Goal: Task Accomplishment & Management: Use online tool/utility

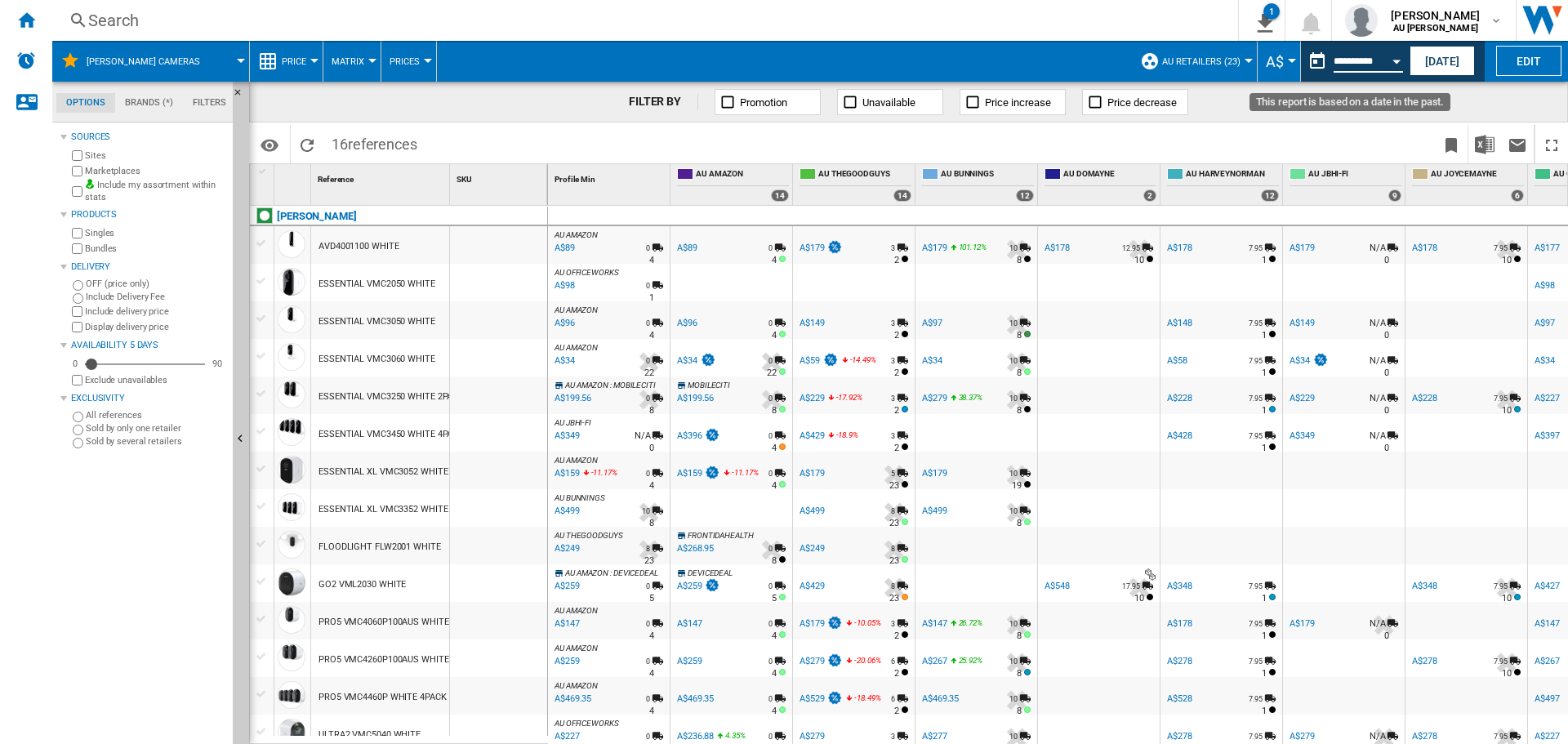
click at [1360, 63] on input "**********" at bounding box center [1369, 63] width 70 height 14
click at [1448, 64] on button "[DATE]" at bounding box center [1442, 60] width 66 height 30
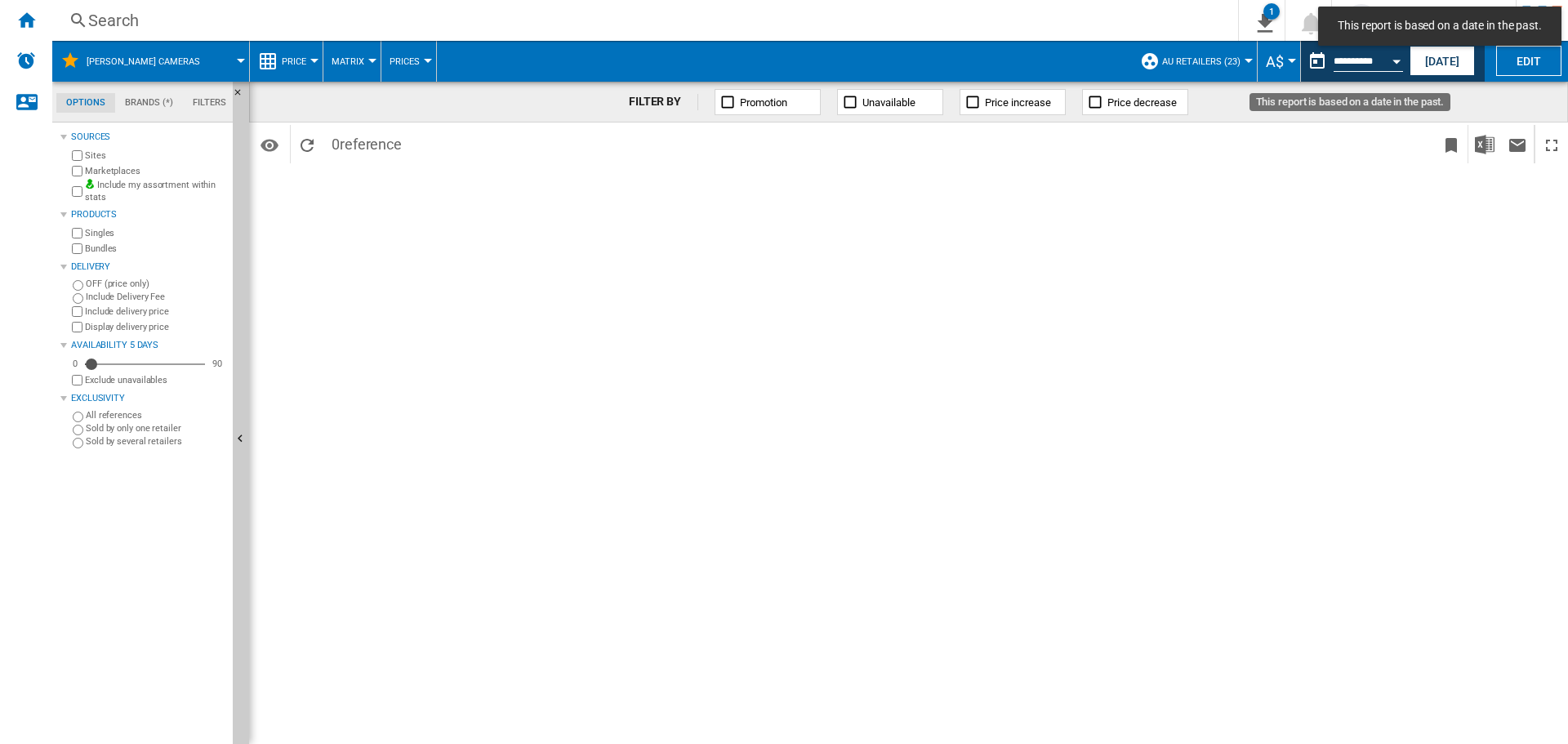
click at [1399, 54] on button "Open calendar" at bounding box center [1396, 59] width 30 height 30
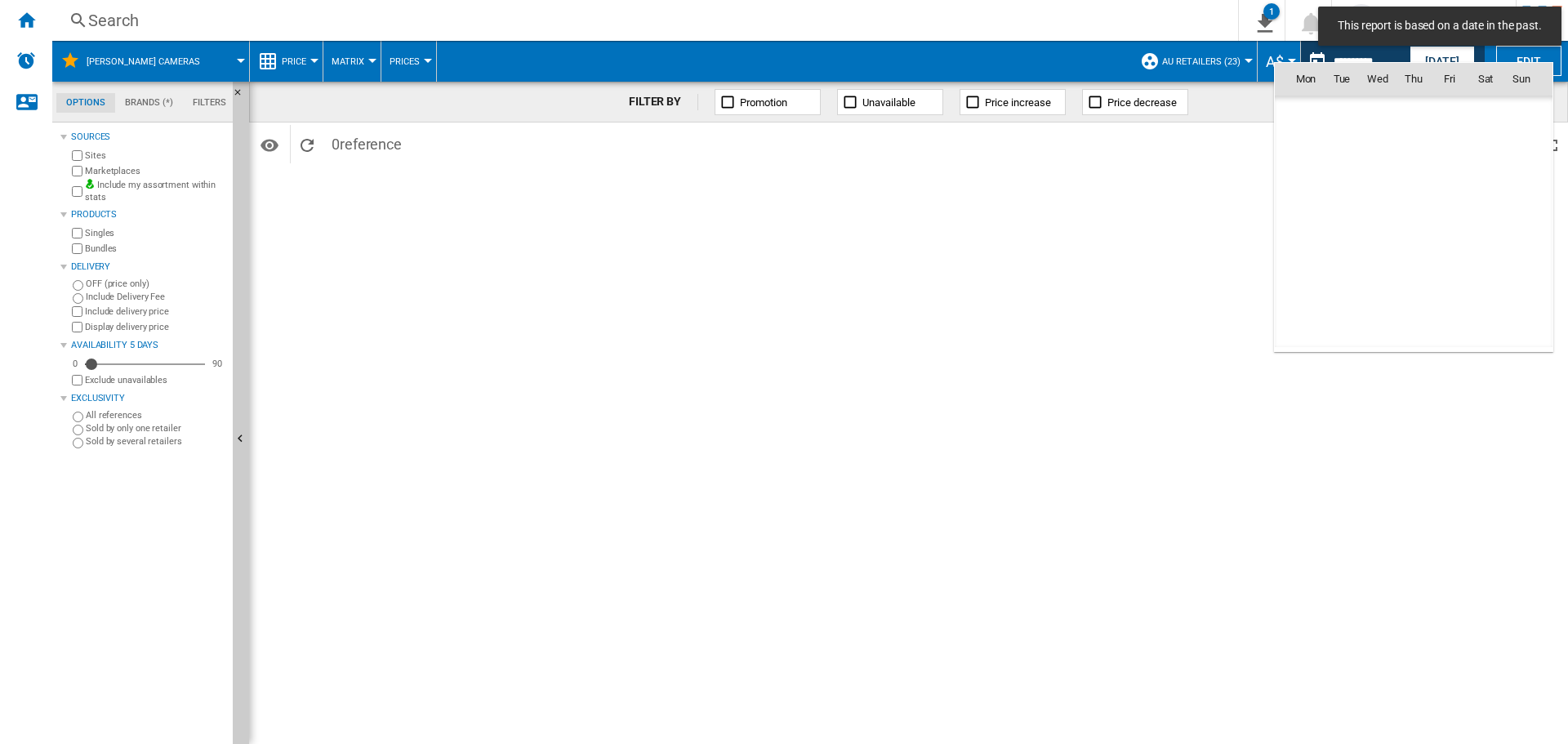
scroll to position [7791, 0]
click at [1345, 257] on span "26" at bounding box center [1342, 258] width 34 height 34
type input "**********"
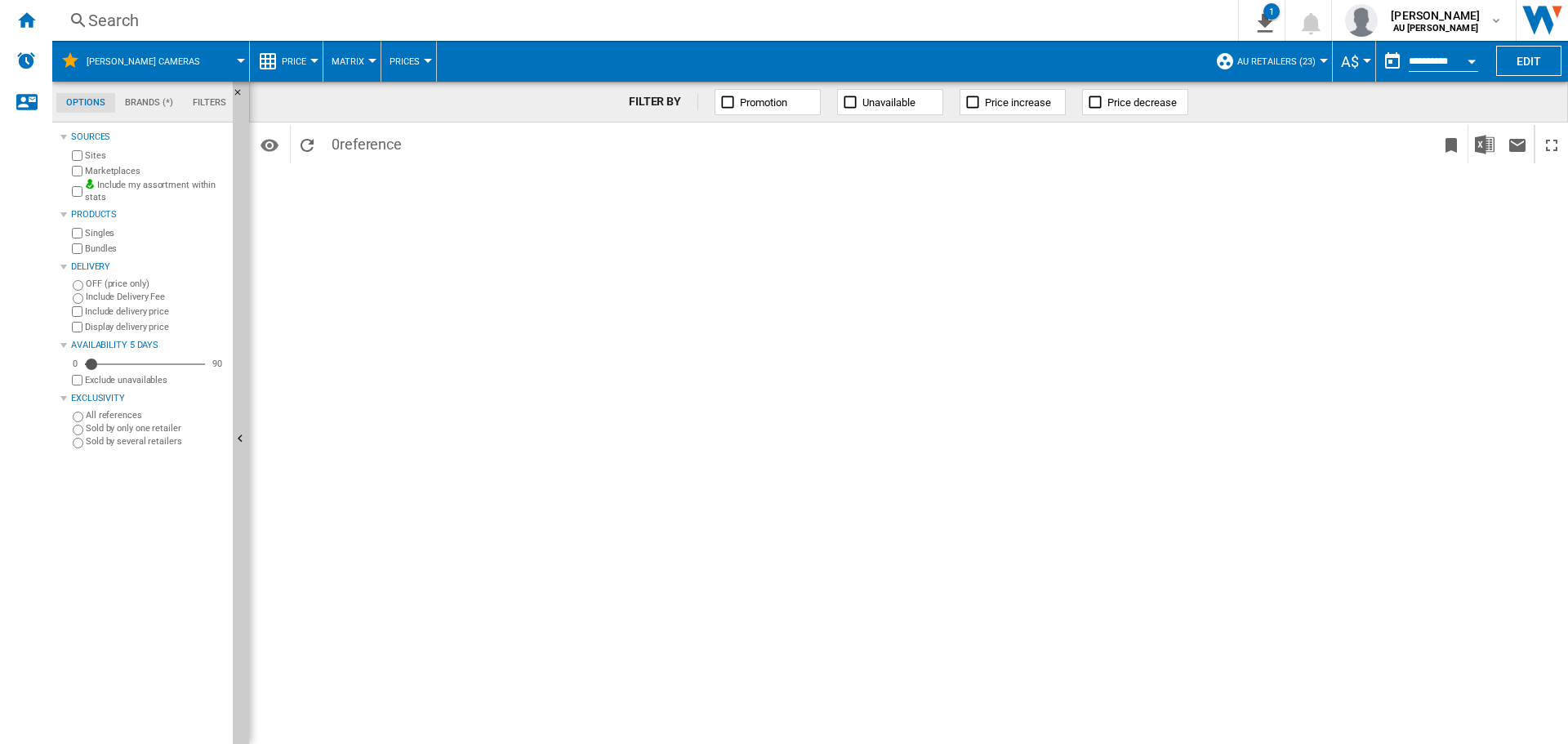
click at [106, 60] on span "[PERSON_NAME] Cameras" at bounding box center [143, 61] width 113 height 10
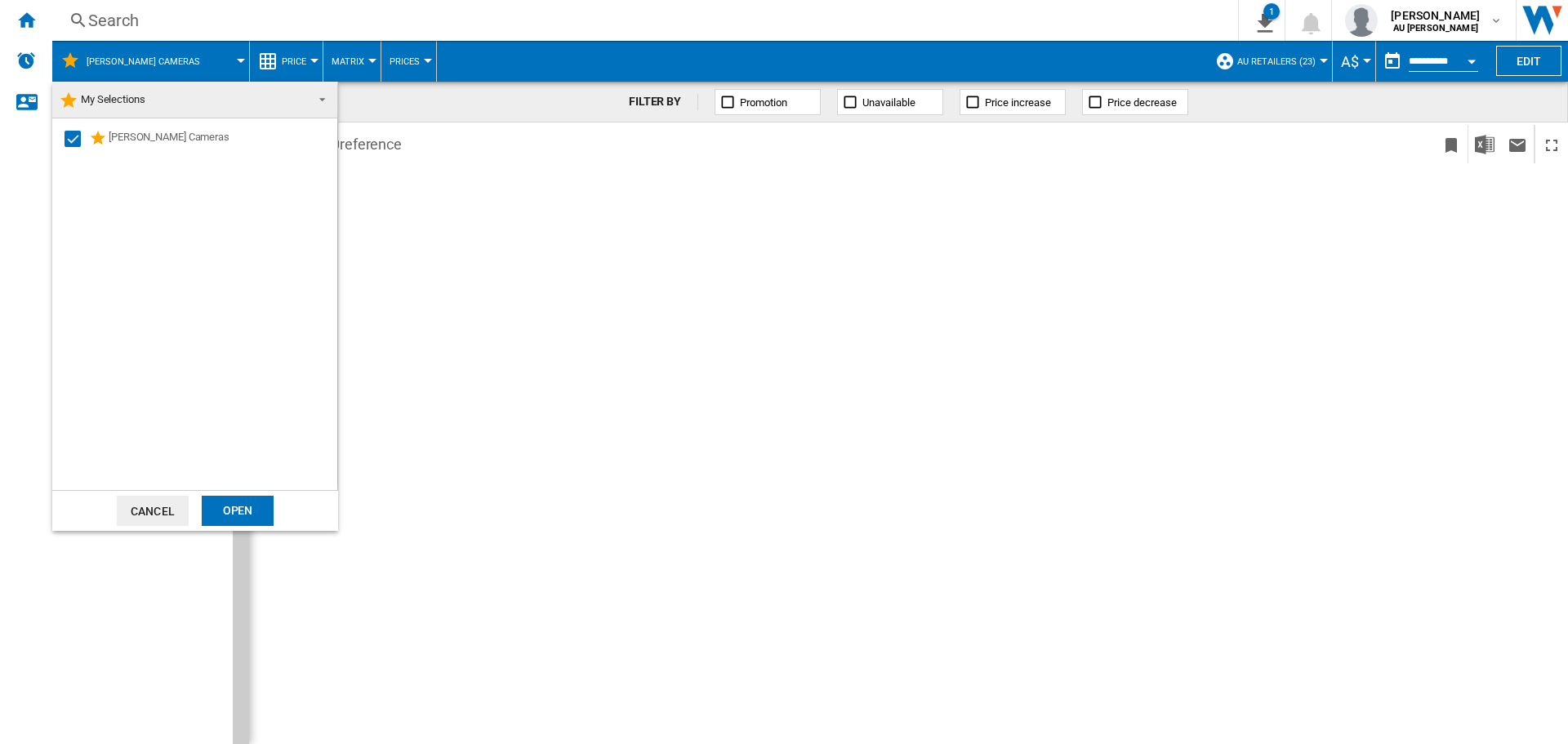
click at [106, 60] on md-backdrop at bounding box center [784, 372] width 1568 height 744
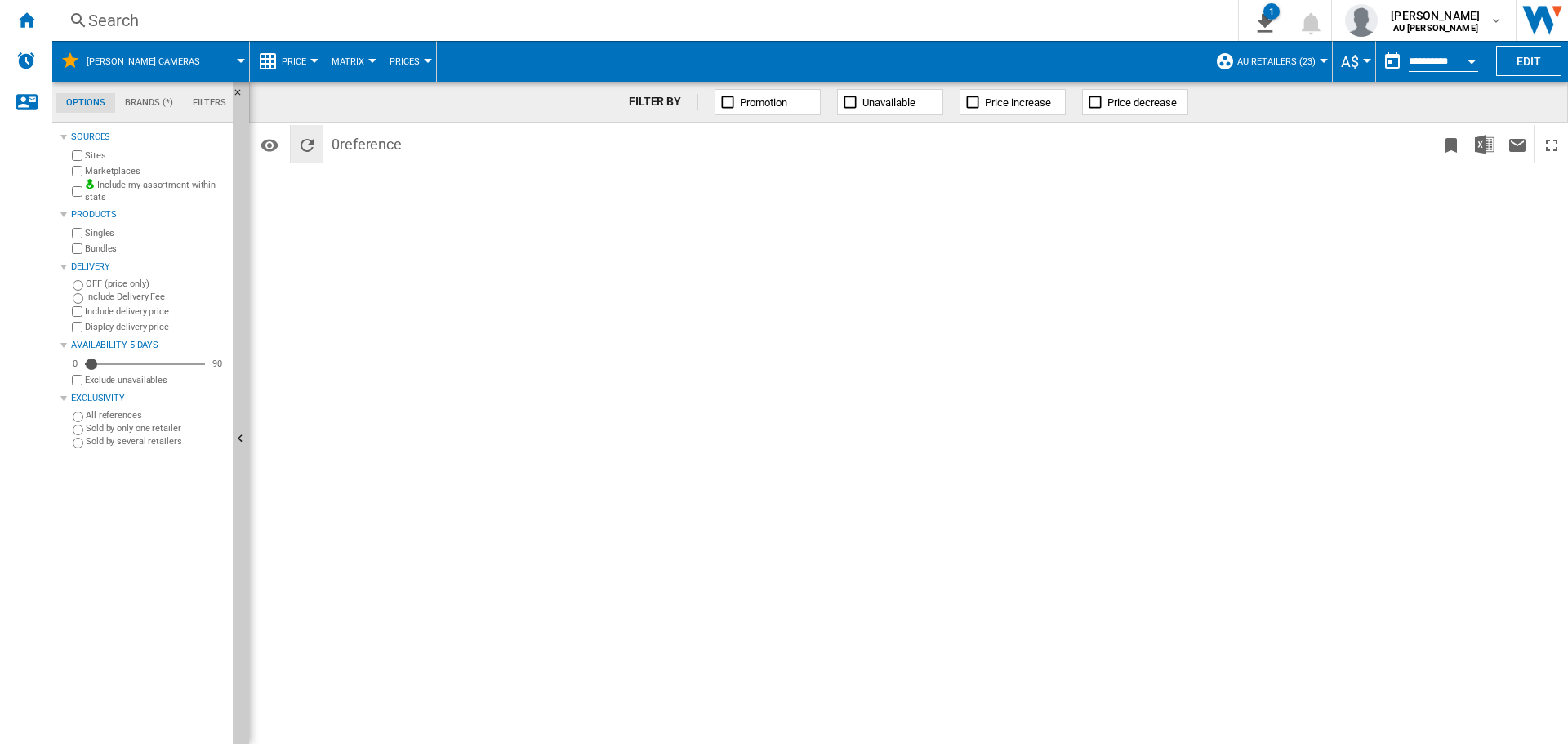
click at [311, 144] on ng-md-icon "Reload" at bounding box center [306, 145] width 20 height 20
click at [22, 20] on ng-md-icon "Home" at bounding box center [26, 20] width 20 height 20
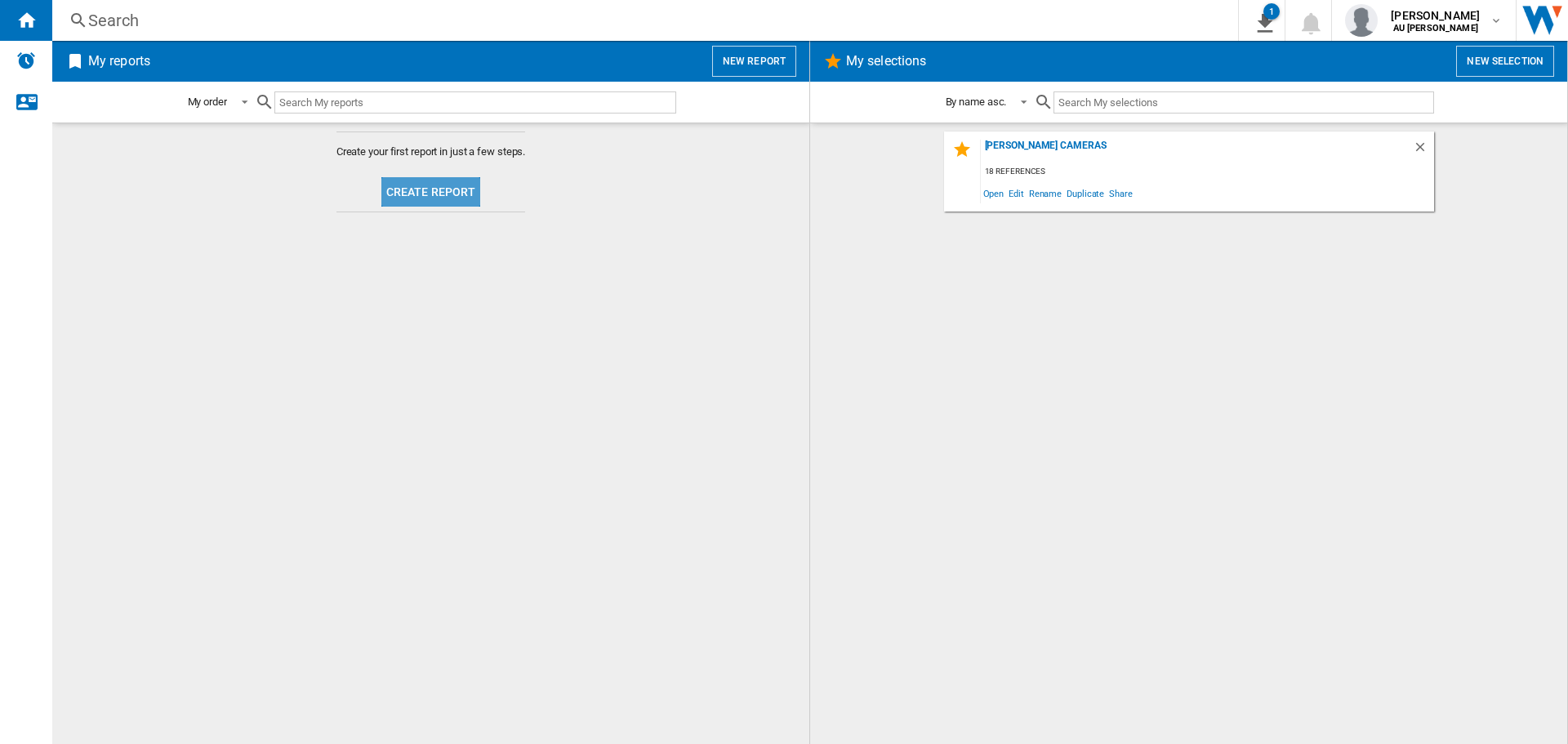
click at [460, 186] on button "Create report" at bounding box center [431, 192] width 100 height 30
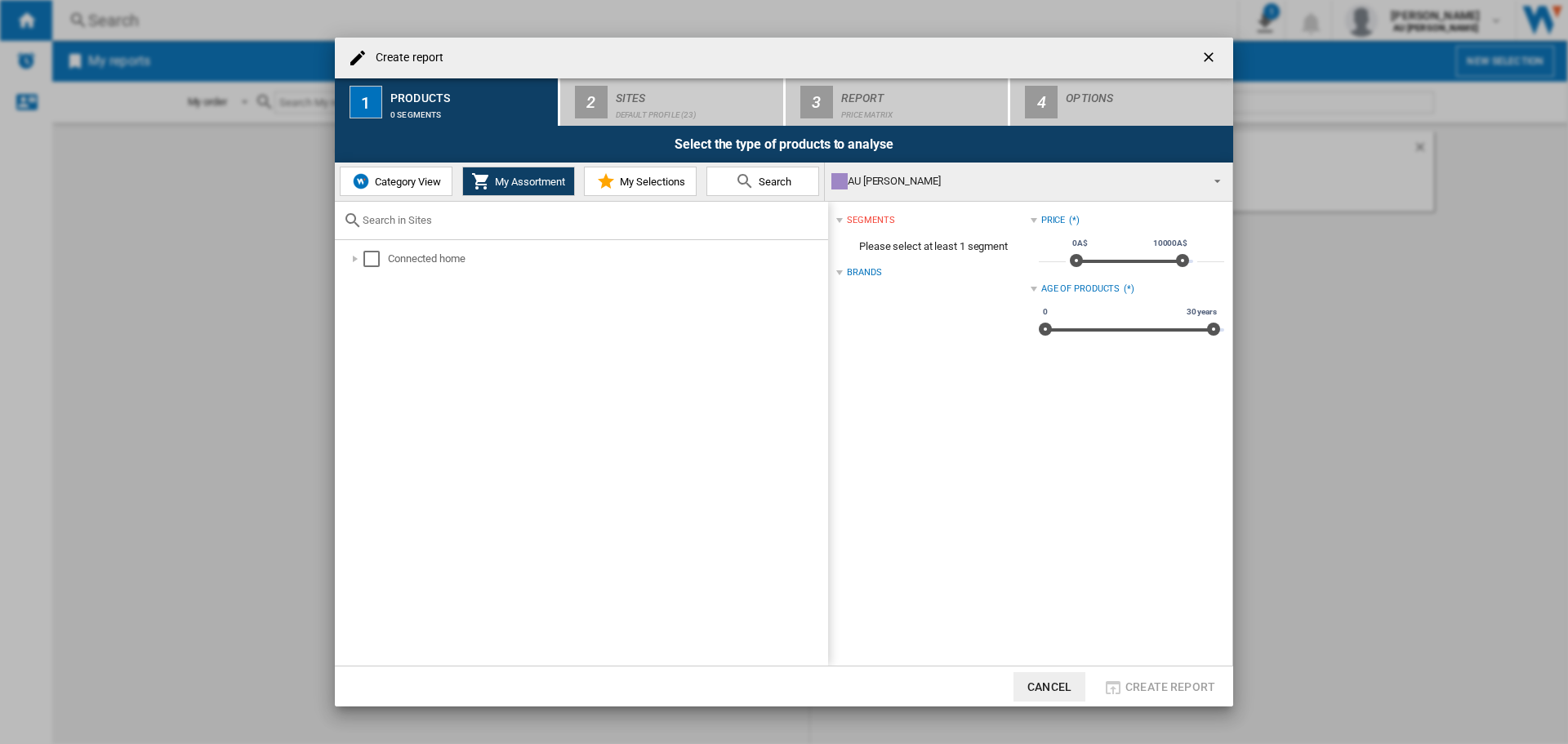
click at [544, 182] on span "My Assortment" at bounding box center [528, 181] width 74 height 12
click at [374, 260] on div "Select" at bounding box center [371, 258] width 16 height 16
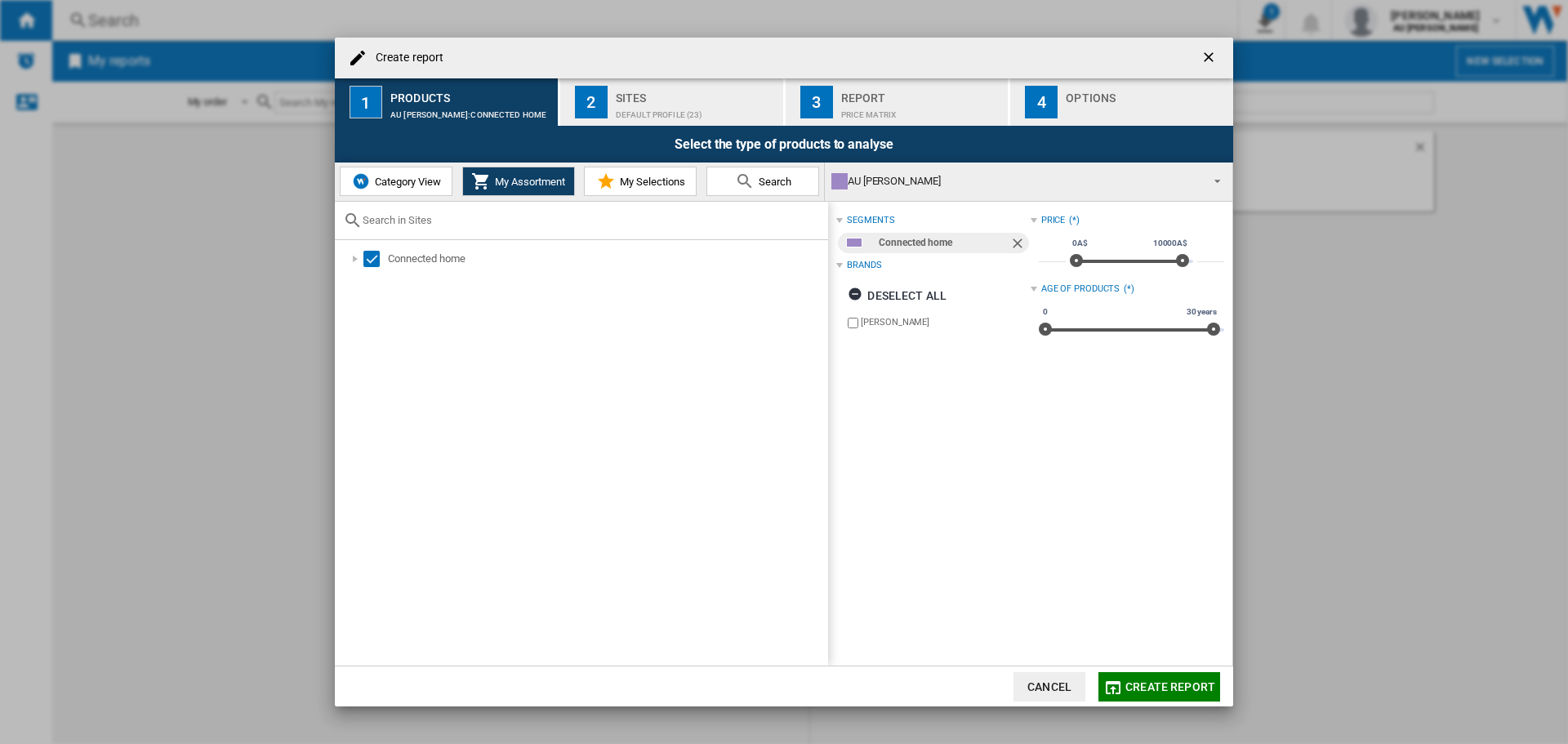
click at [640, 112] on div "Default profile (23)" at bounding box center [695, 111] width 161 height 17
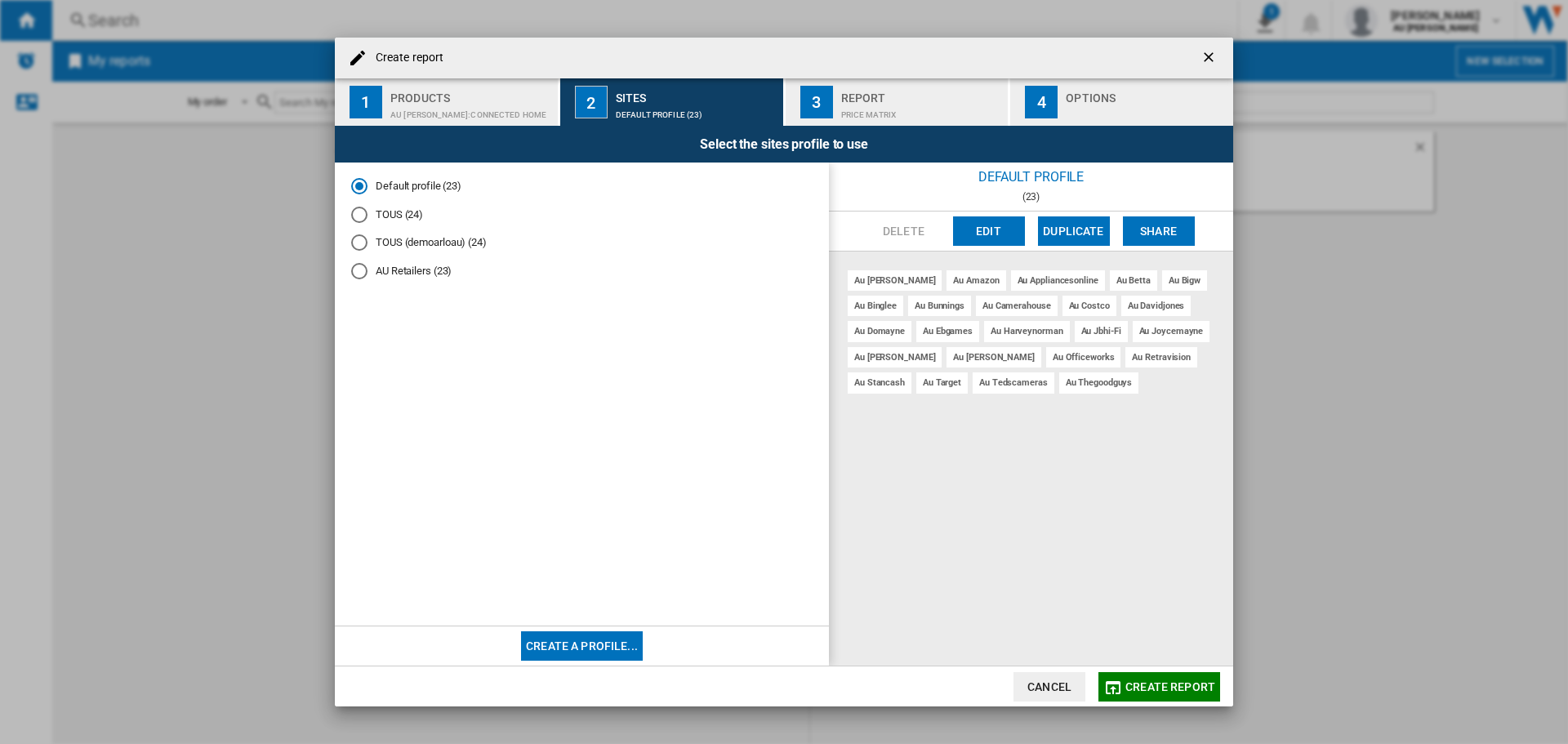
click at [420, 266] on md-radio-button "AU Retailers (23)" at bounding box center [581, 272] width 461 height 15
click at [841, 117] on div "Price Matrix" at bounding box center [921, 111] width 161 height 17
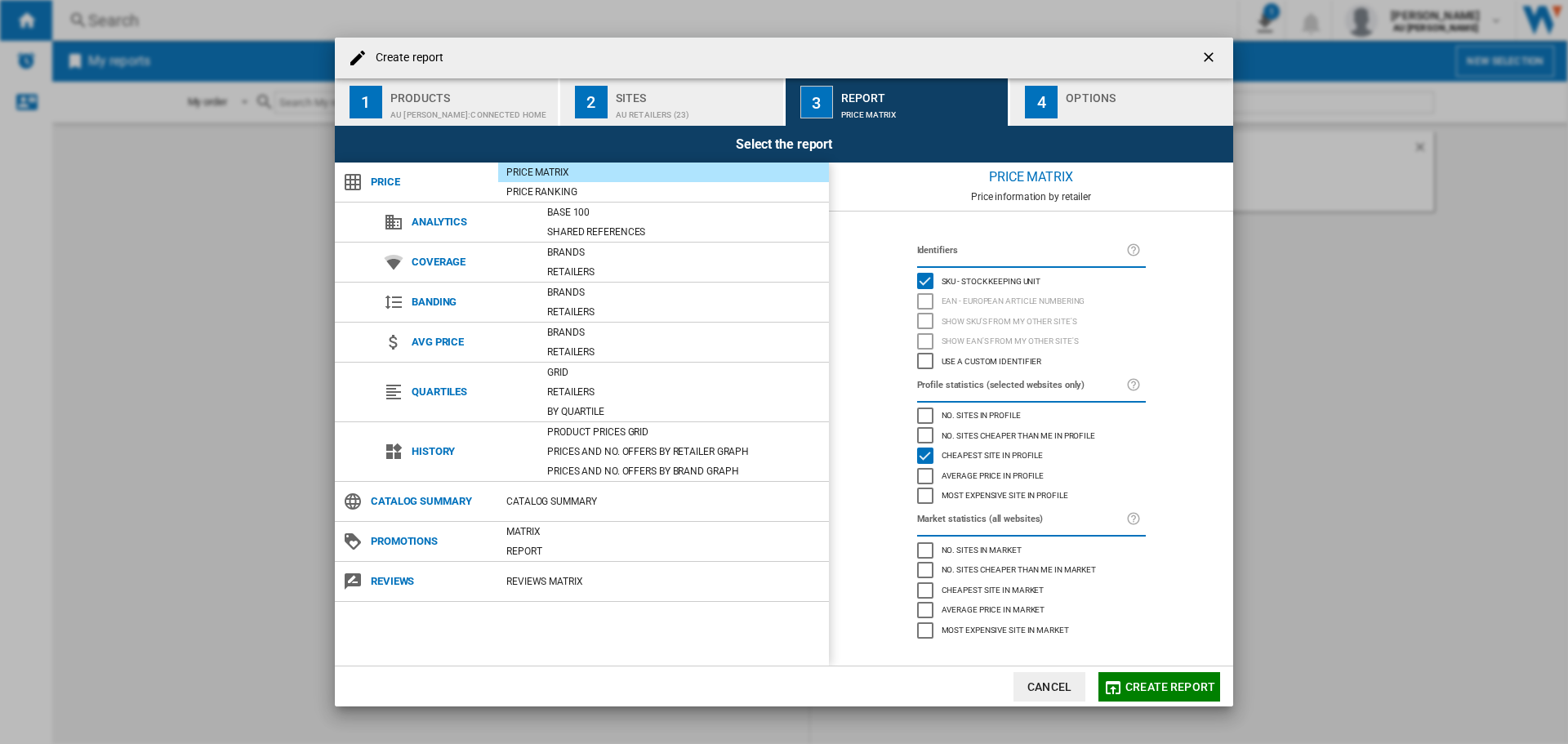
click at [1052, 106] on div "4" at bounding box center [1041, 102] width 32 height 32
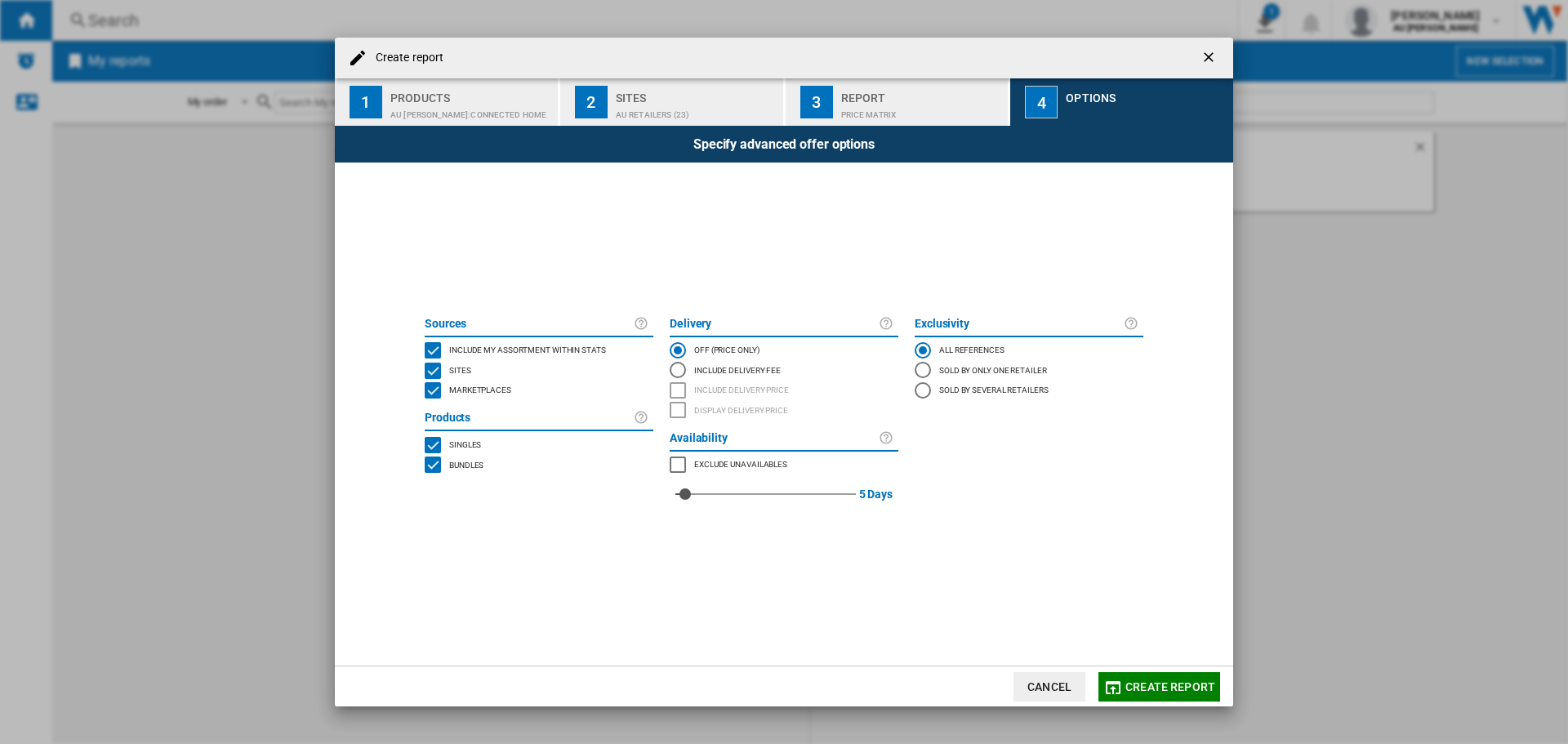
click at [1145, 684] on span "Create report" at bounding box center [1170, 686] width 90 height 13
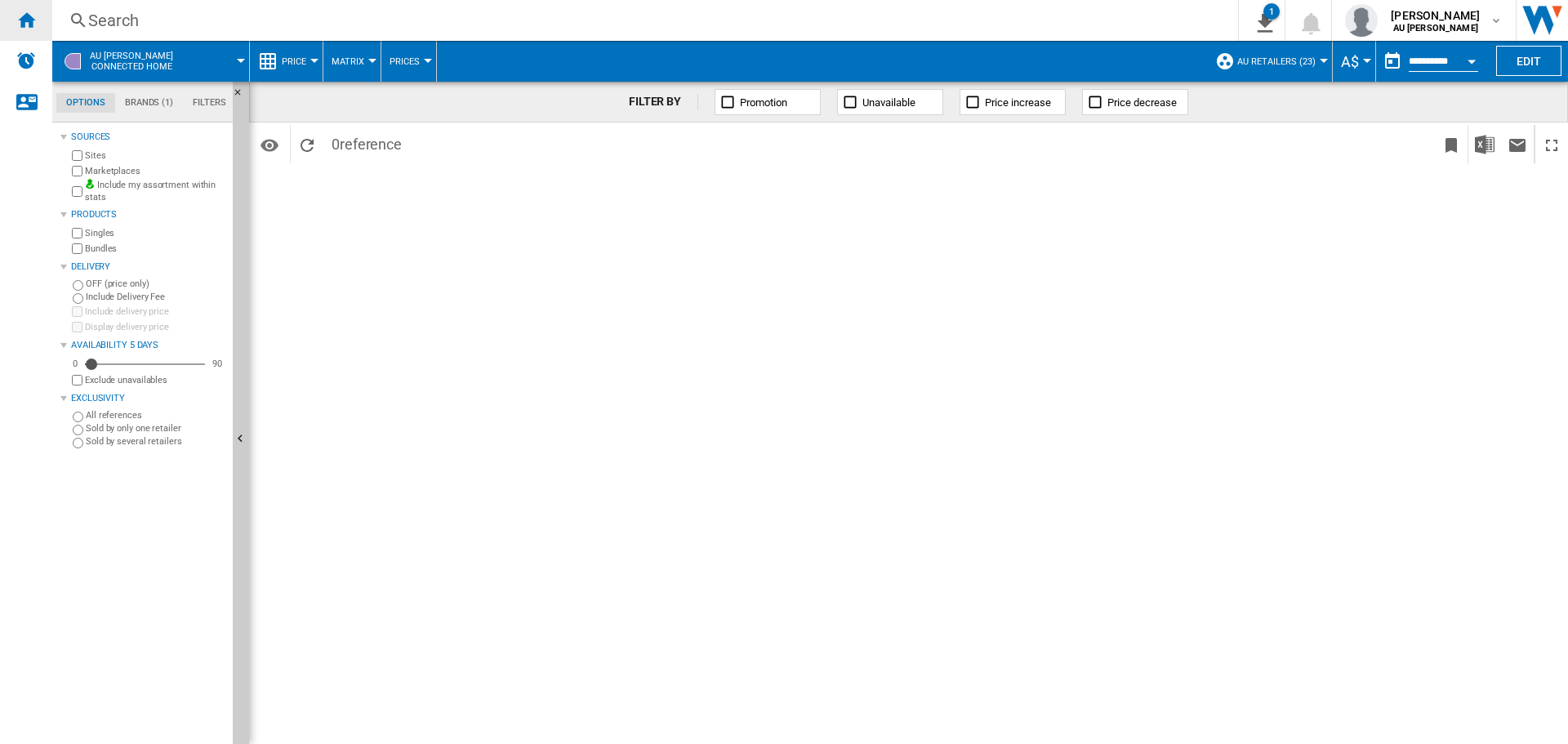
click at [33, 20] on ng-md-icon "Home" at bounding box center [26, 20] width 20 height 20
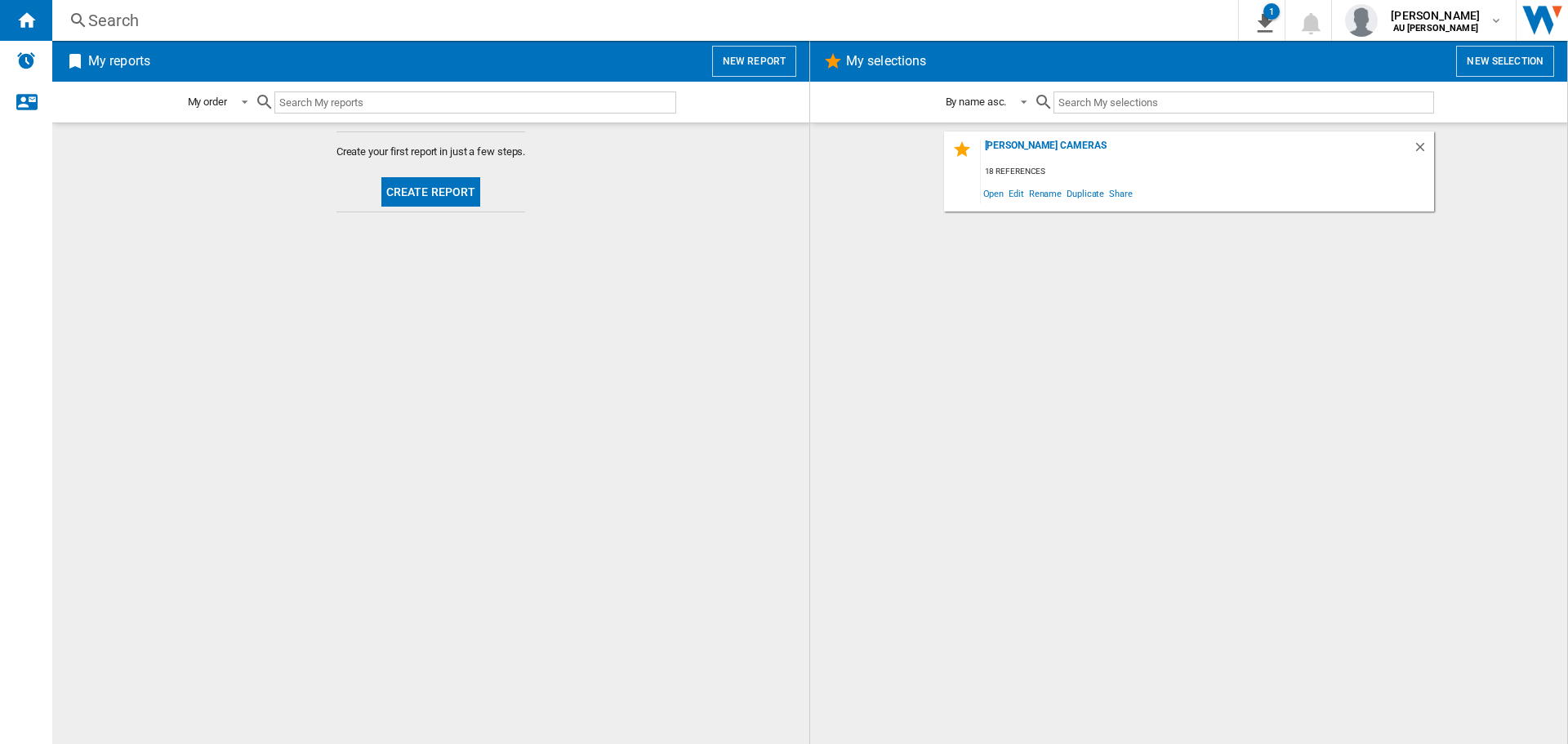
click at [472, 192] on button "Create report" at bounding box center [431, 192] width 100 height 30
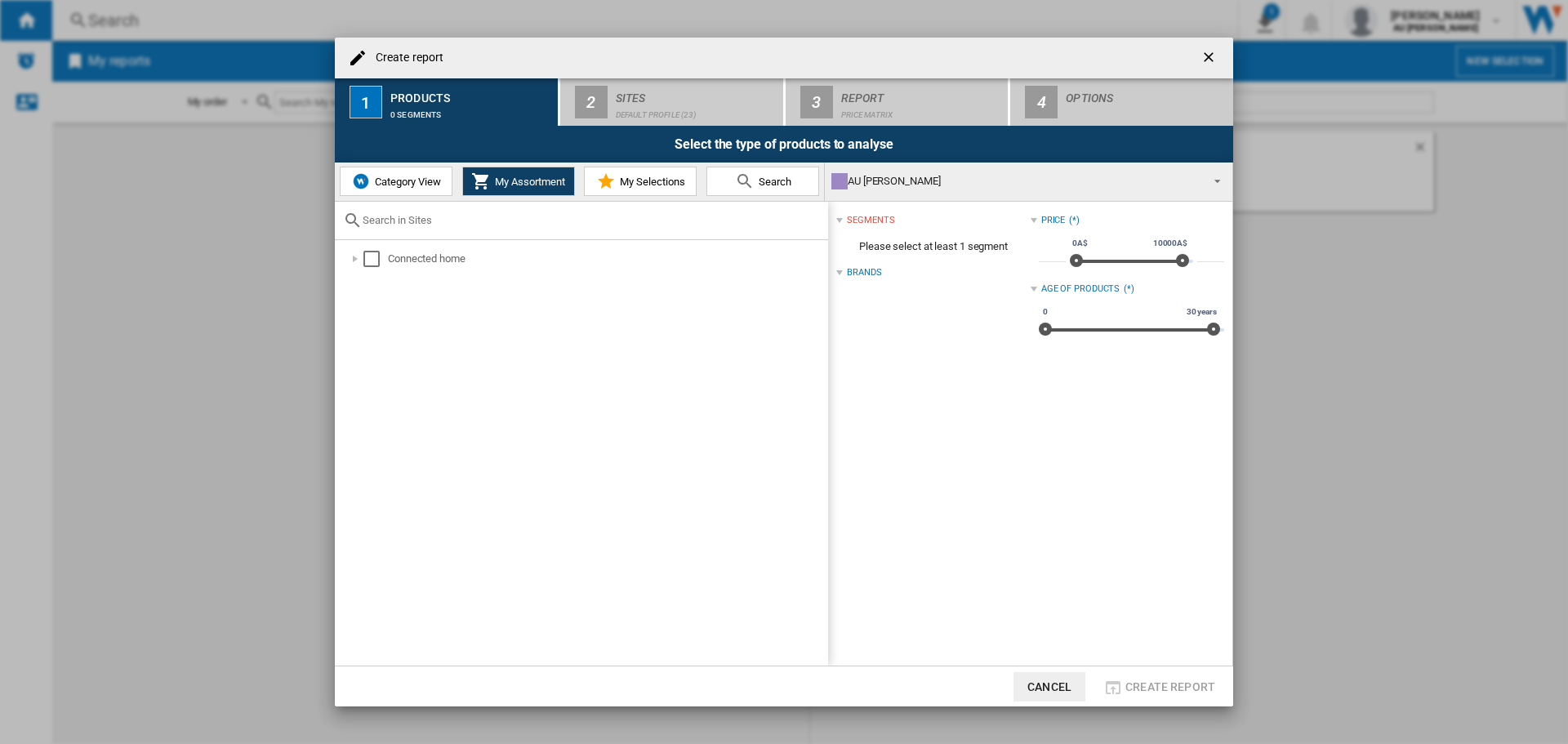
click at [621, 177] on span "My Selections" at bounding box center [650, 181] width 70 height 12
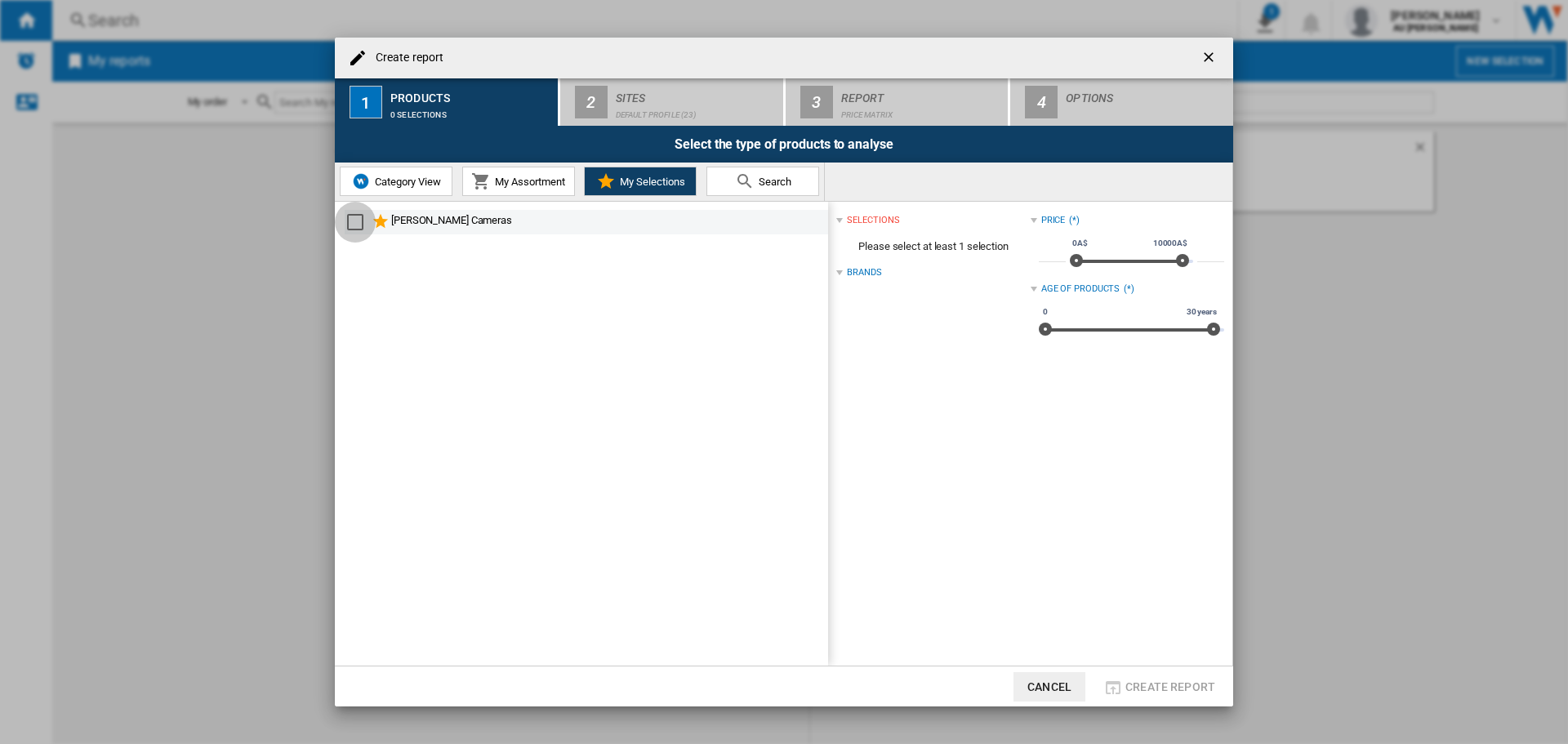
click at [353, 219] on div "Select" at bounding box center [355, 221] width 16 height 16
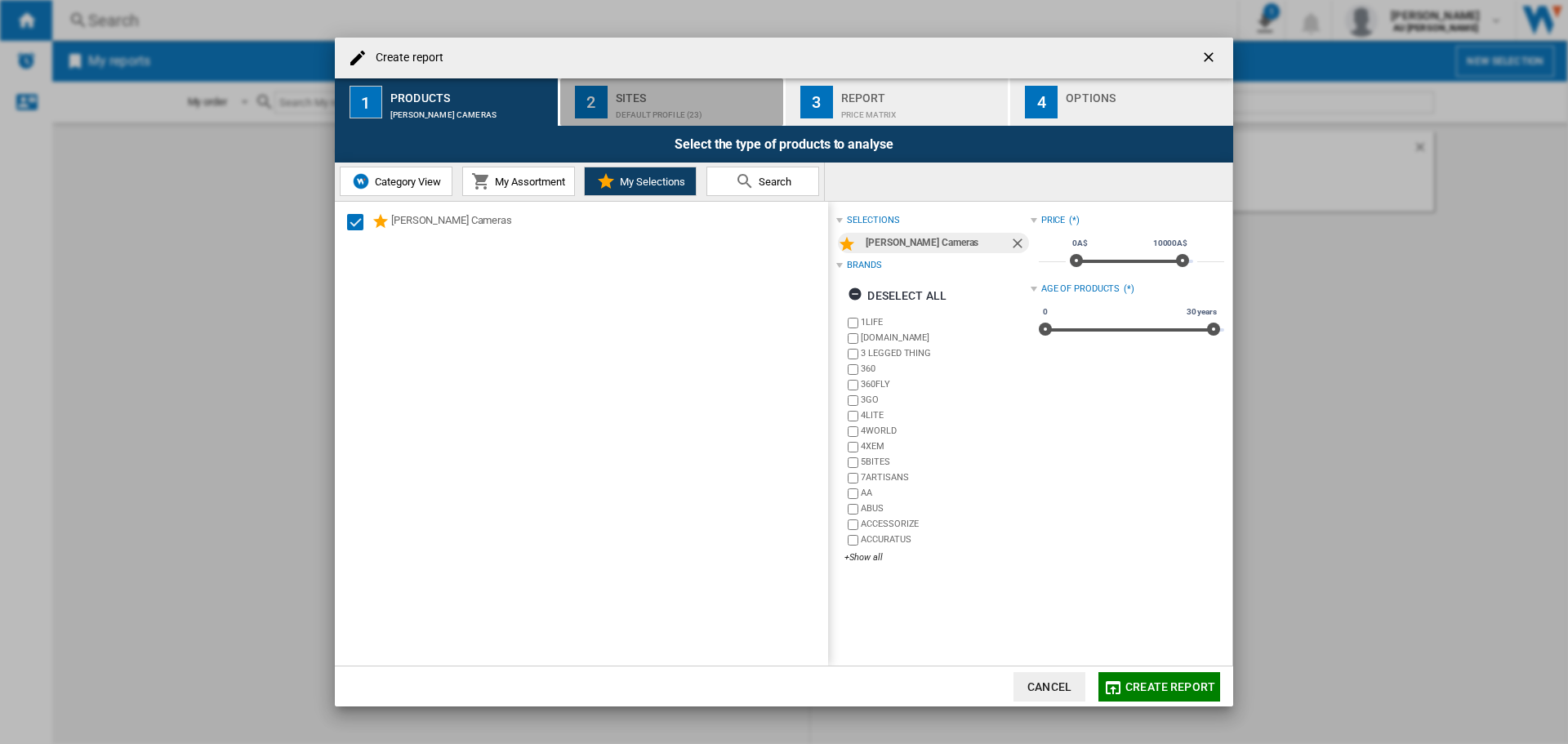
click at [696, 108] on div "Default profile (23)" at bounding box center [695, 111] width 161 height 17
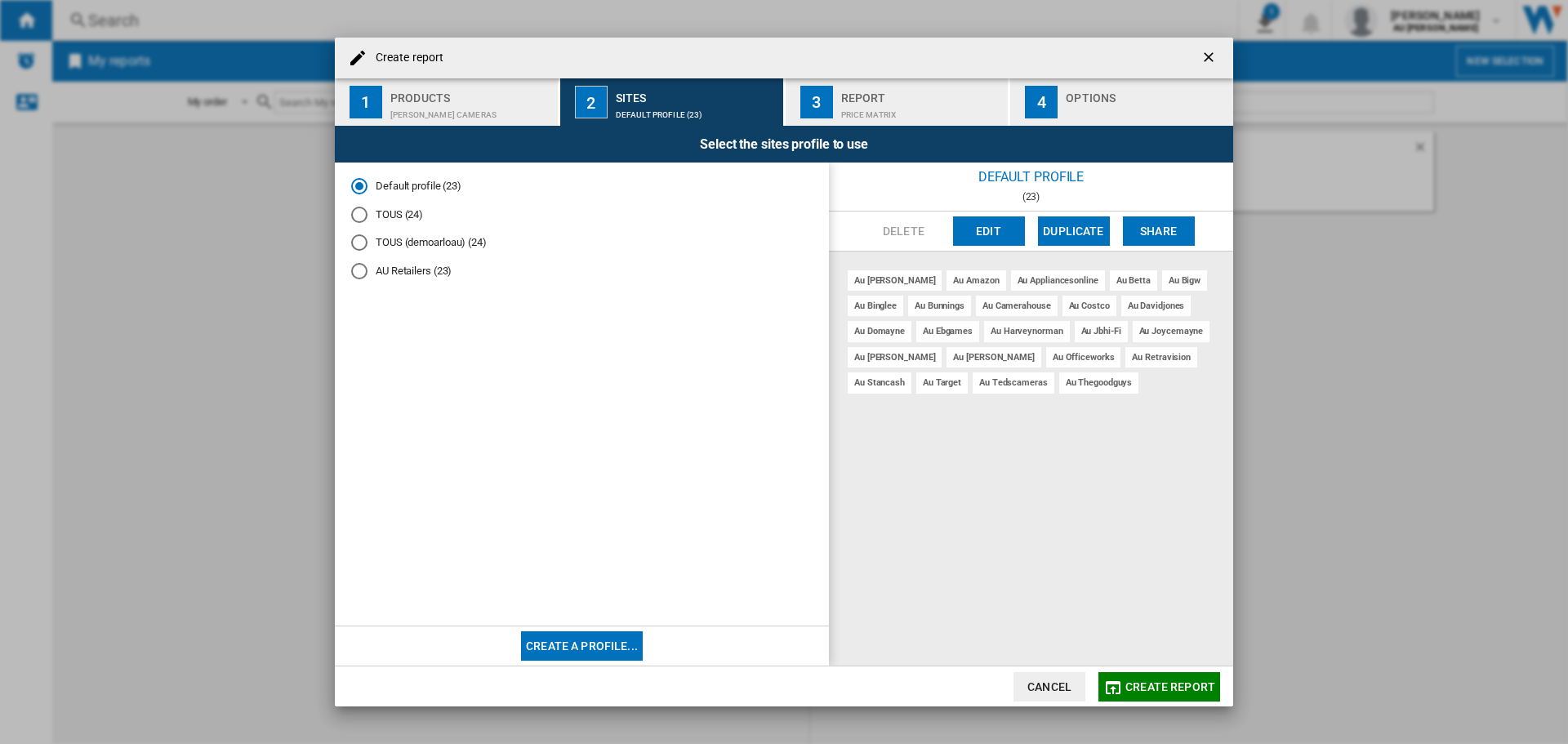
click at [411, 266] on md-radio-button "AU Retailers (23)" at bounding box center [581, 272] width 461 height 15
click at [930, 112] on div "Price Matrix" at bounding box center [921, 111] width 161 height 17
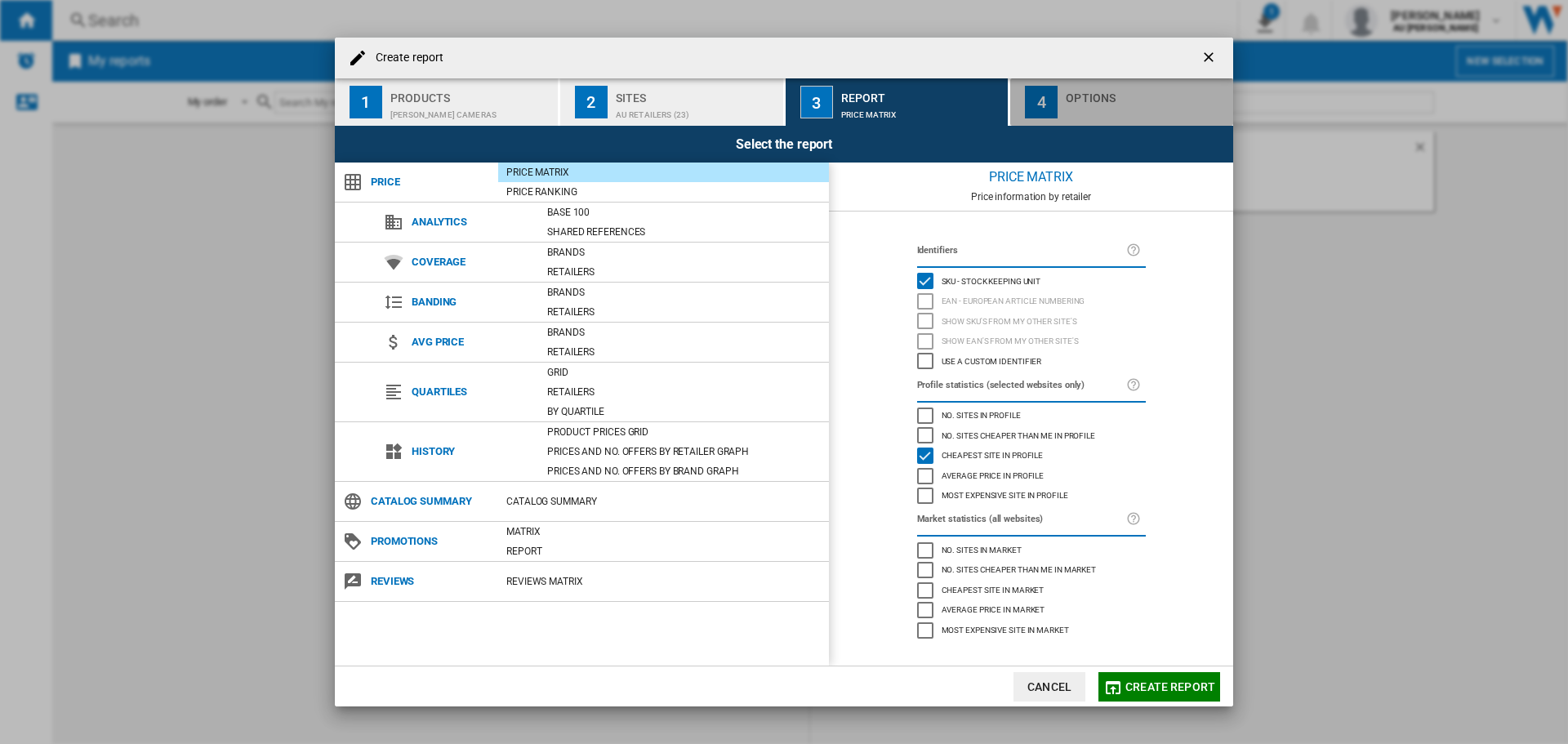
click at [1078, 103] on div "Create report ..." at bounding box center [1146, 111] width 161 height 17
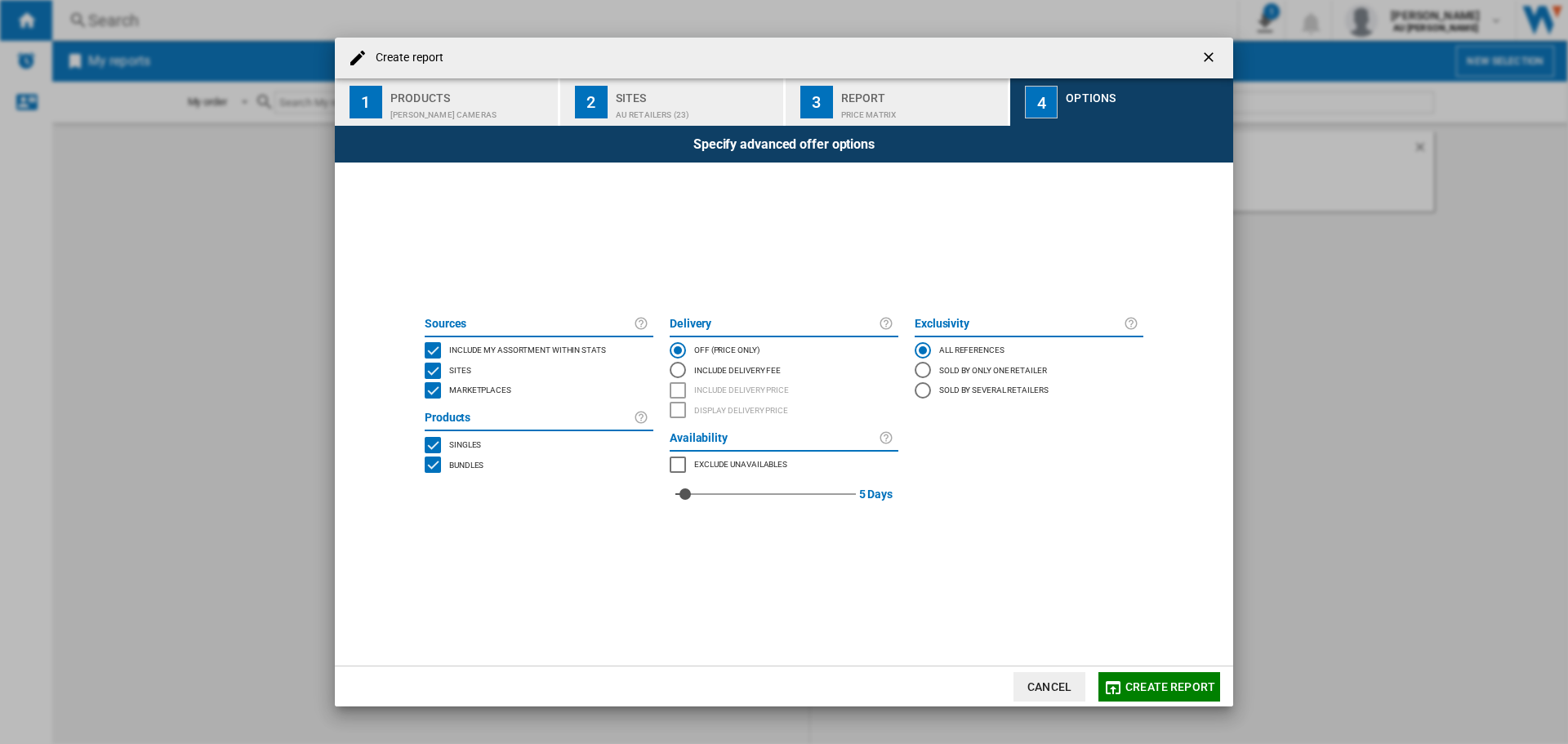
click at [1149, 685] on span "Create report" at bounding box center [1170, 686] width 90 height 13
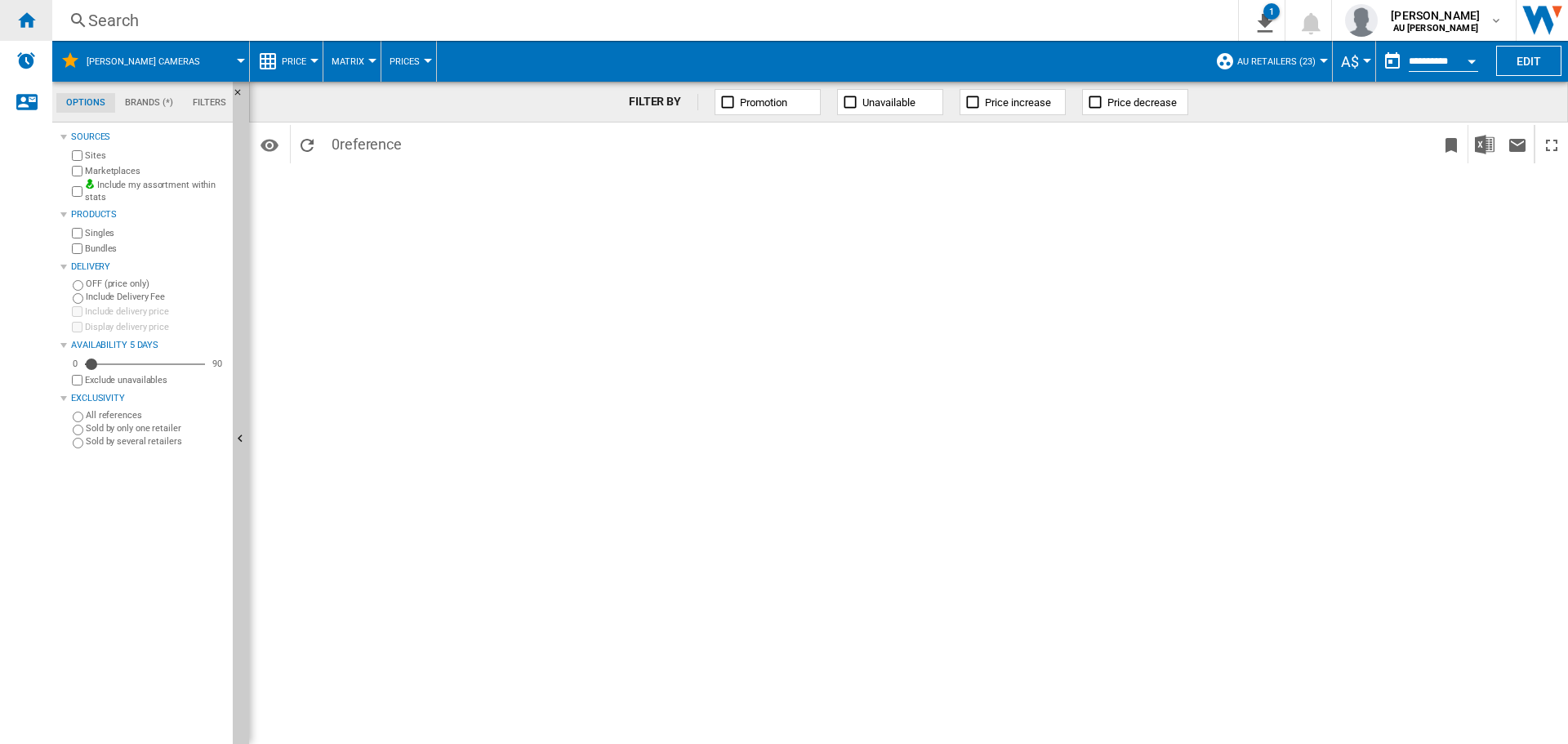
click at [17, 18] on ng-md-icon "Home" at bounding box center [26, 20] width 20 height 20
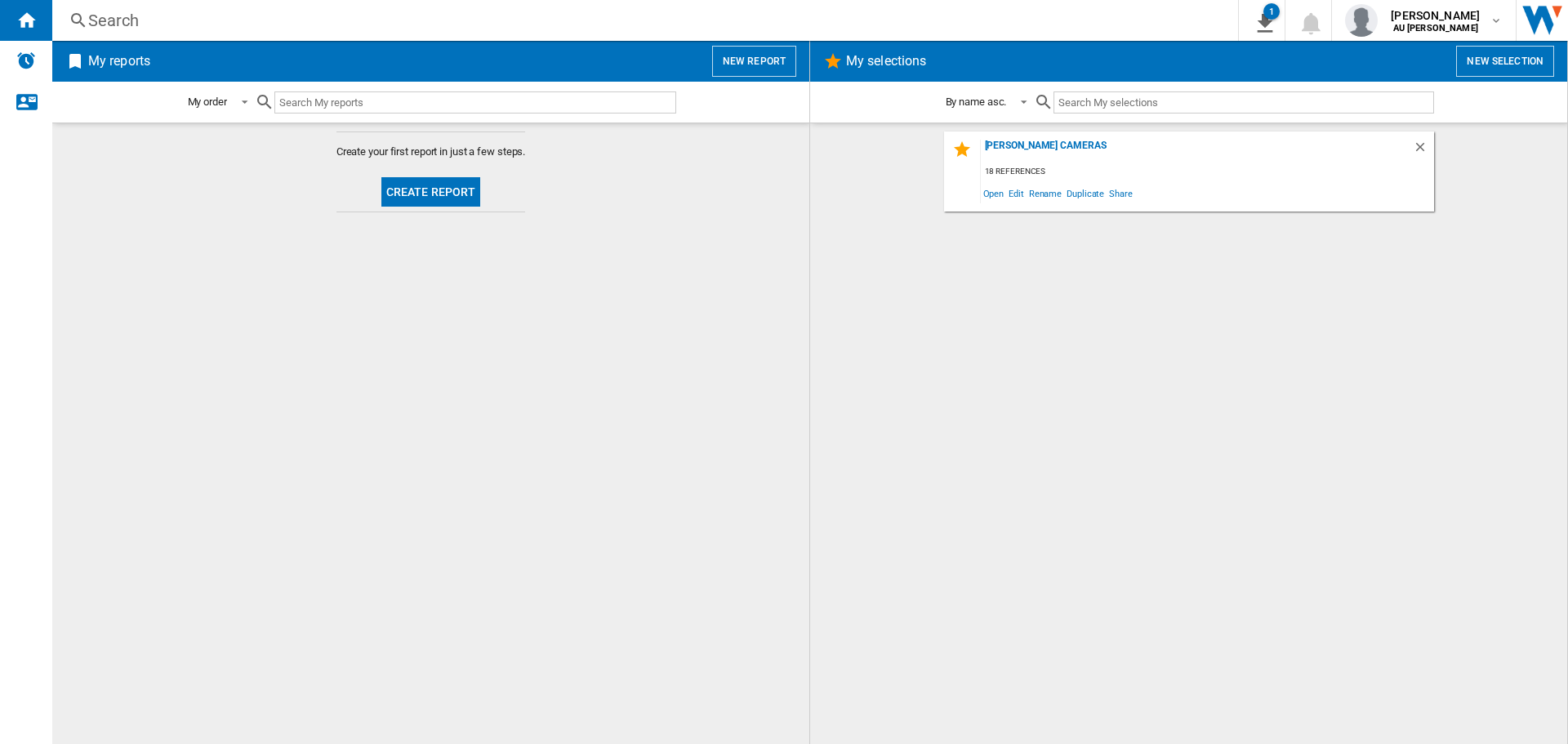
click at [774, 60] on button "New report" at bounding box center [753, 61] width 84 height 31
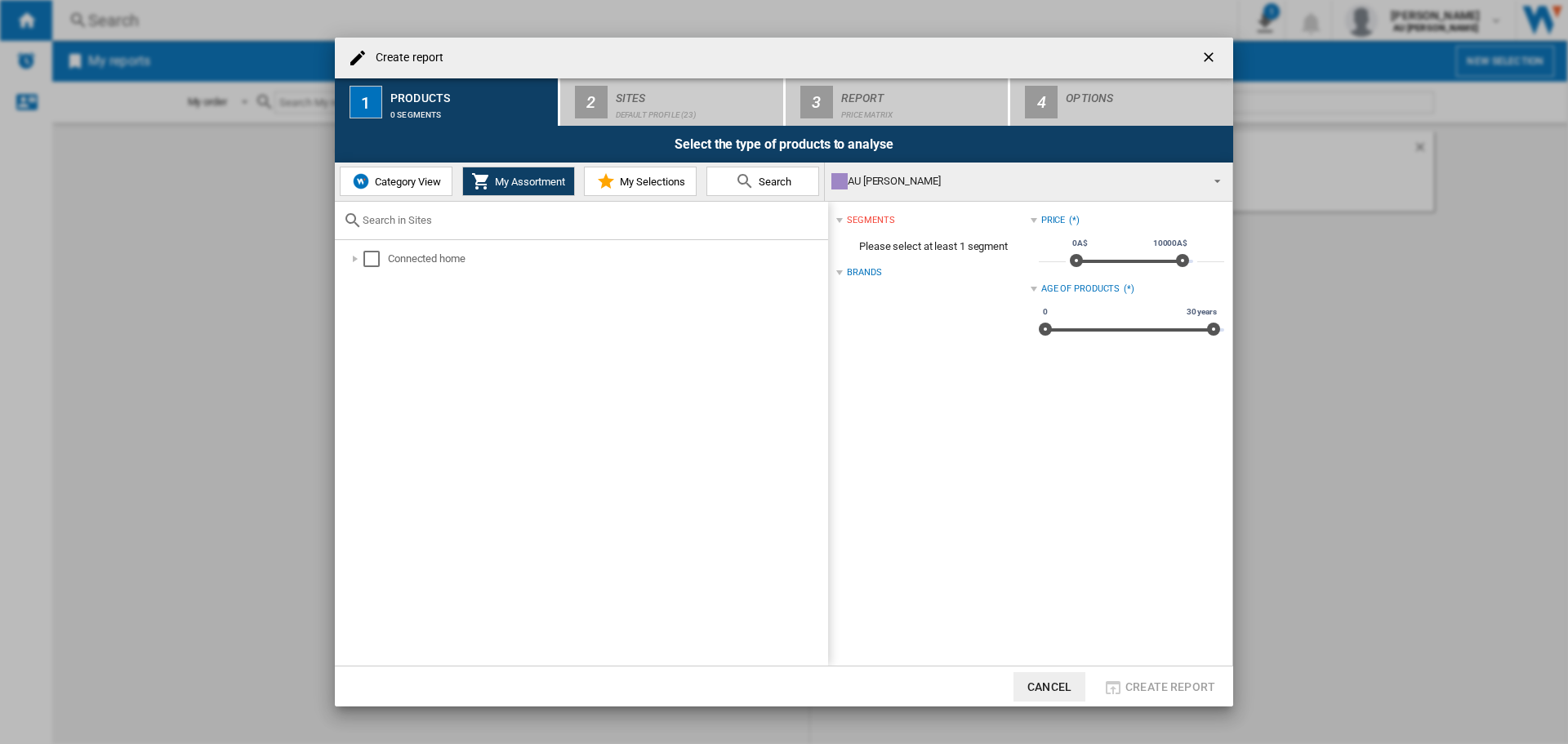
click at [387, 194] on button "Category View" at bounding box center [396, 181] width 112 height 30
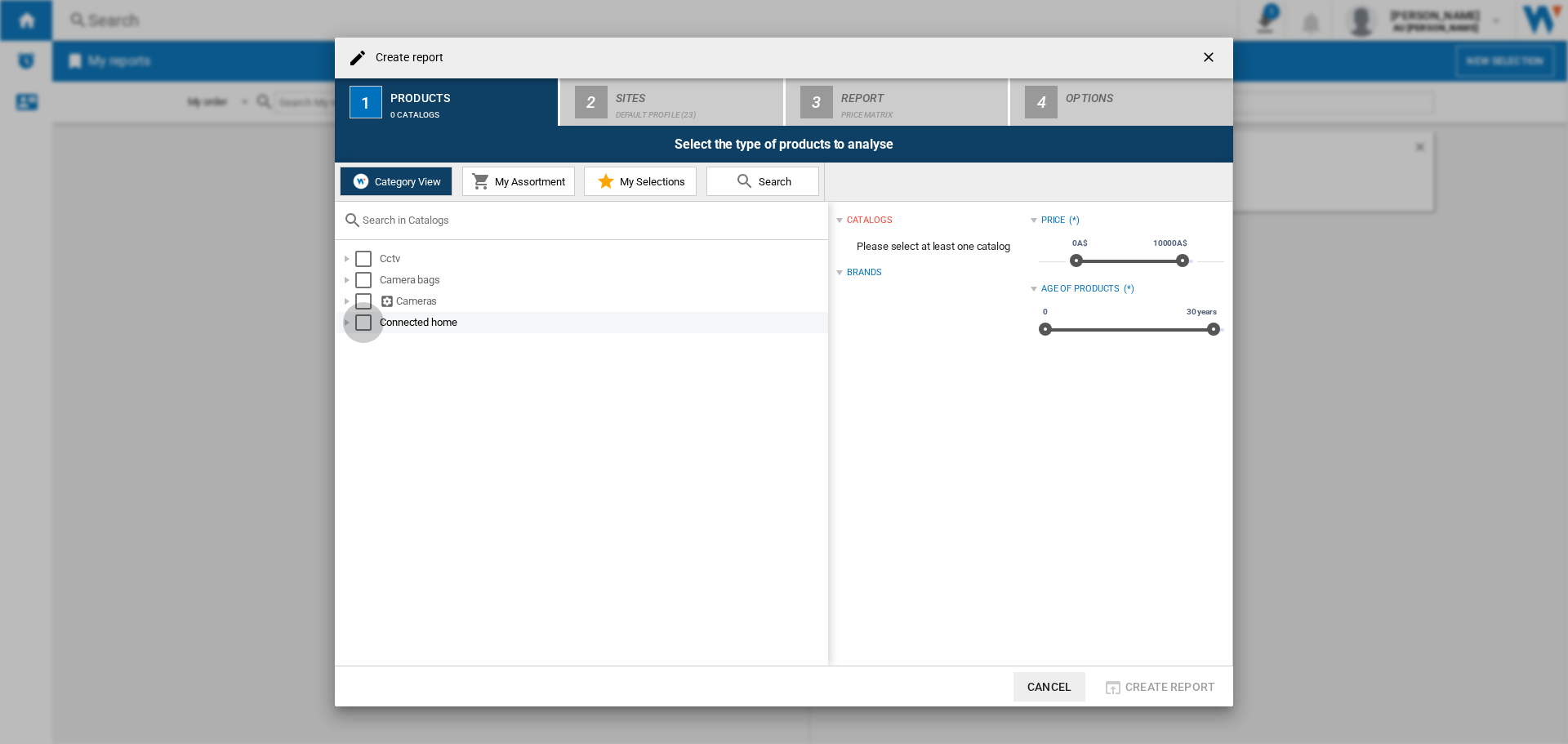
click at [362, 324] on div "Select" at bounding box center [363, 322] width 16 height 16
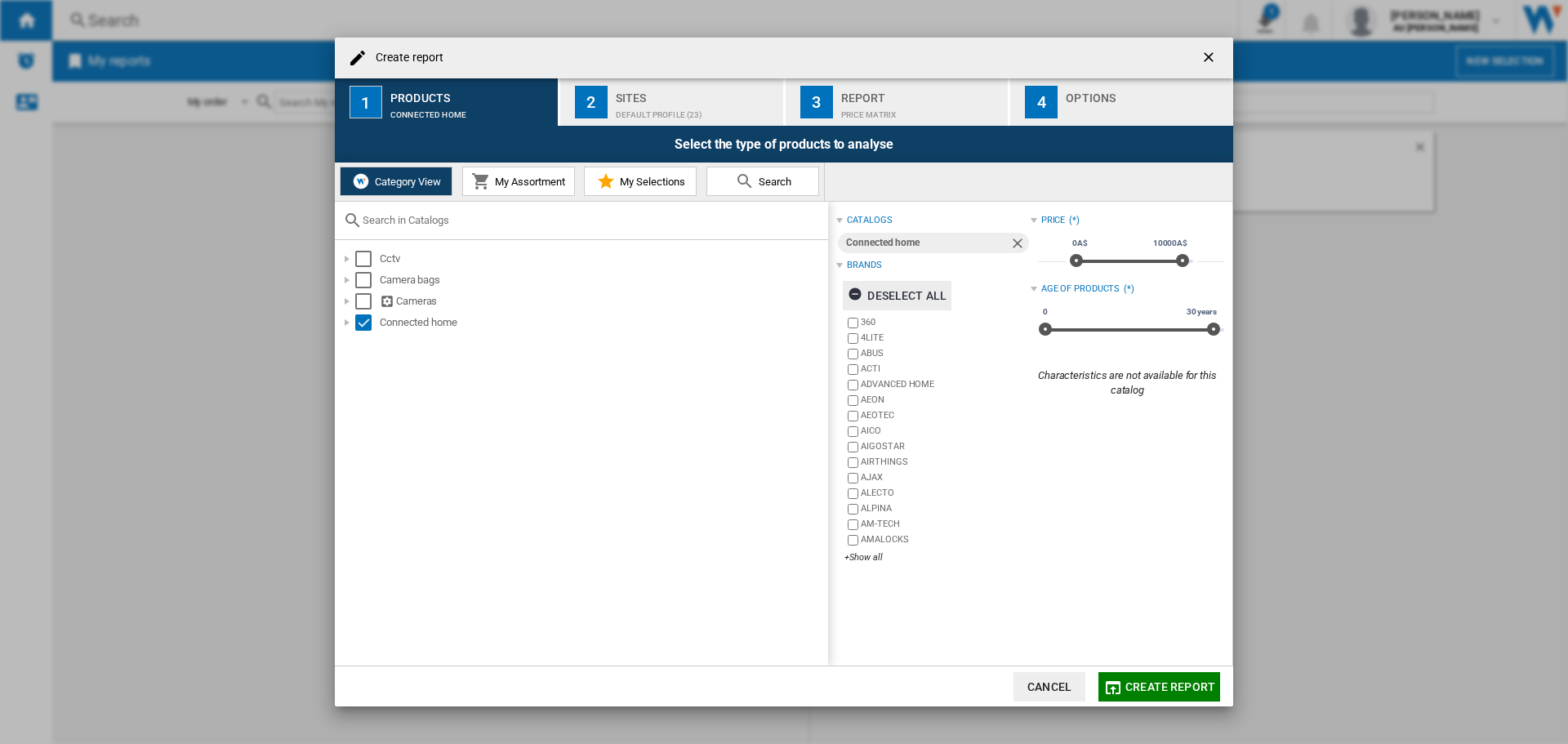
click at [853, 292] on ng-md-icon "Create report ..." at bounding box center [857, 296] width 20 height 20
click at [858, 562] on div "+Show all" at bounding box center [937, 558] width 186 height 12
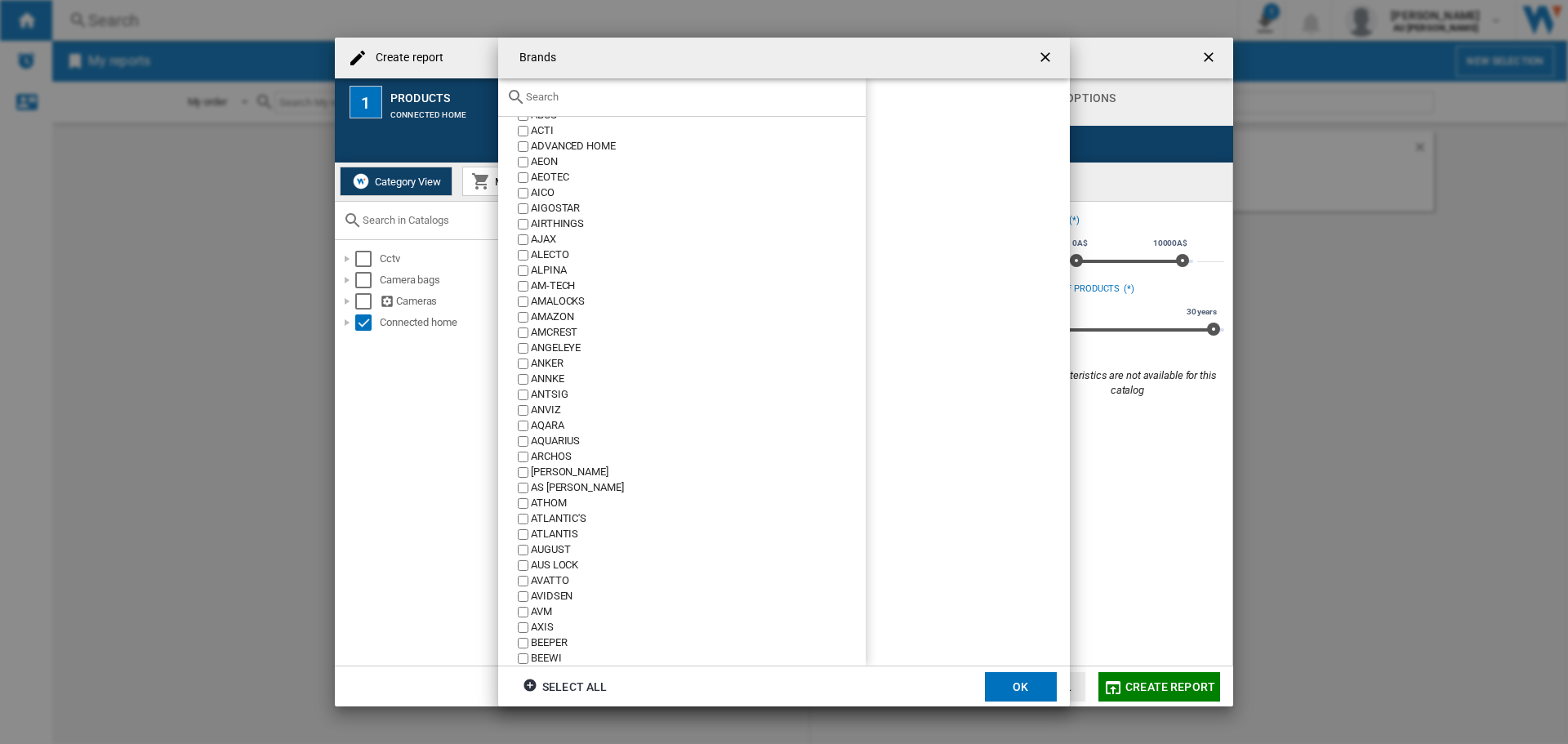
scroll to position [163, 0]
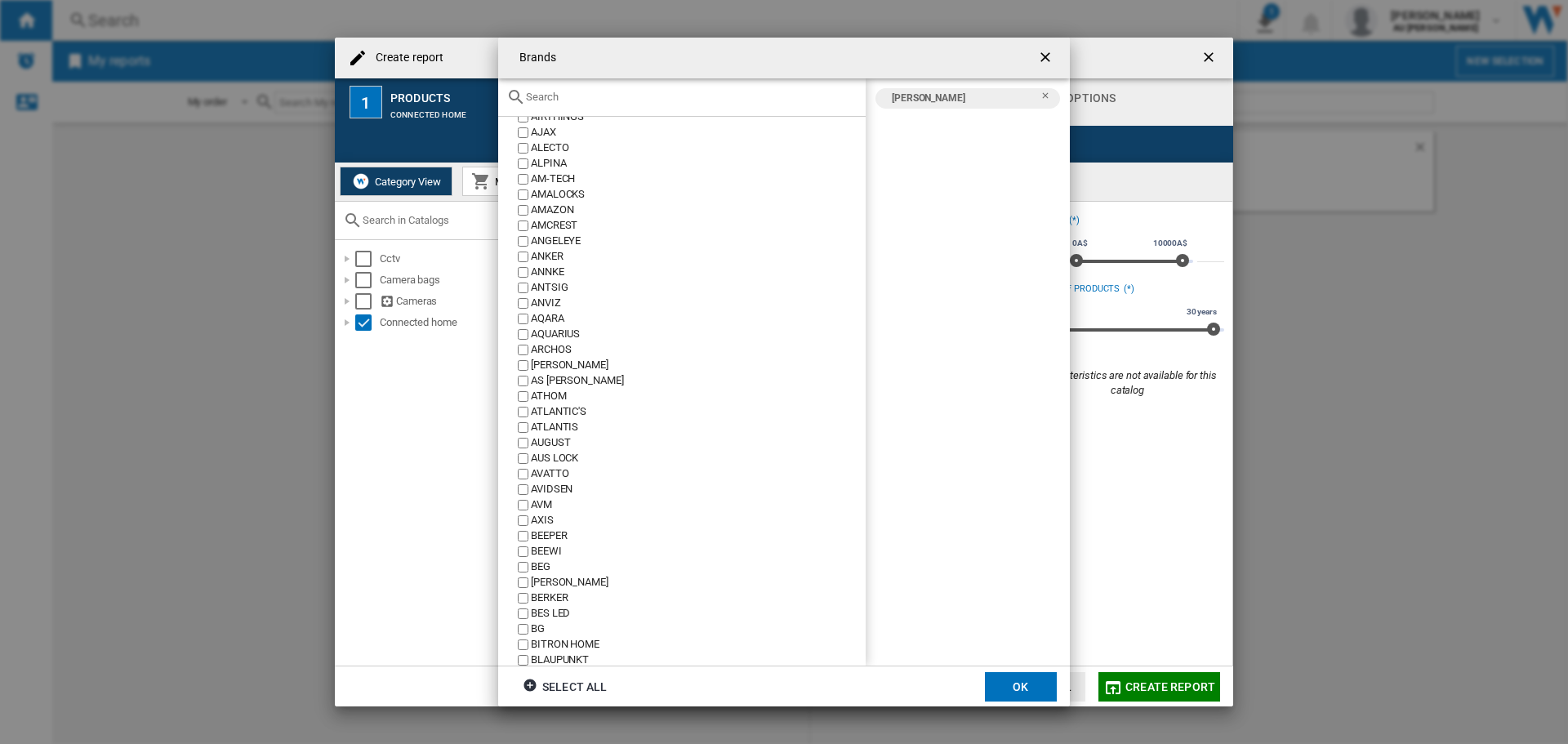
drag, startPoint x: 1016, startPoint y: 677, endPoint x: 1000, endPoint y: 668, distance: 18.4
click at [1016, 677] on button "OK" at bounding box center [1021, 686] width 72 height 30
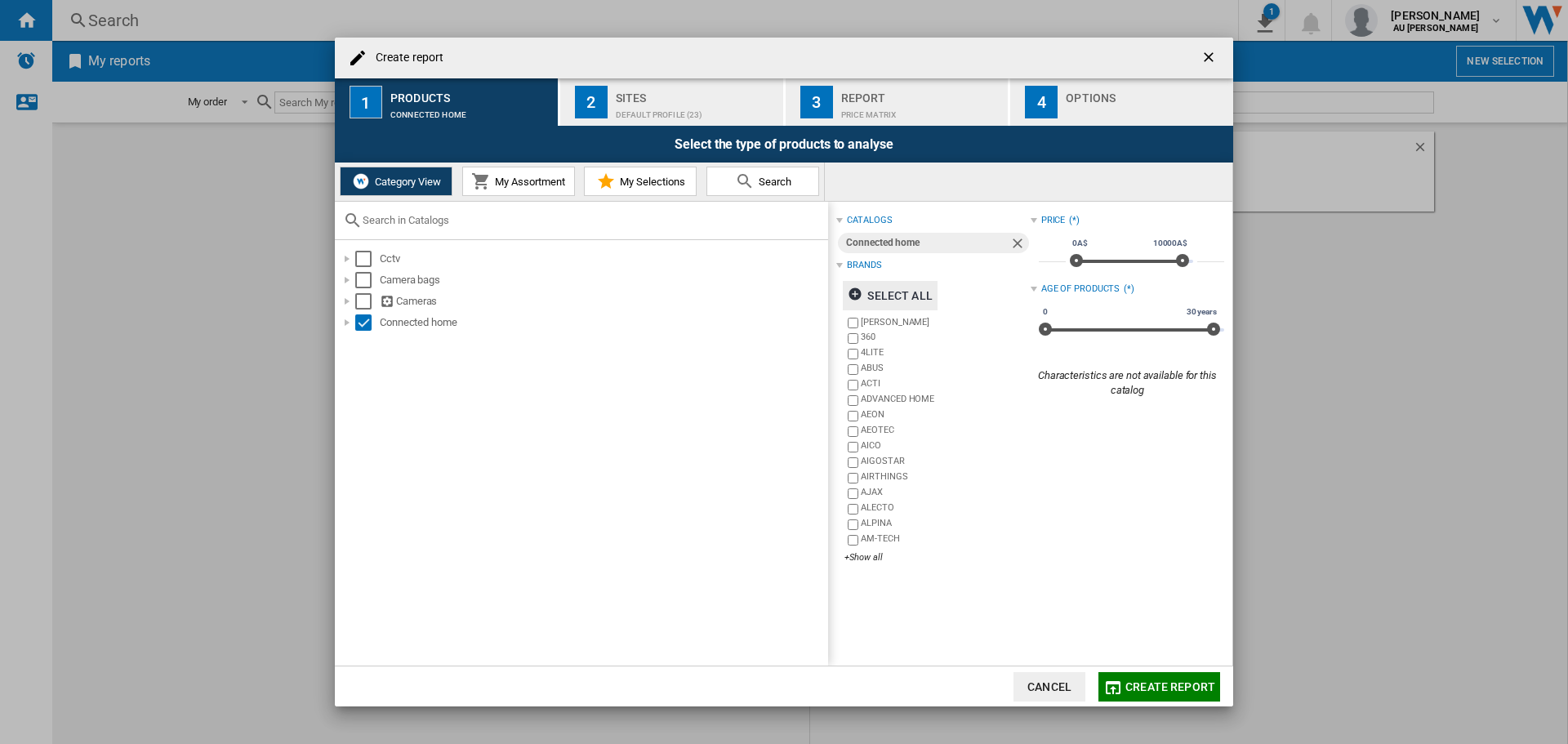
click at [1140, 682] on span "Create report" at bounding box center [1170, 686] width 90 height 13
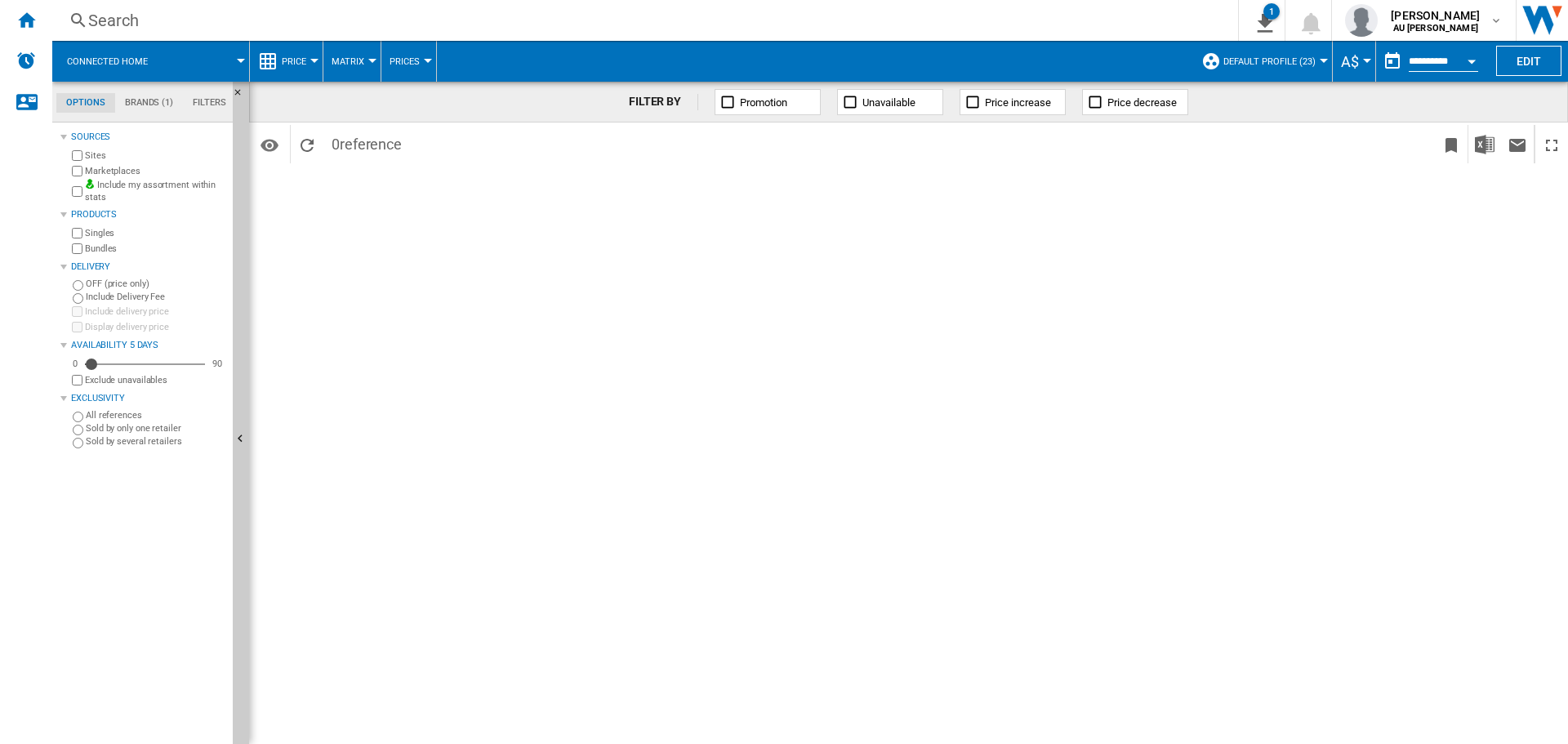
click at [1293, 66] on span "Default profile (23)" at bounding box center [1269, 61] width 92 height 10
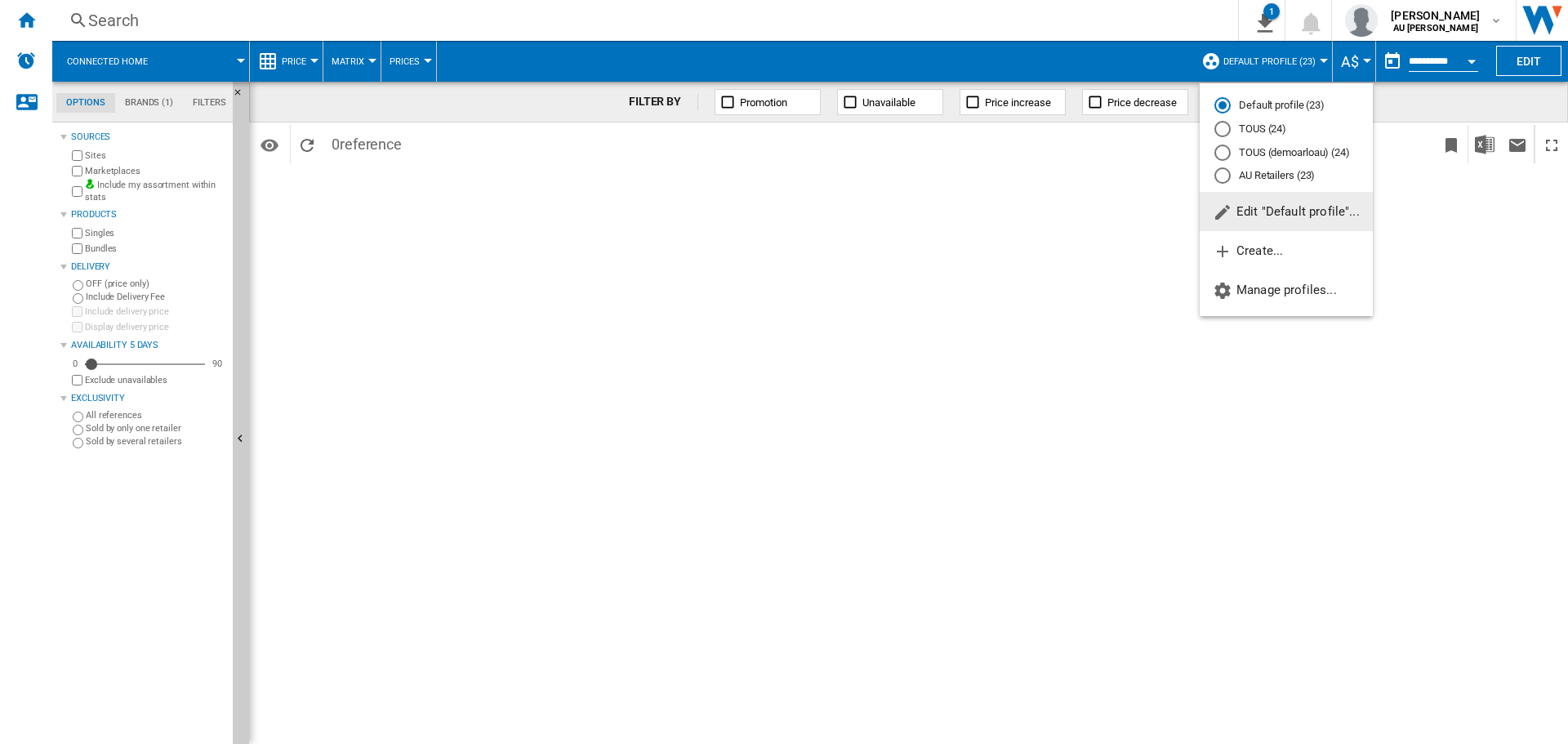
click at [1293, 66] on md-backdrop at bounding box center [784, 372] width 1568 height 744
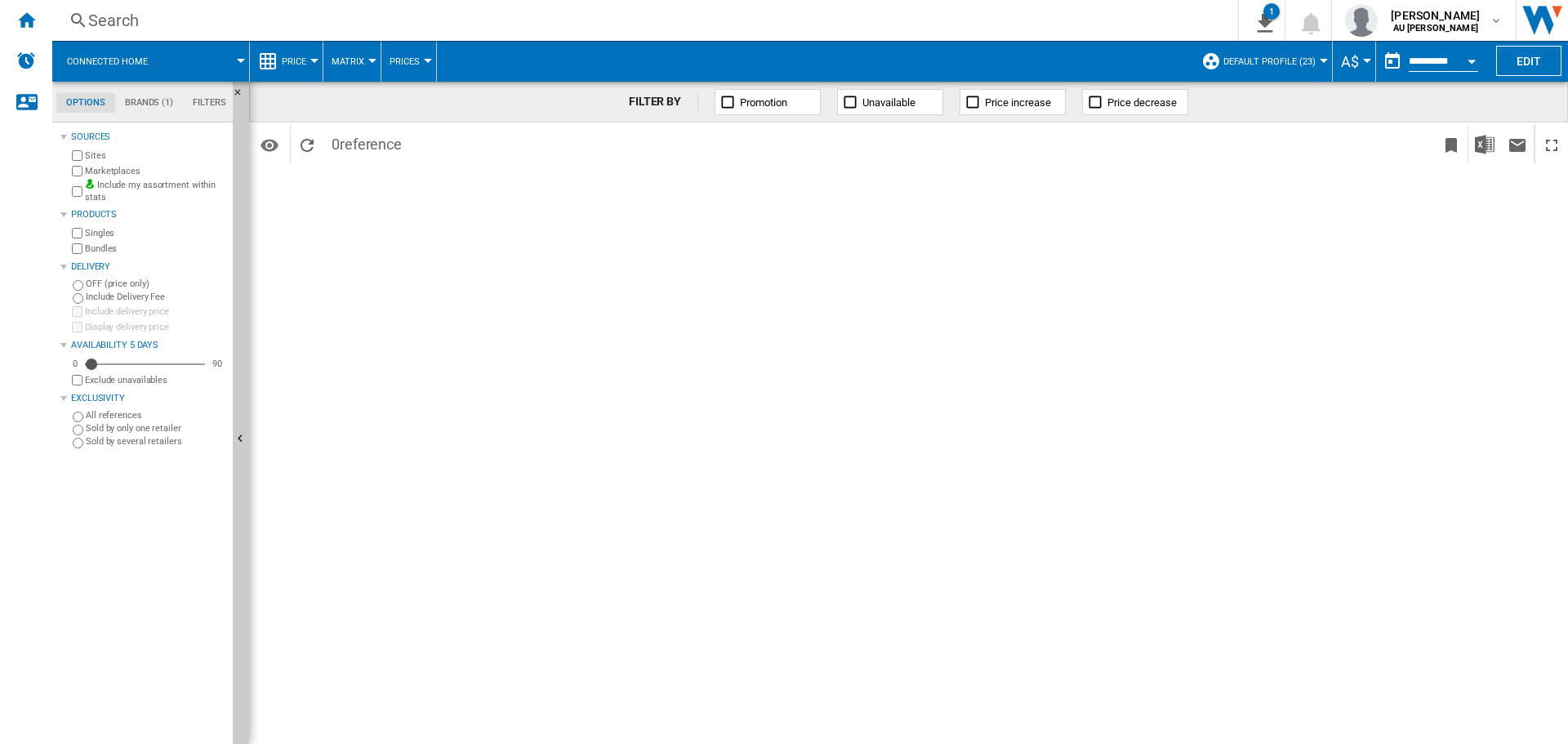
click at [1290, 65] on span "Default profile (23)" at bounding box center [1269, 61] width 92 height 10
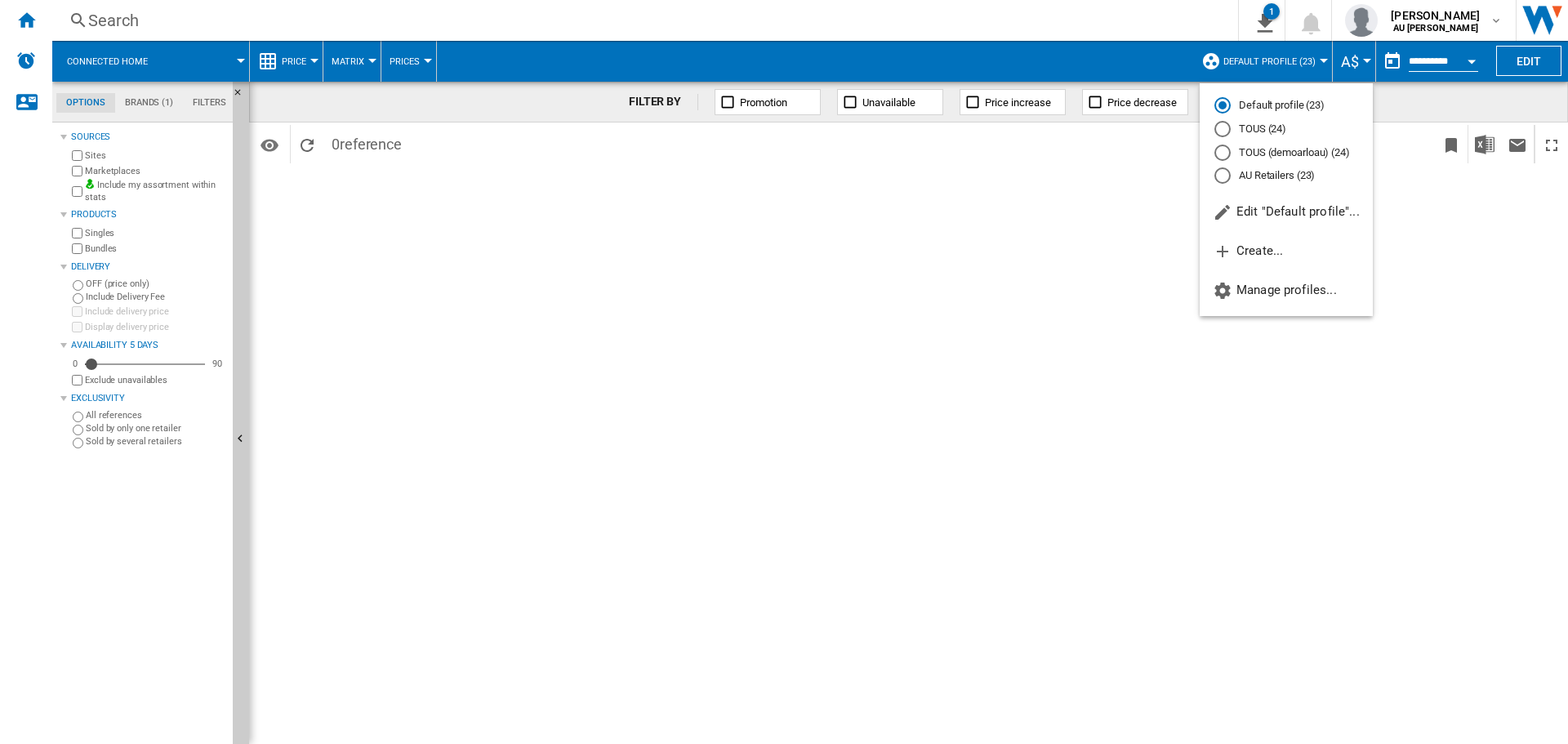
click at [1535, 61] on md-backdrop at bounding box center [784, 372] width 1568 height 744
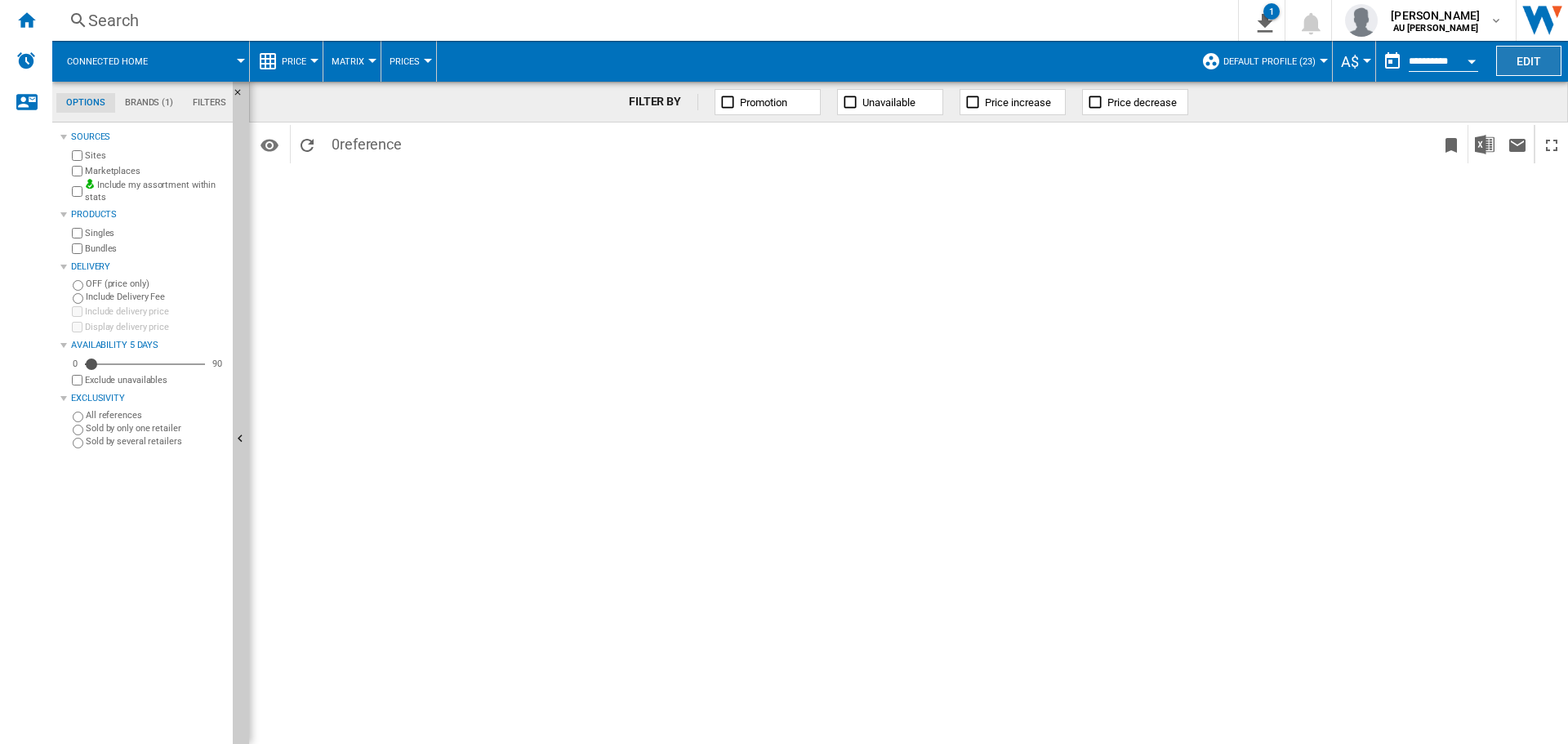
click at [1528, 61] on button "Edit" at bounding box center [1528, 60] width 66 height 30
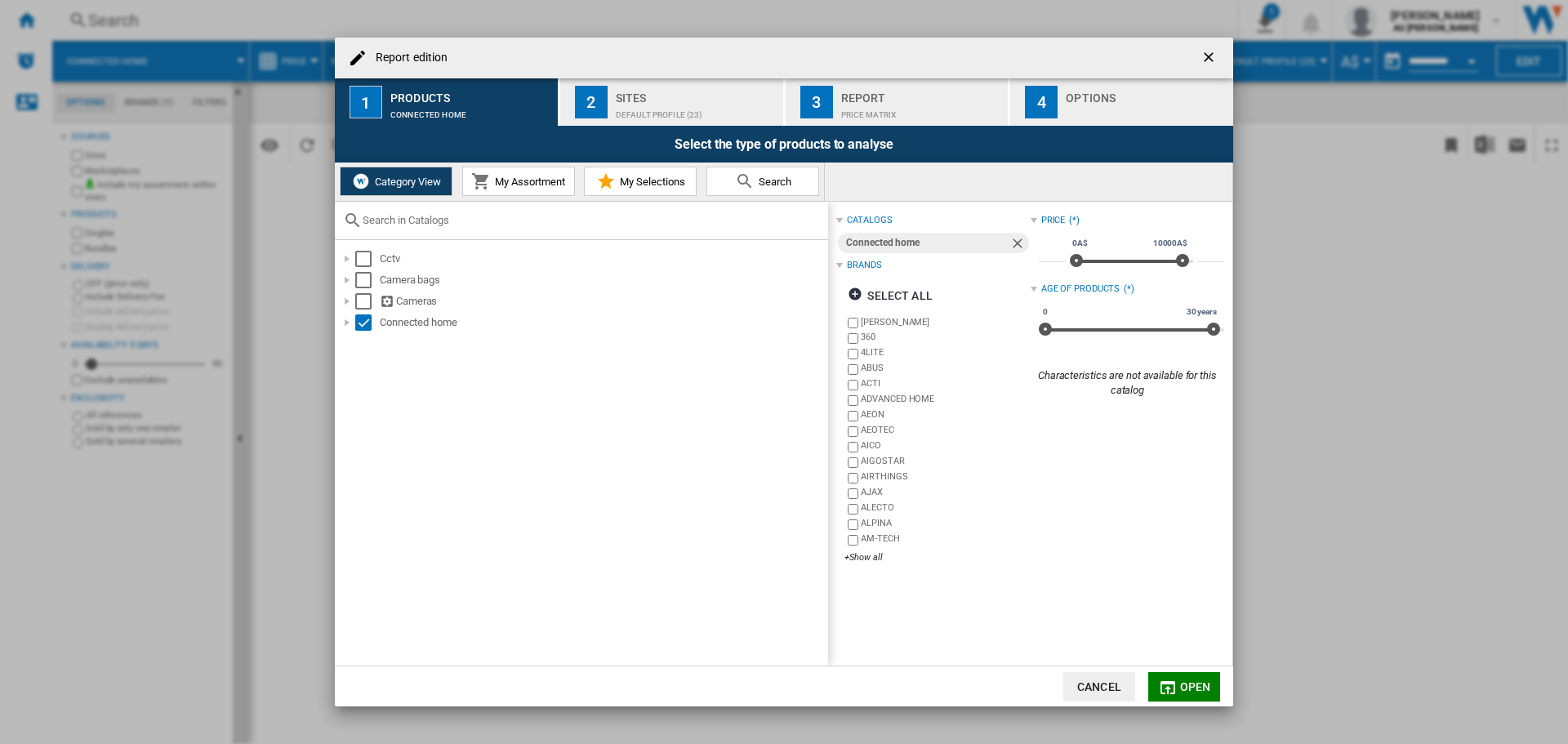
click at [502, 191] on button "My Assortment" at bounding box center [518, 181] width 112 height 30
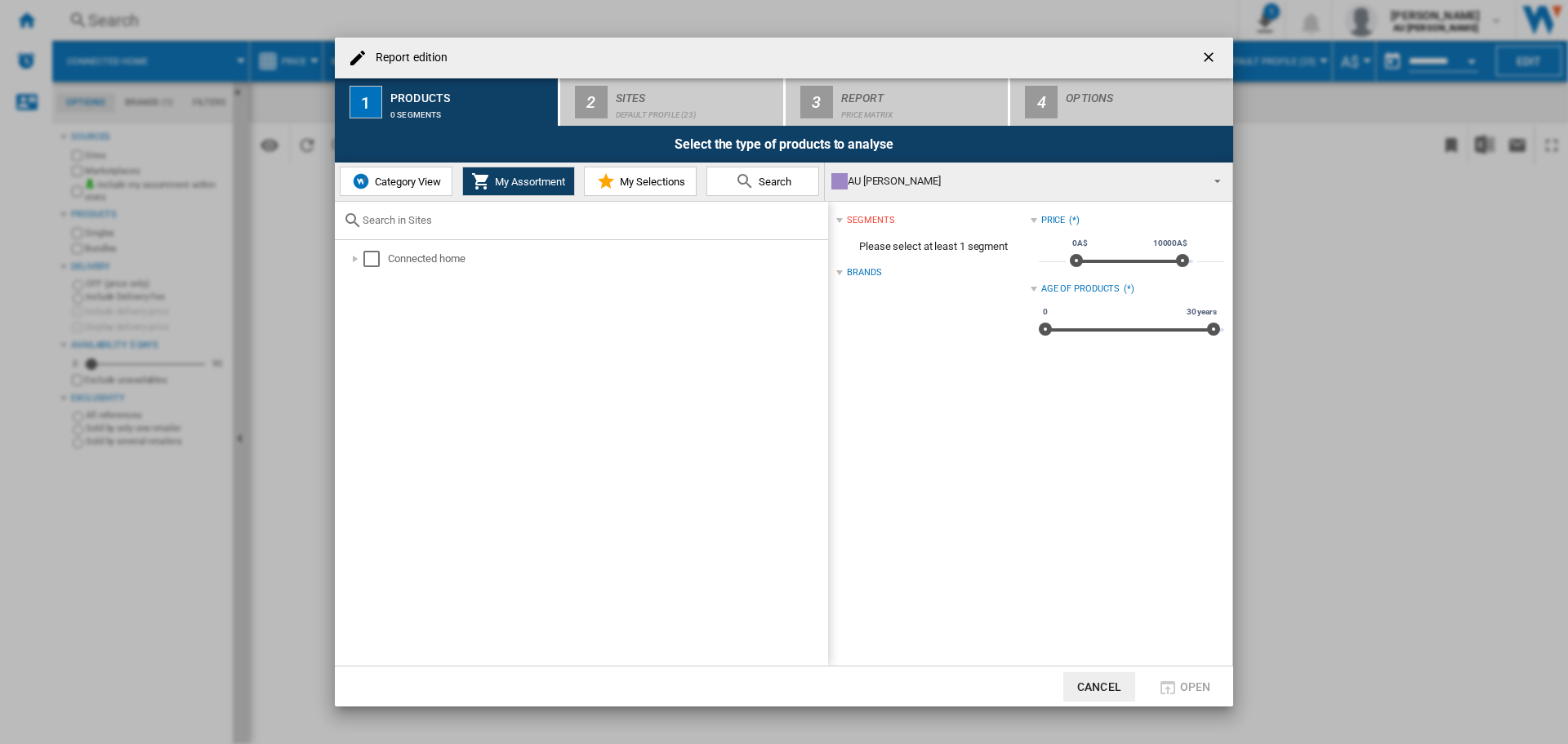
click at [607, 181] on md-icon "Report edition ..." at bounding box center [605, 180] width 20 height 20
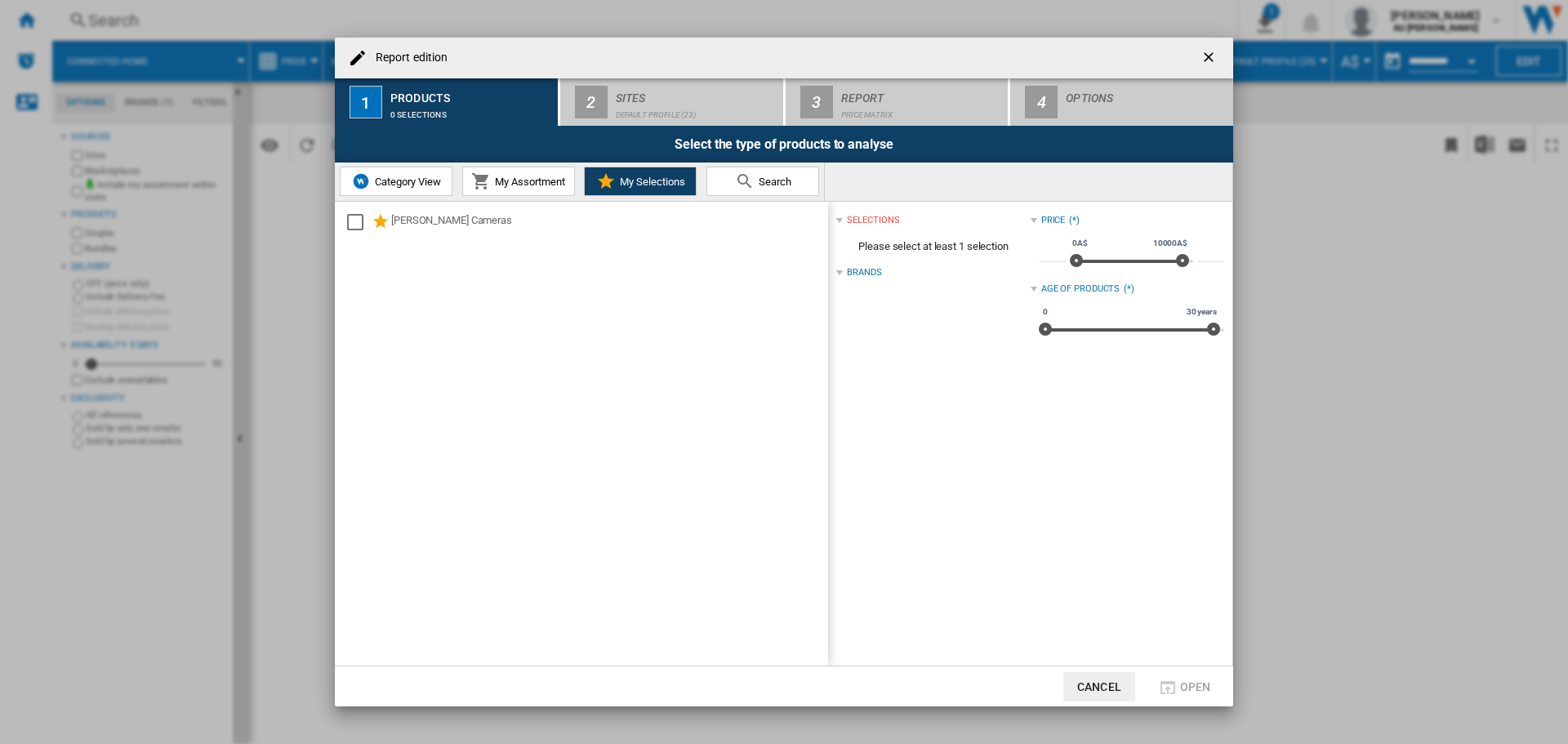
click at [755, 175] on span "Search" at bounding box center [772, 181] width 37 height 12
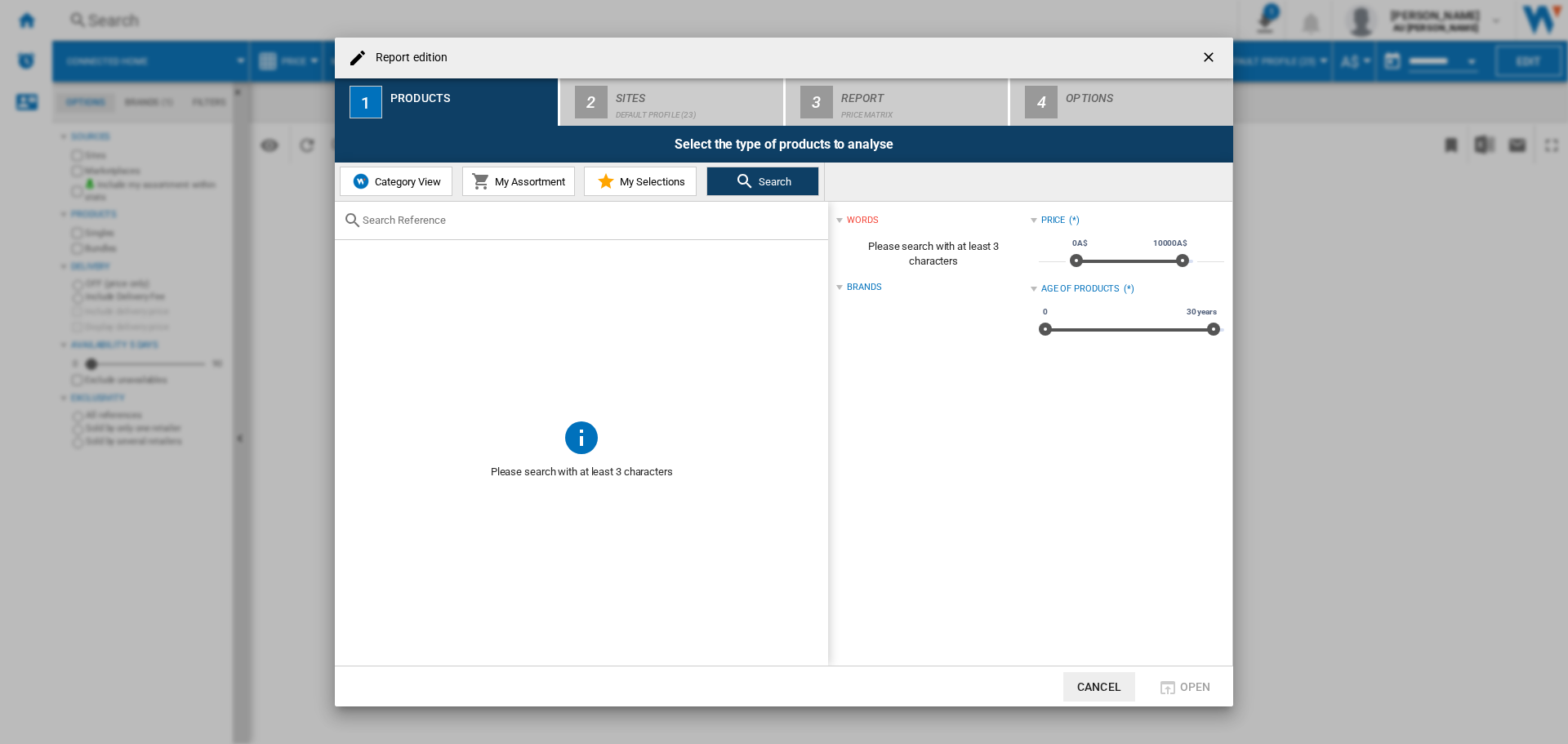
click at [423, 186] on span "Category View" at bounding box center [406, 181] width 70 height 12
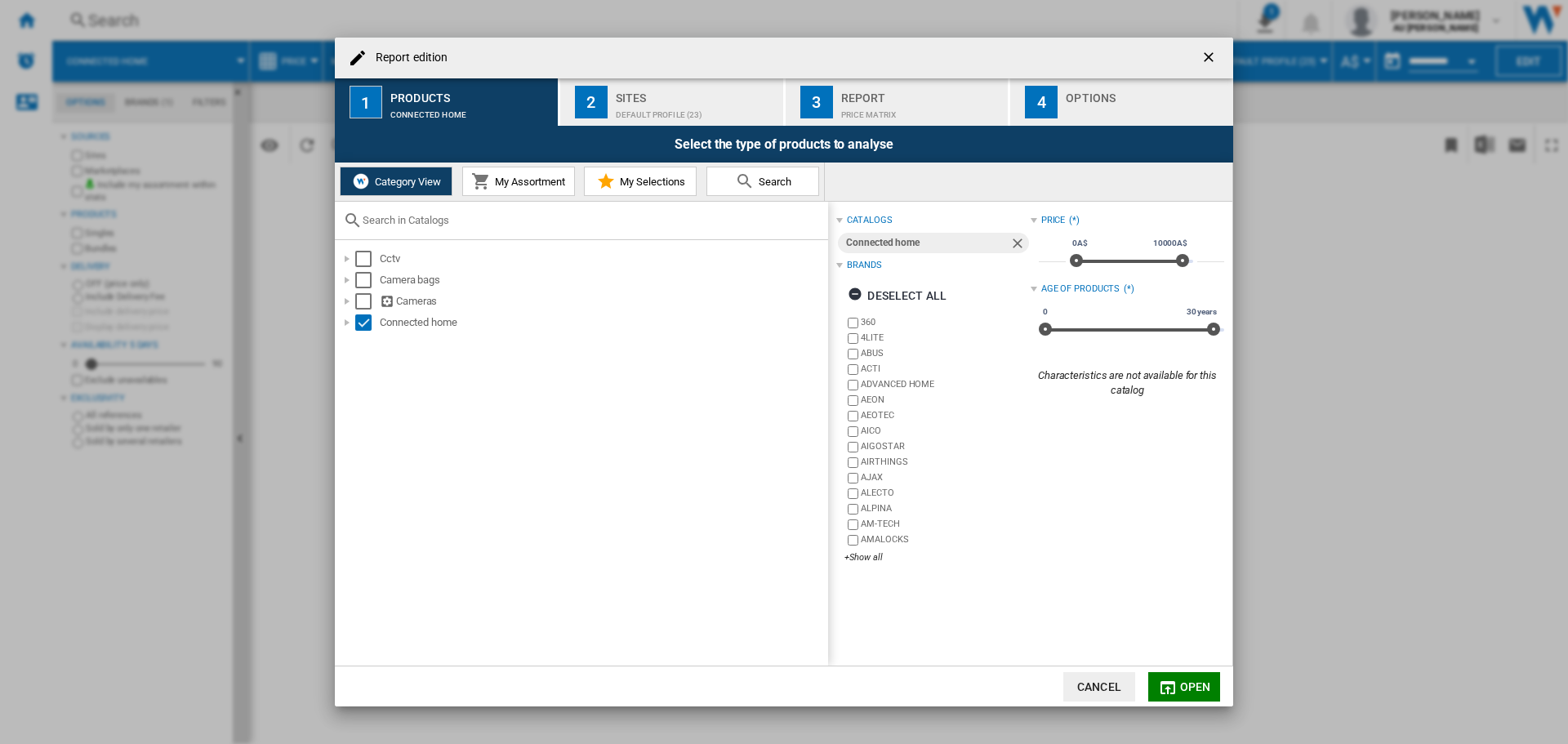
click at [632, 111] on div "Default profile (23)" at bounding box center [695, 111] width 161 height 17
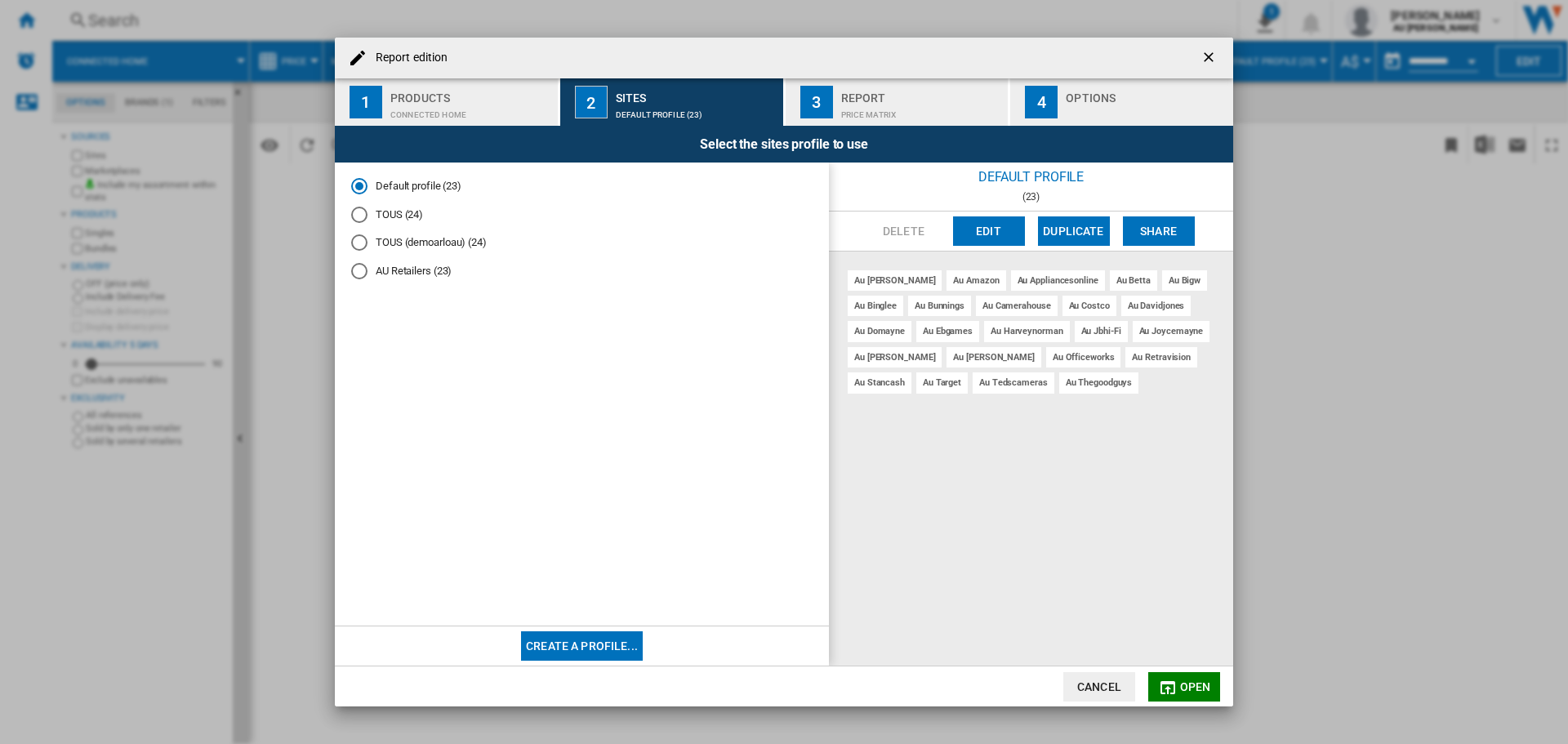
click at [416, 114] on div "Connected home" at bounding box center [471, 111] width 161 height 17
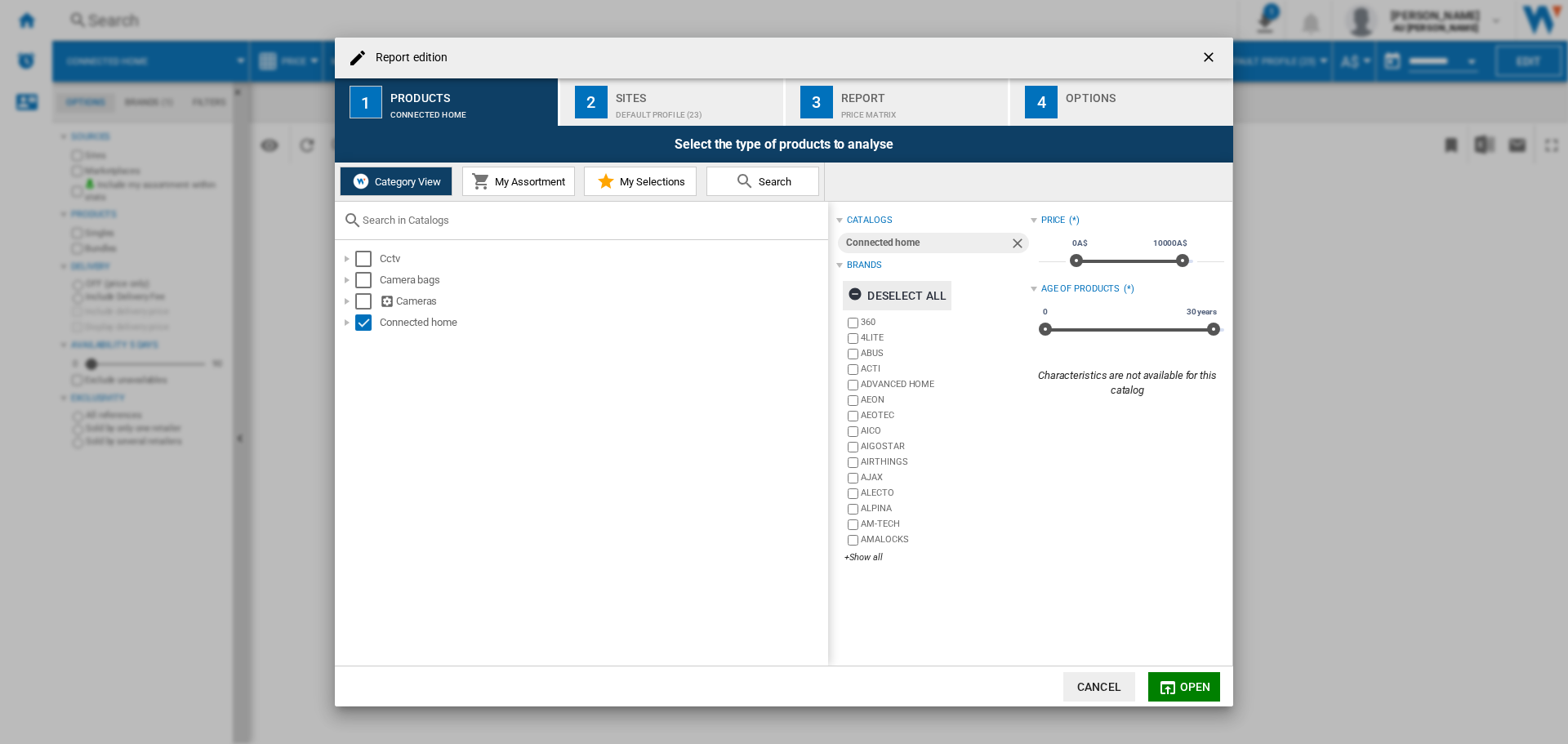
click at [861, 294] on ng-md-icon "Report edition ..." at bounding box center [857, 296] width 20 height 20
click at [870, 560] on div "+Show all" at bounding box center [937, 558] width 186 height 12
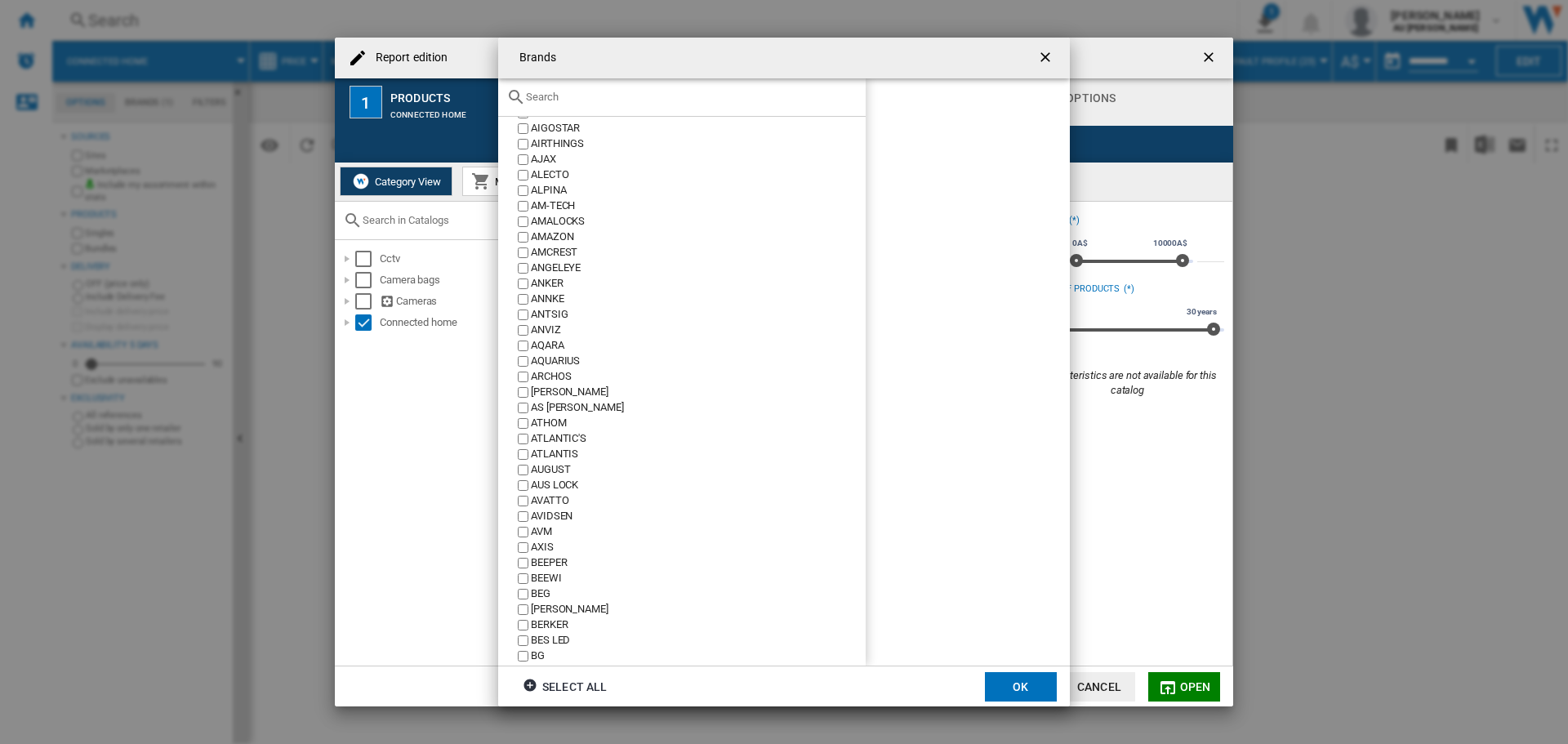
scroll to position [163, 0]
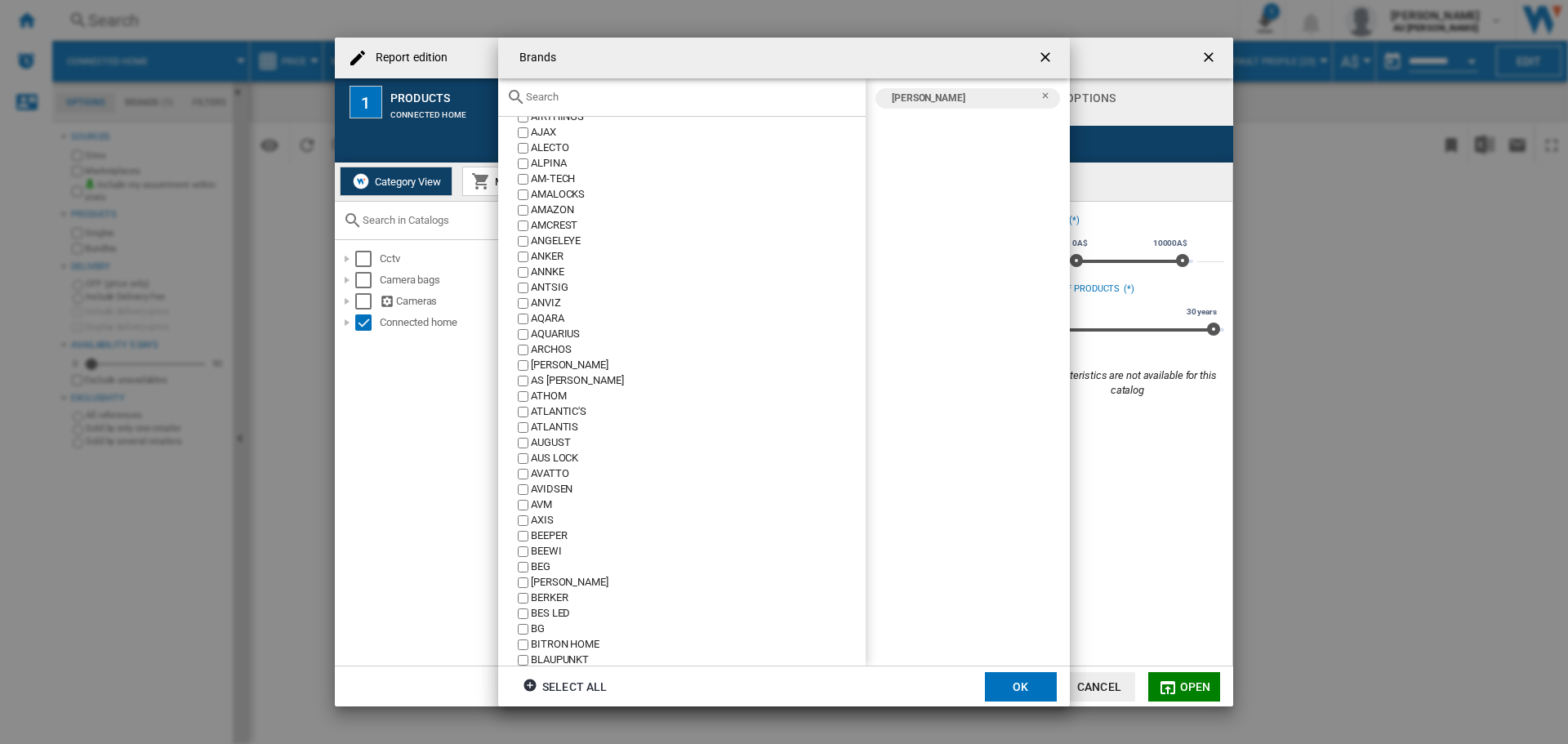
click at [1011, 680] on button "OK" at bounding box center [1021, 686] width 72 height 30
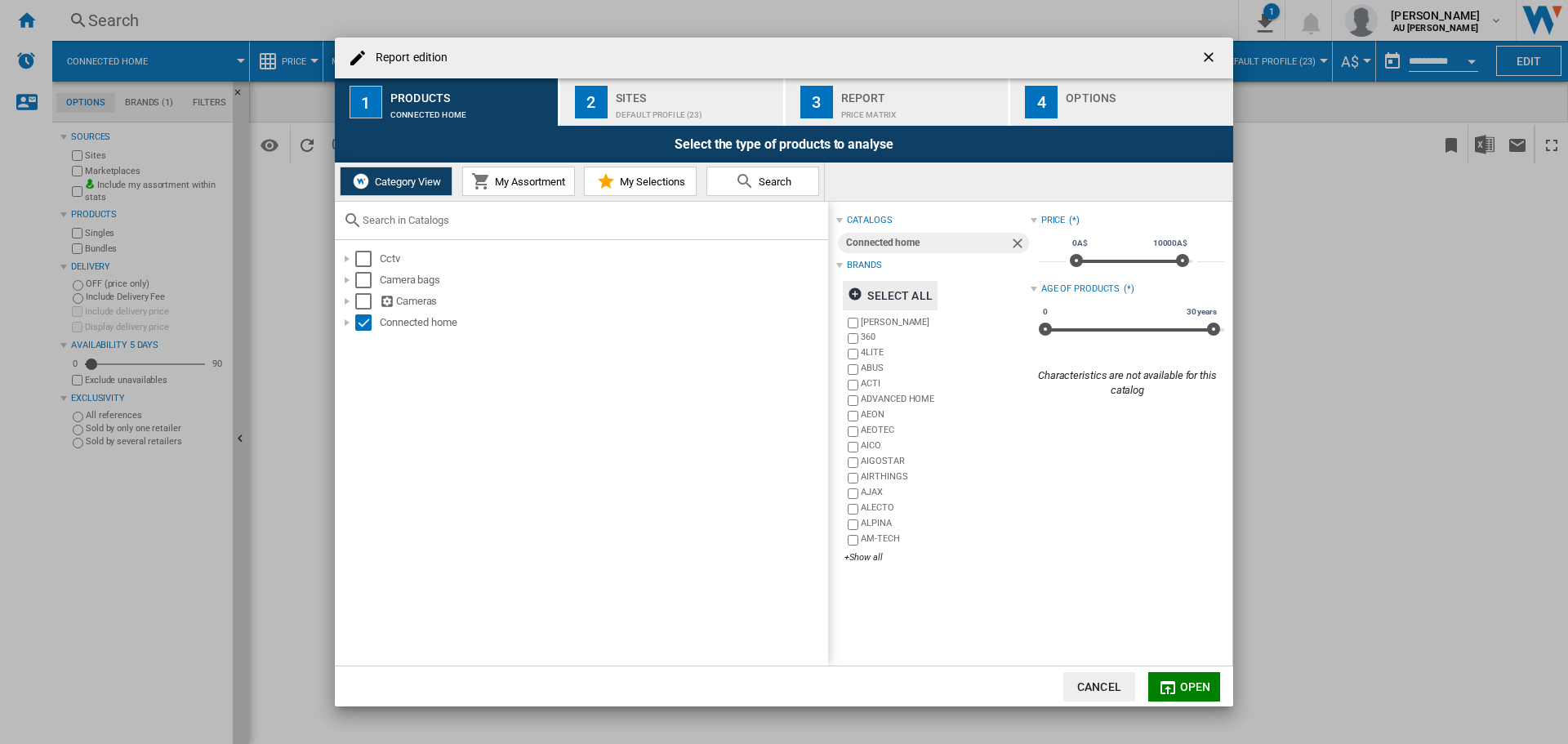
click at [684, 111] on div "Default profile (23)" at bounding box center [695, 111] width 161 height 17
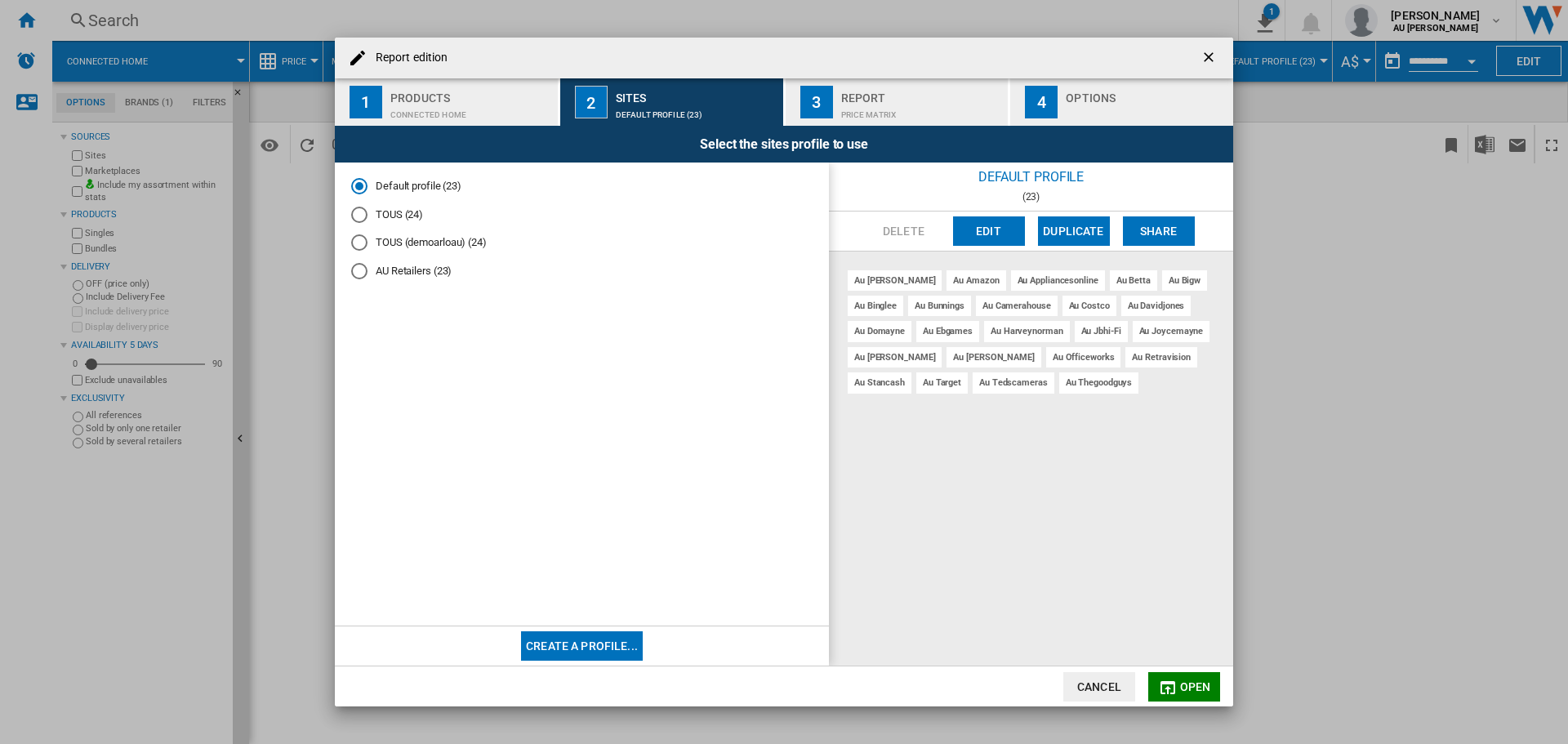
click at [387, 271] on md-radio-button "AU Retailers (23)" at bounding box center [581, 272] width 461 height 15
click at [979, 95] on div "Report" at bounding box center [921, 94] width 161 height 17
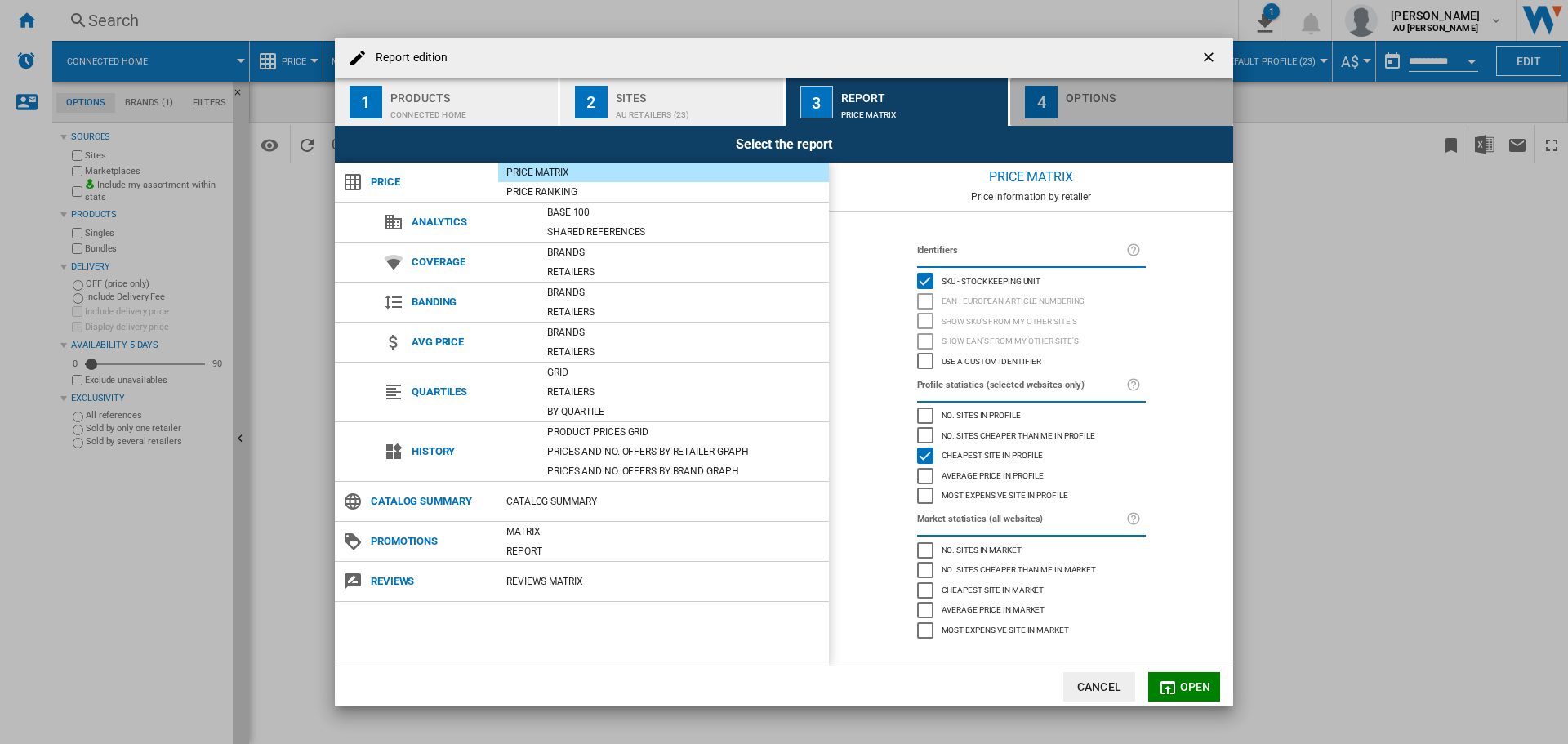
click at [1083, 97] on div "Options" at bounding box center [1146, 94] width 161 height 17
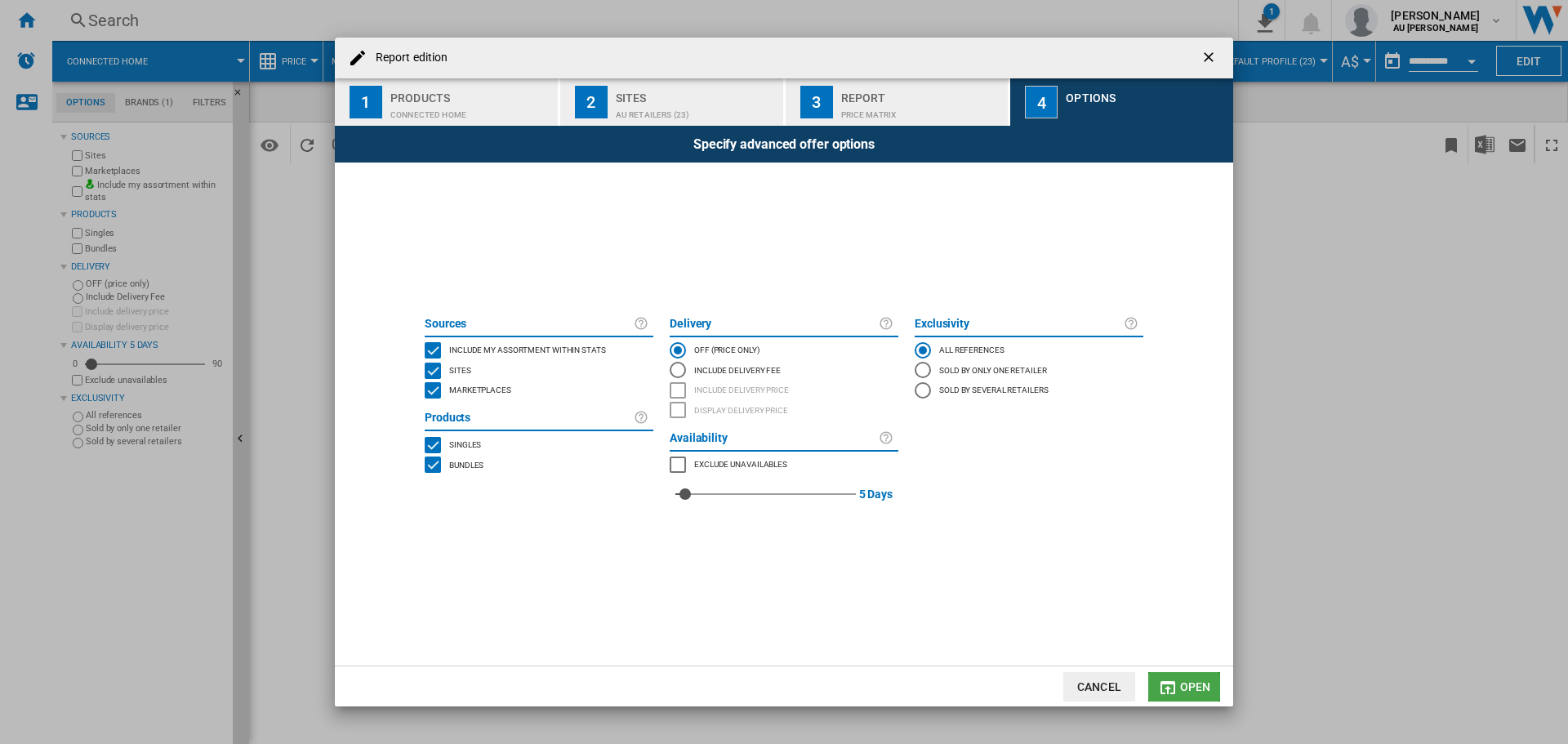
click at [1177, 686] on button "Open" at bounding box center [1184, 686] width 72 height 30
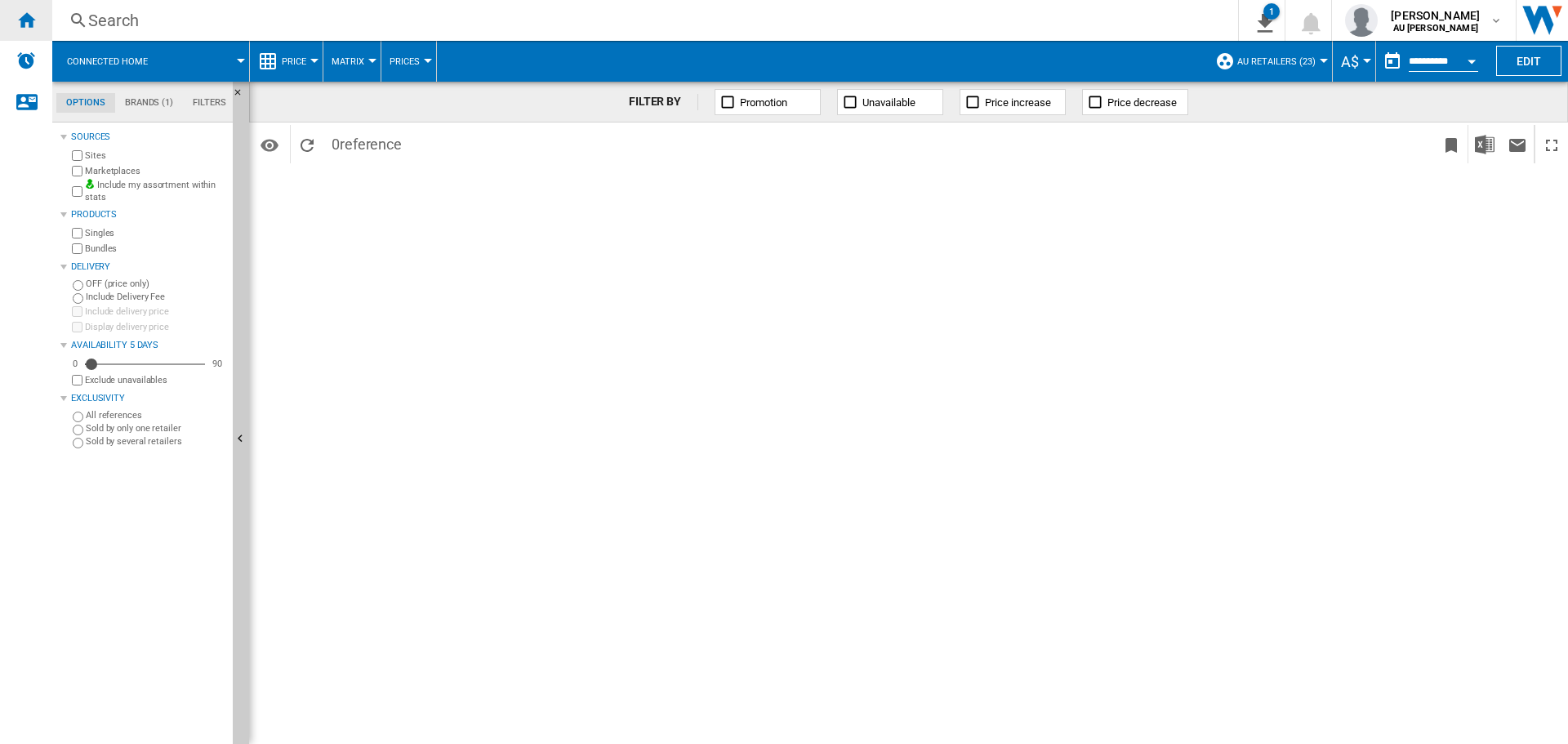
click at [22, 23] on ng-md-icon "Home" at bounding box center [26, 20] width 20 height 20
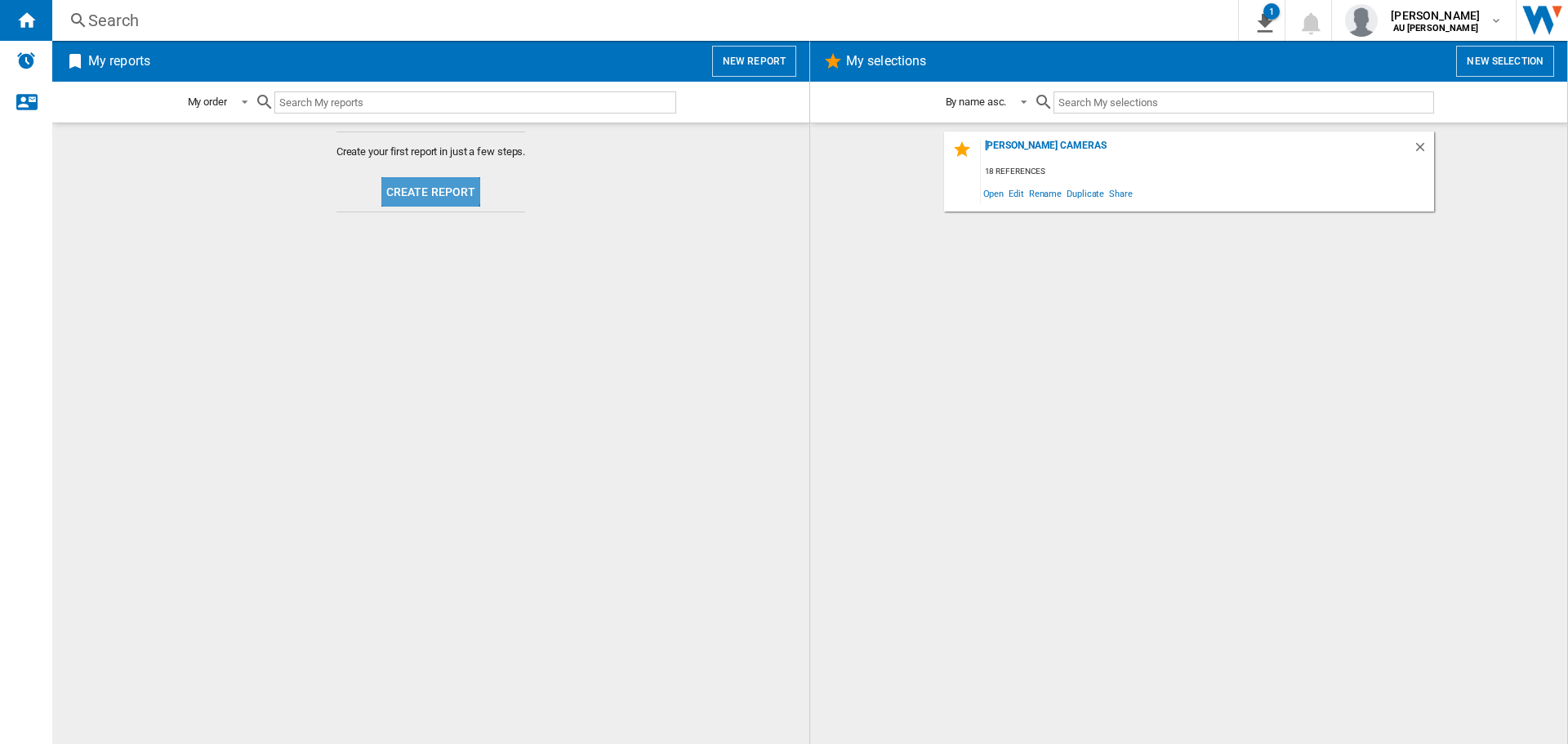
click at [407, 182] on button "Create report" at bounding box center [431, 192] width 100 height 30
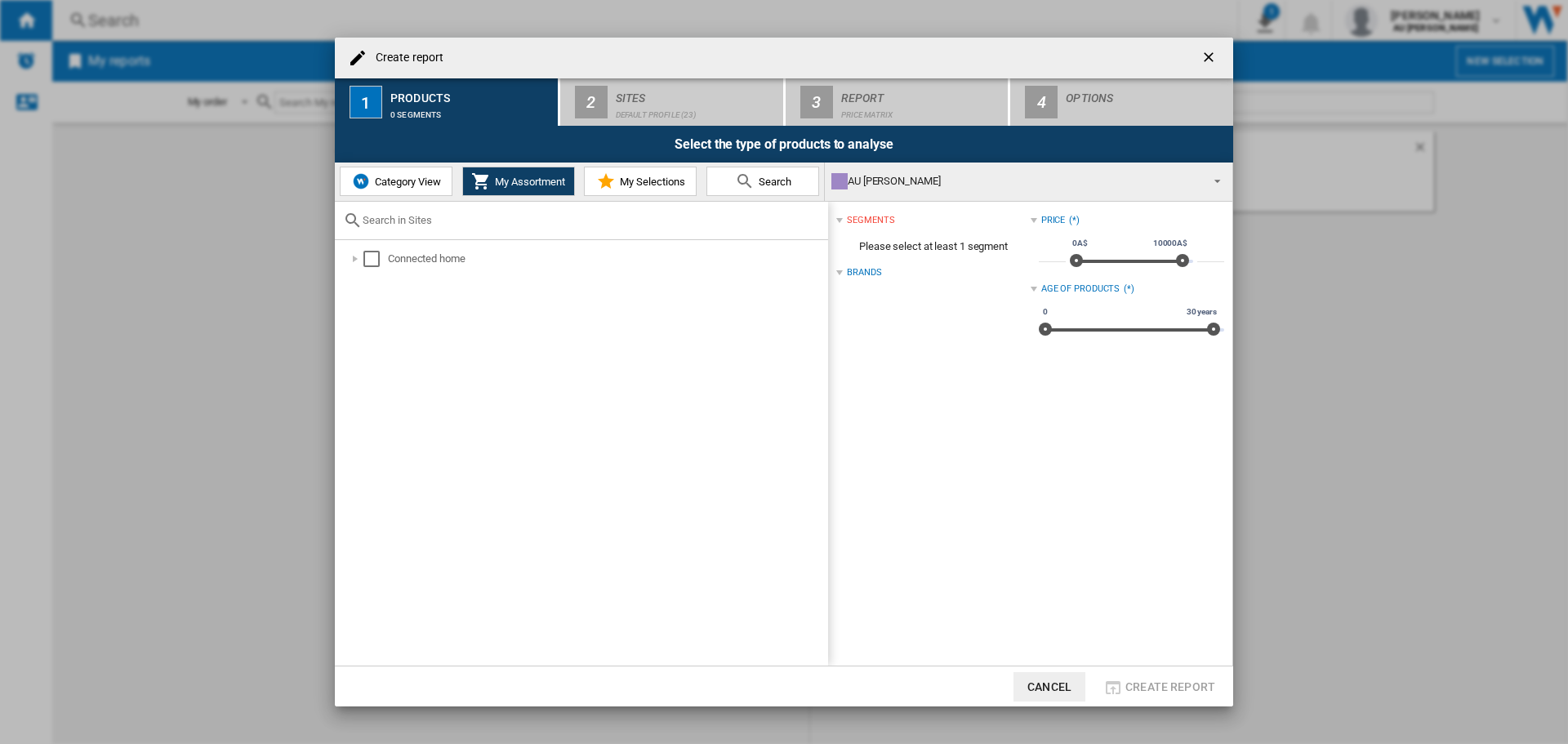
click at [409, 181] on span "Category View" at bounding box center [406, 181] width 70 height 12
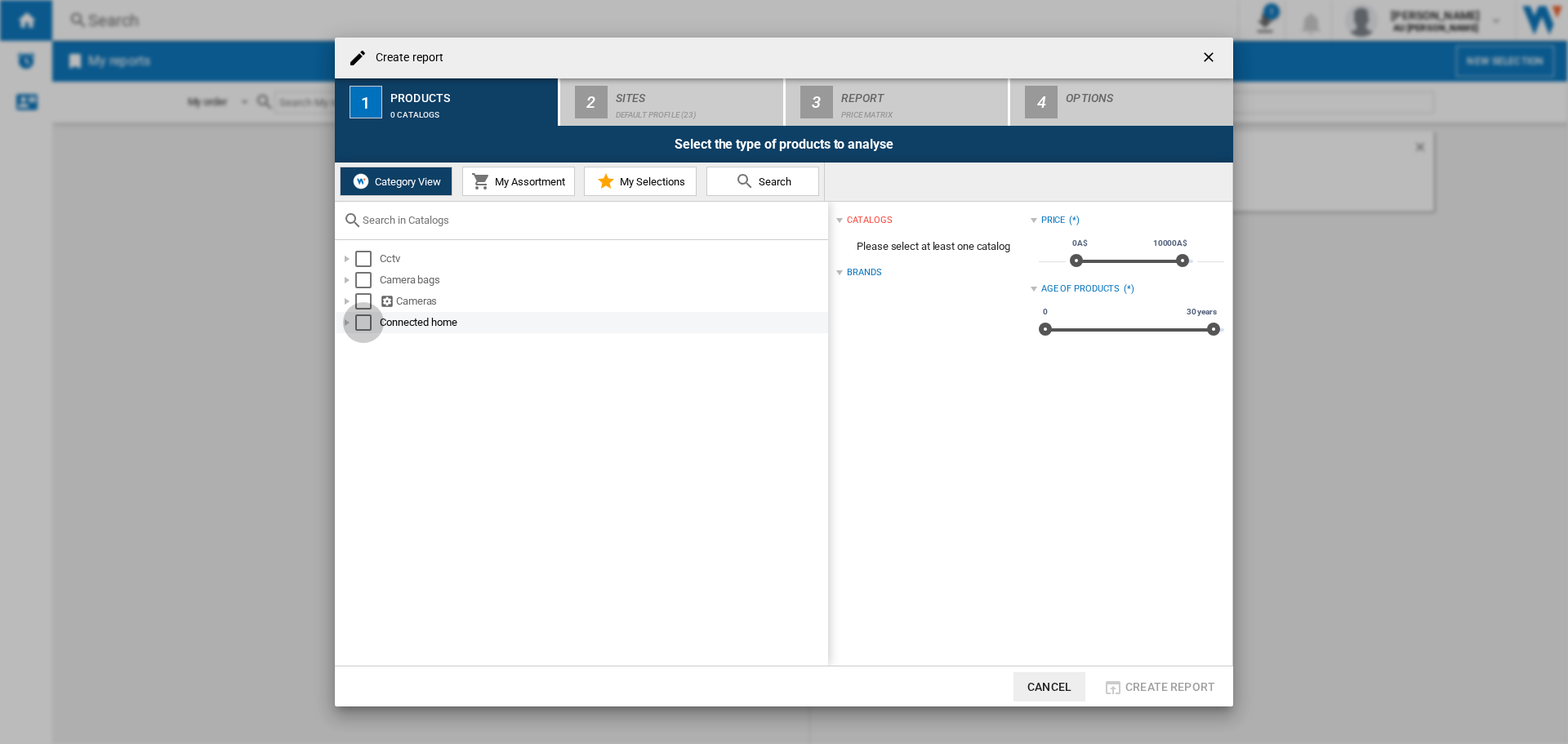
click at [359, 320] on div "Select" at bounding box center [363, 322] width 16 height 16
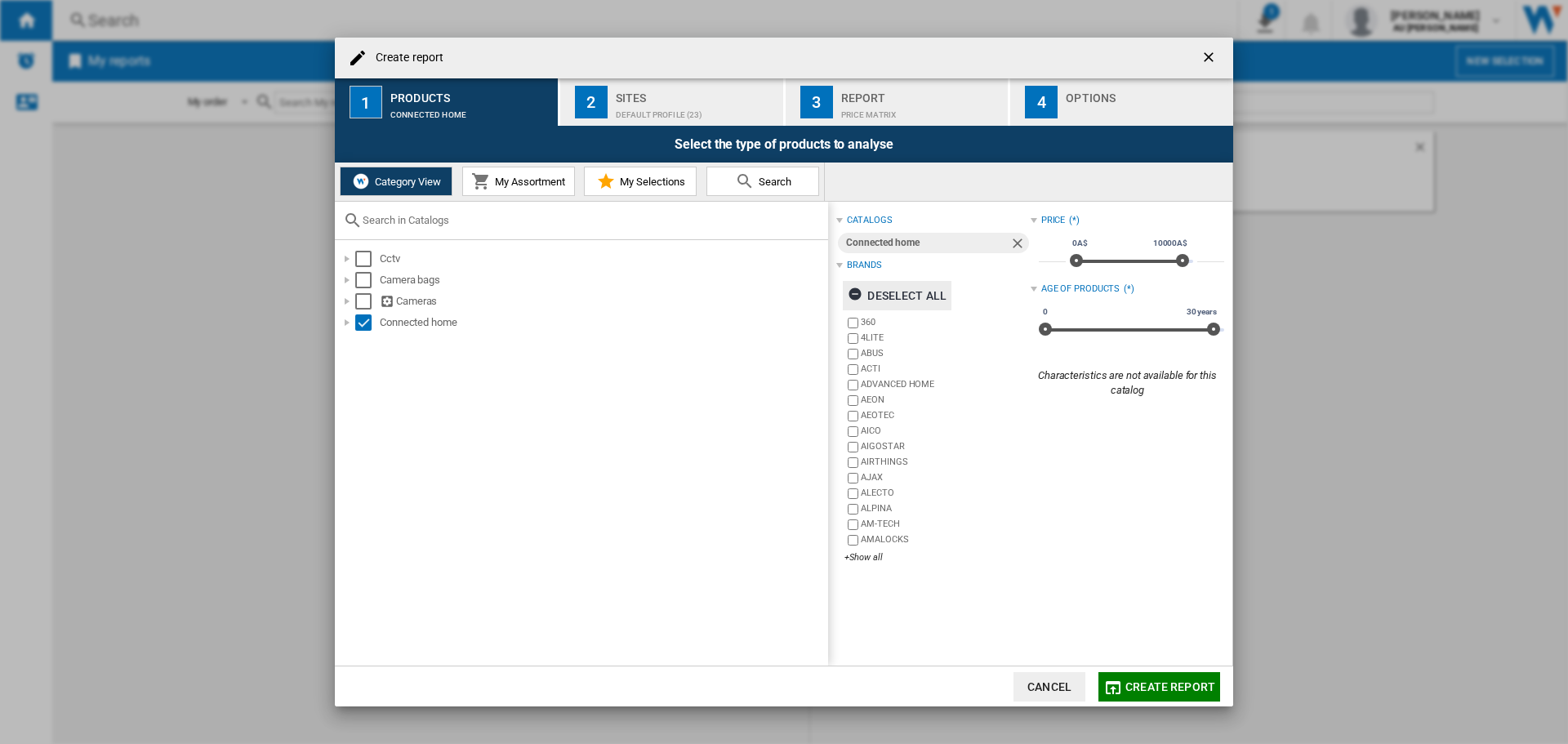
click at [852, 291] on ng-md-icon "Create report ..." at bounding box center [857, 296] width 20 height 20
click at [865, 558] on div "+Show all" at bounding box center [937, 558] width 186 height 12
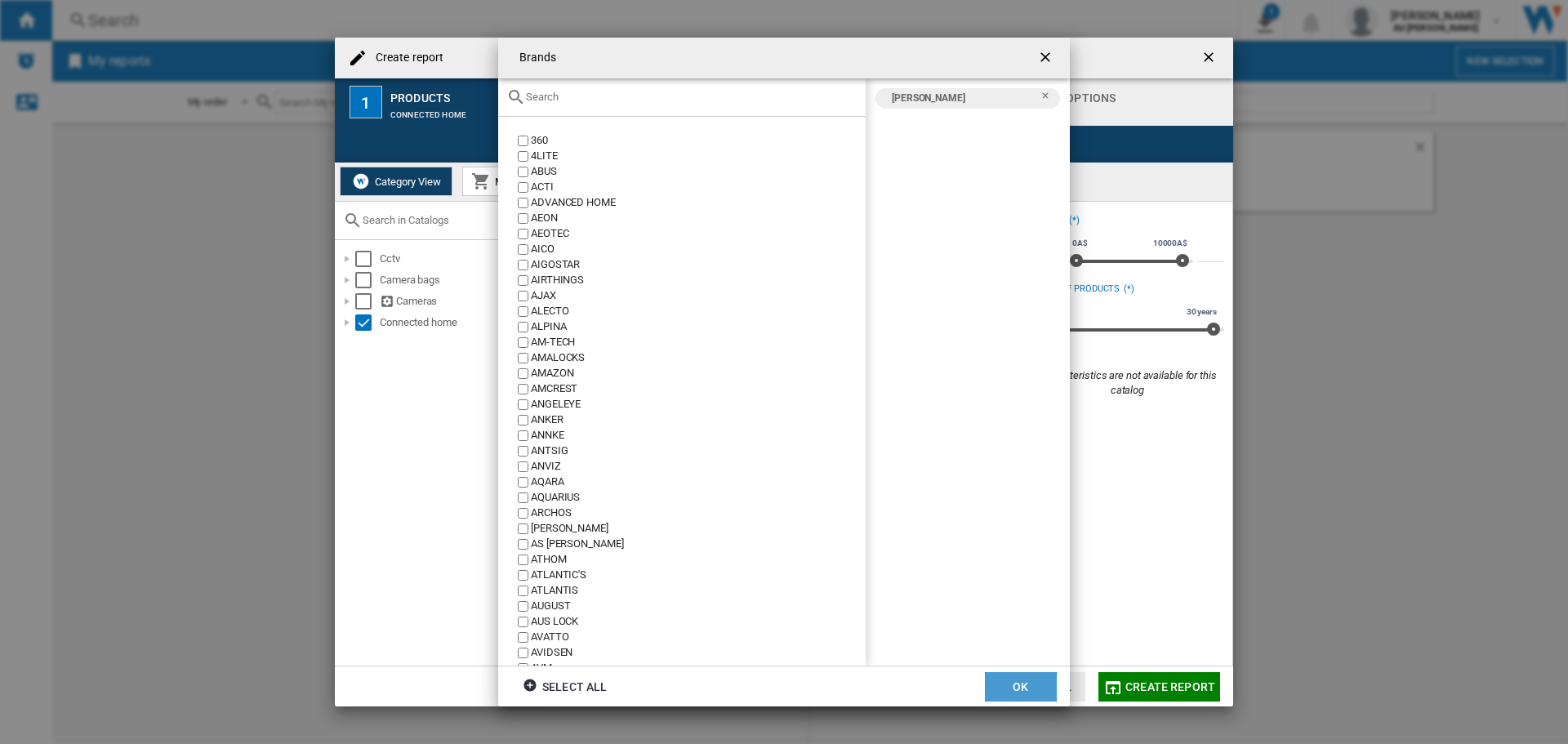
click at [1037, 692] on button "OK" at bounding box center [1021, 686] width 72 height 30
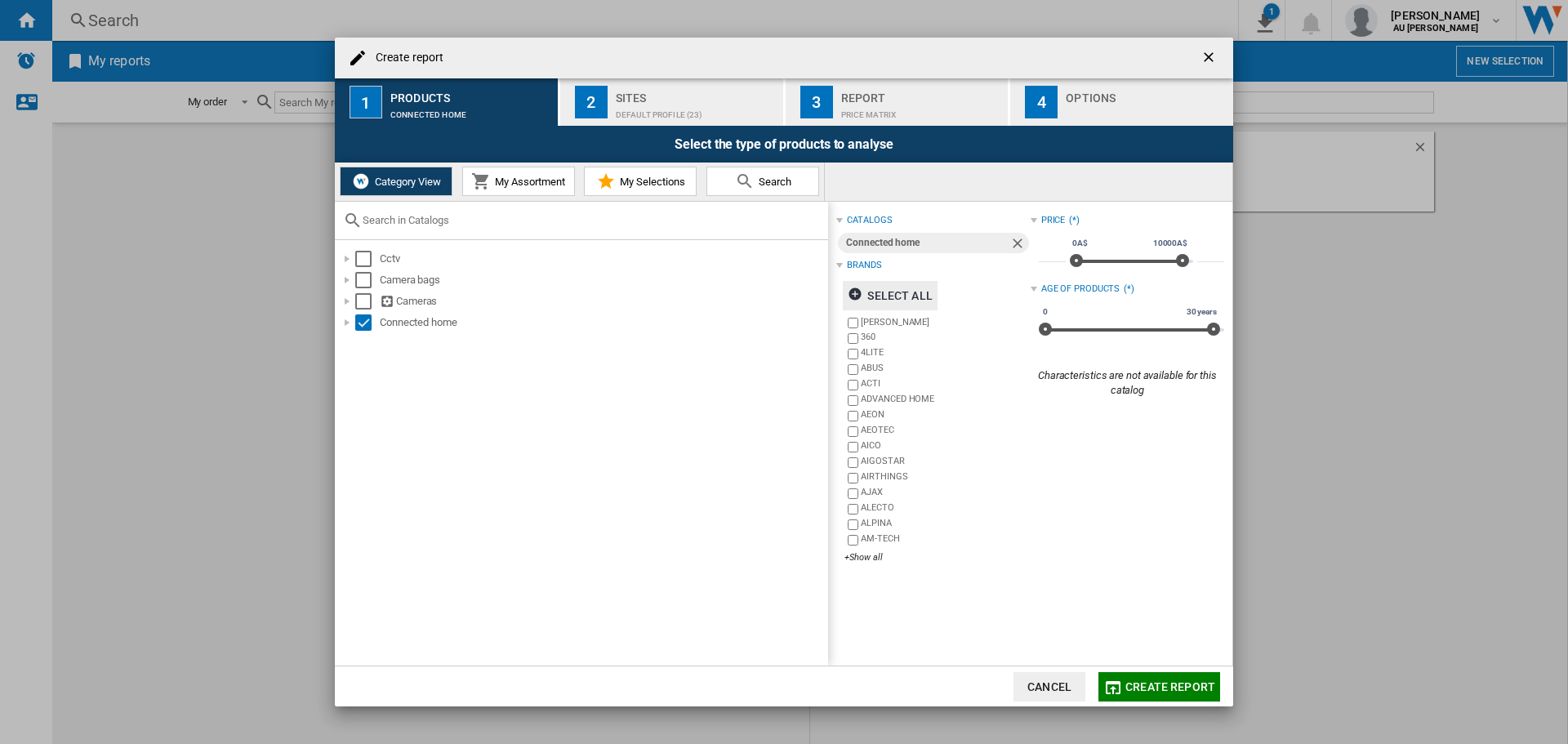
click at [1142, 673] on button "Create report" at bounding box center [1159, 686] width 122 height 30
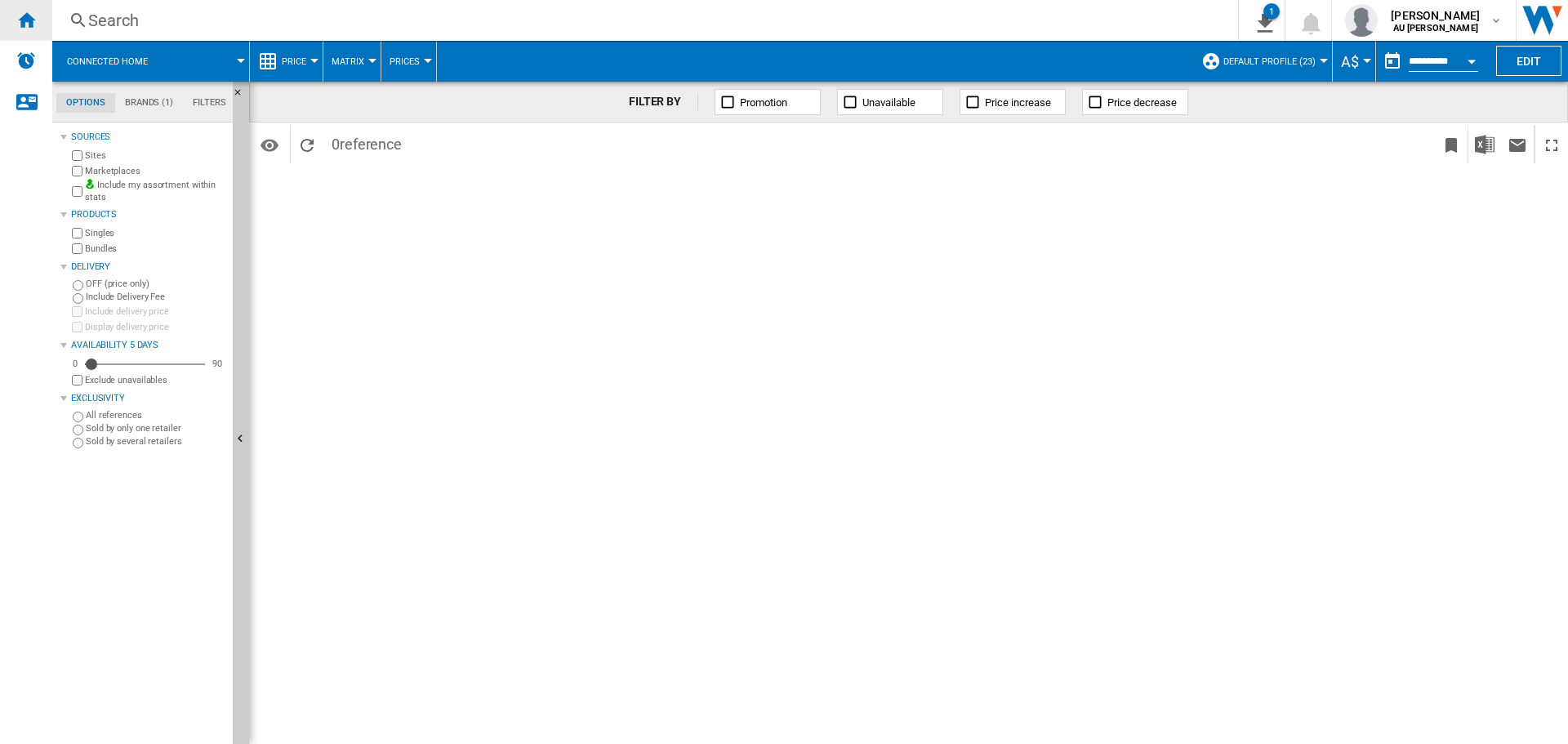
click at [21, 16] on ng-md-icon "Home" at bounding box center [26, 20] width 20 height 20
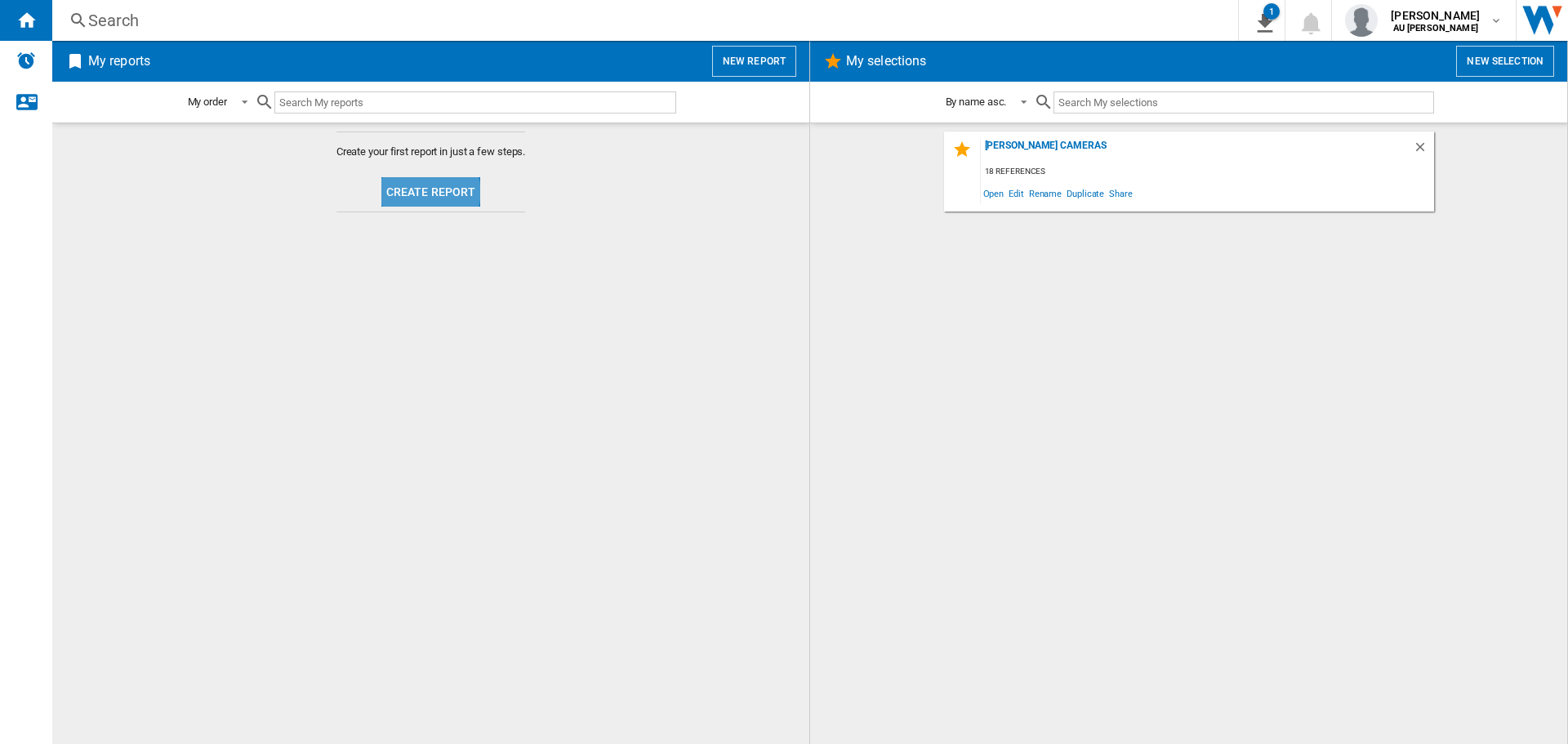
click at [426, 192] on button "Create report" at bounding box center [431, 192] width 100 height 30
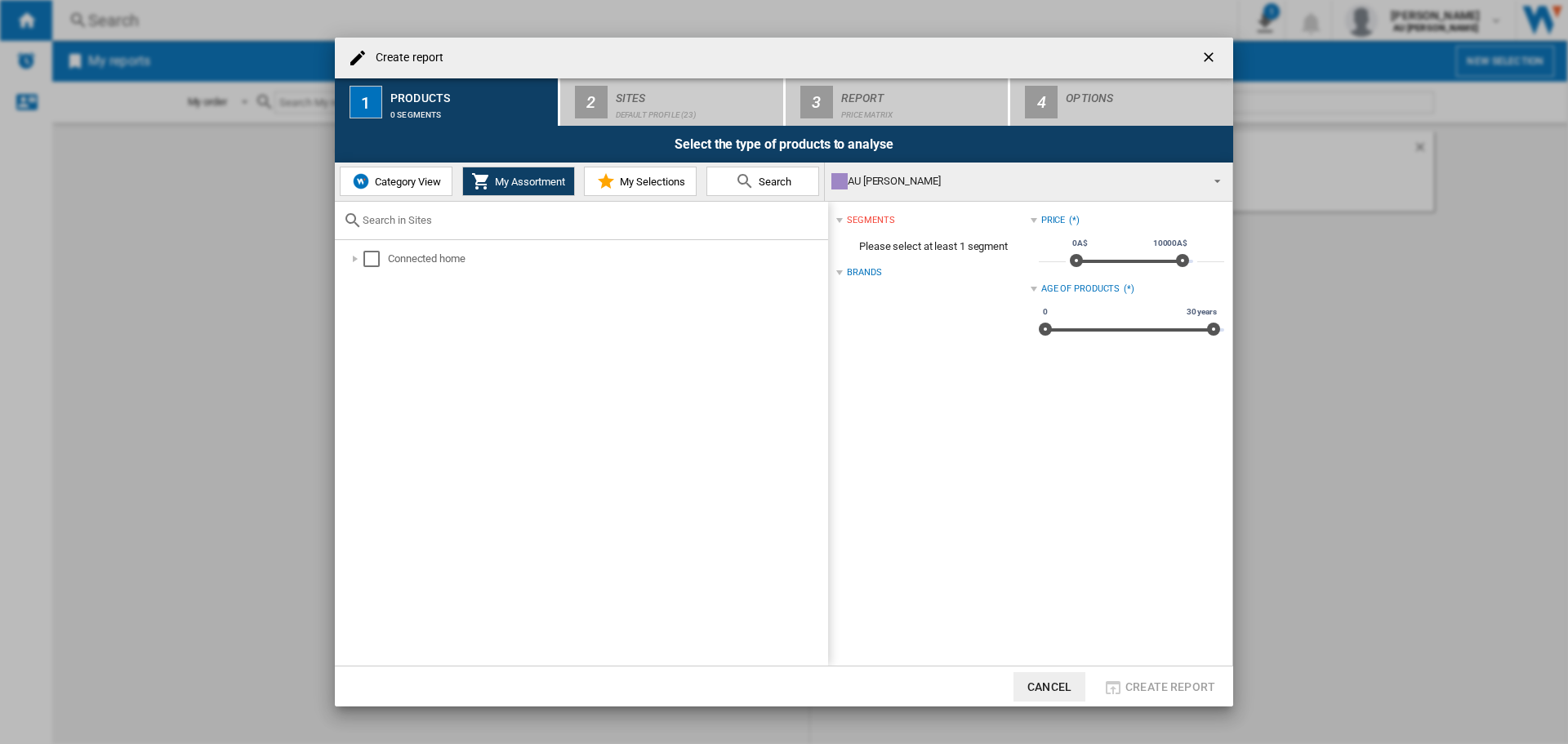
click at [398, 186] on span "Category View" at bounding box center [406, 181] width 70 height 12
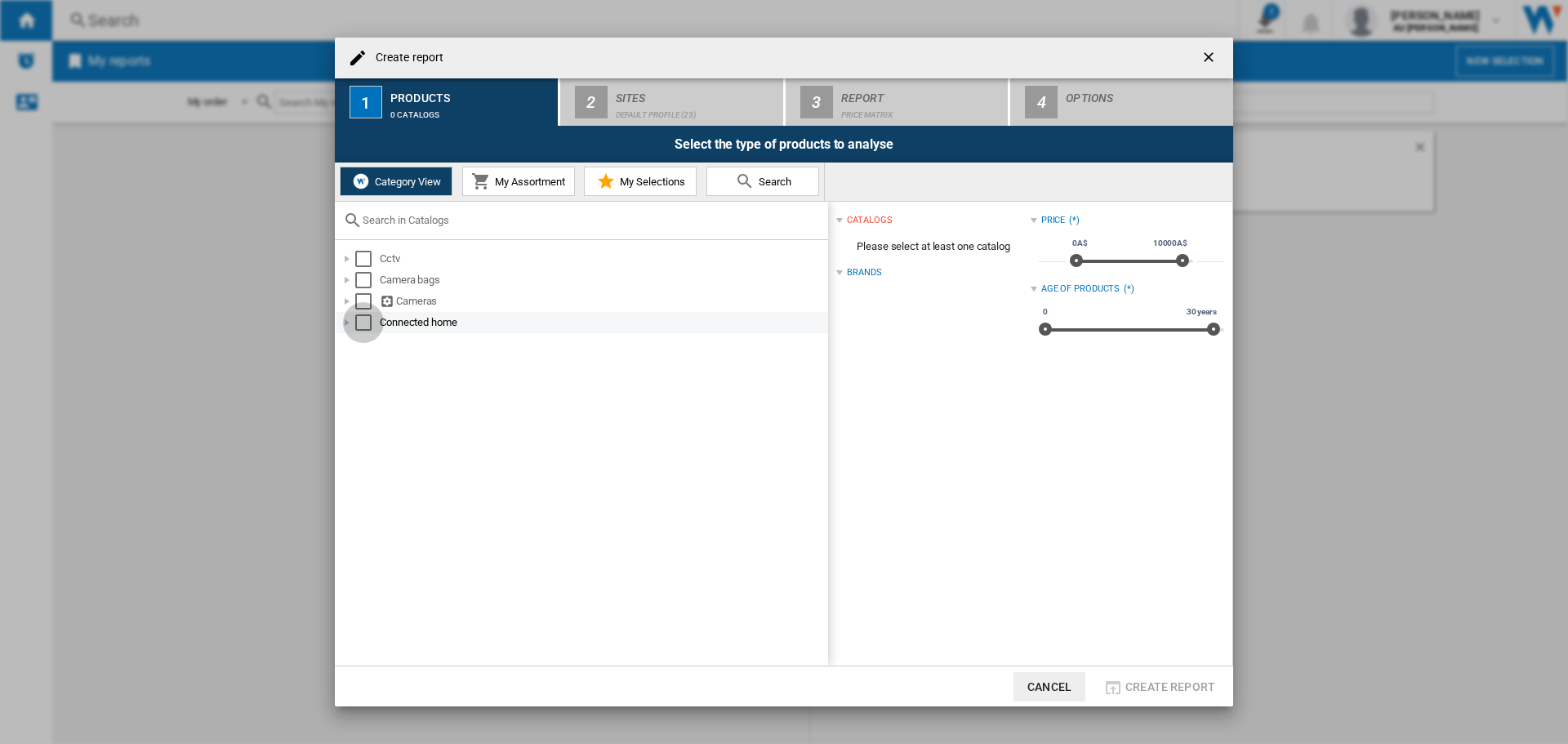
click at [363, 322] on div "Select" at bounding box center [363, 322] width 16 height 16
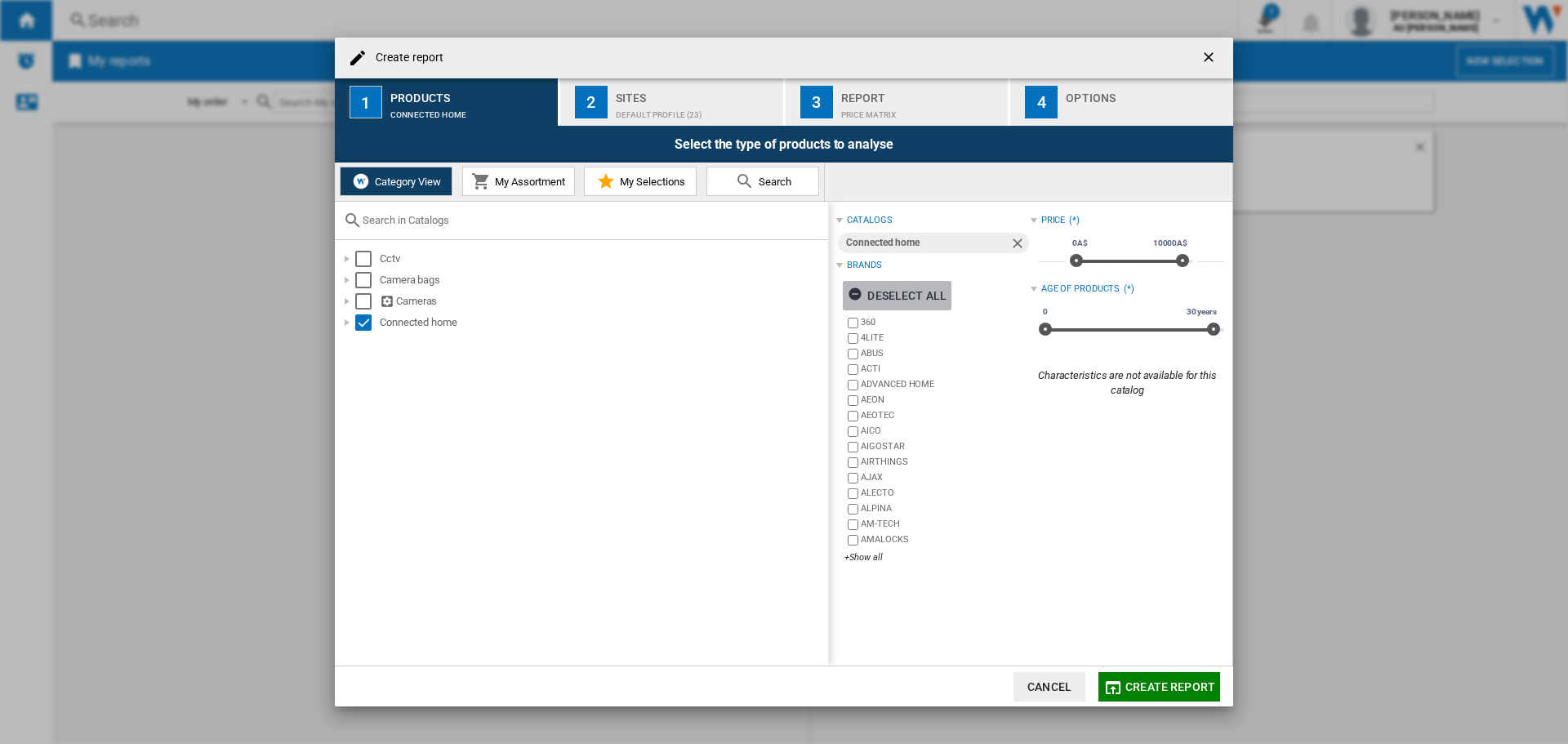
click at [878, 298] on div "Deselect all" at bounding box center [897, 295] width 99 height 30
click at [861, 552] on div "+Show all" at bounding box center [937, 558] width 186 height 12
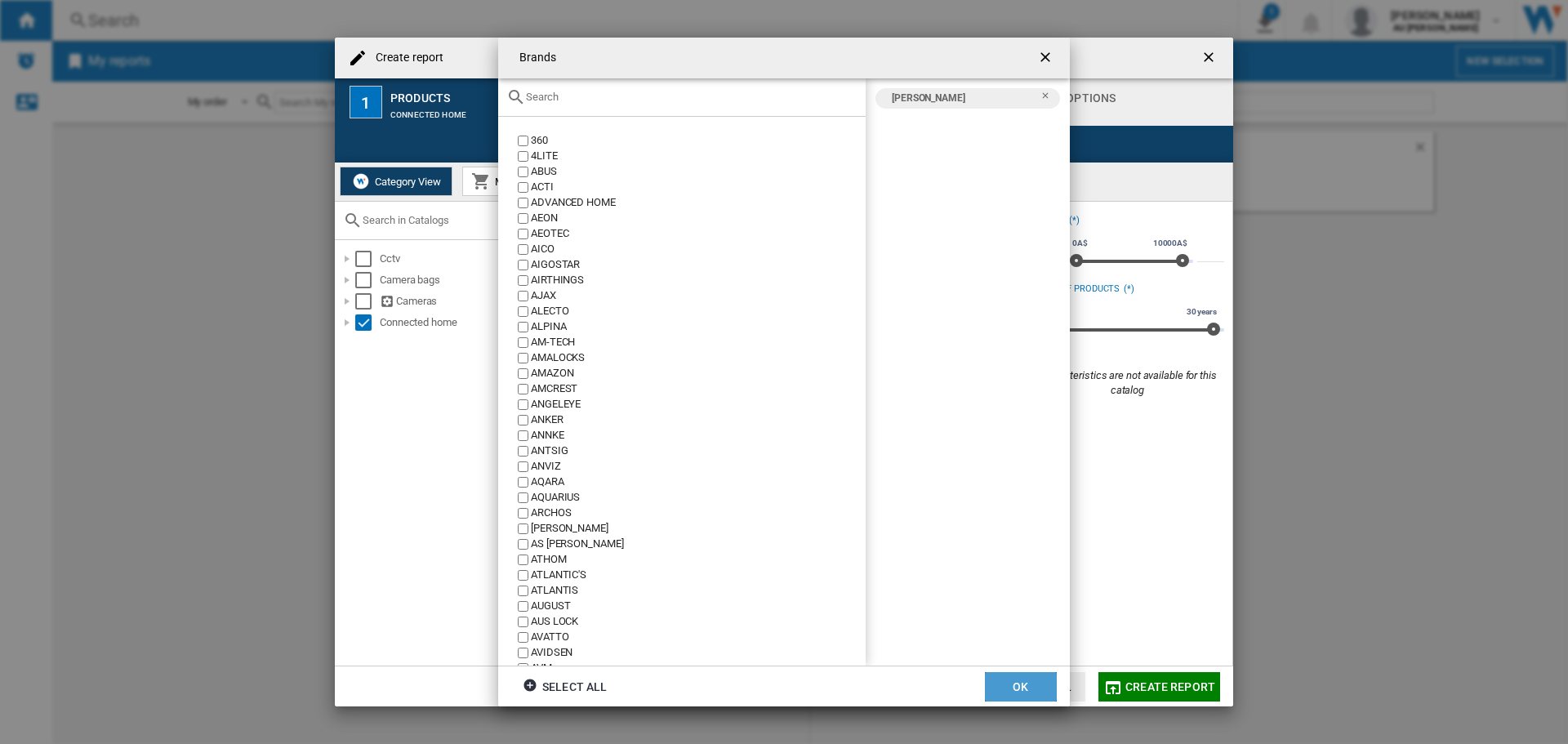
click at [1019, 686] on button "OK" at bounding box center [1021, 686] width 72 height 30
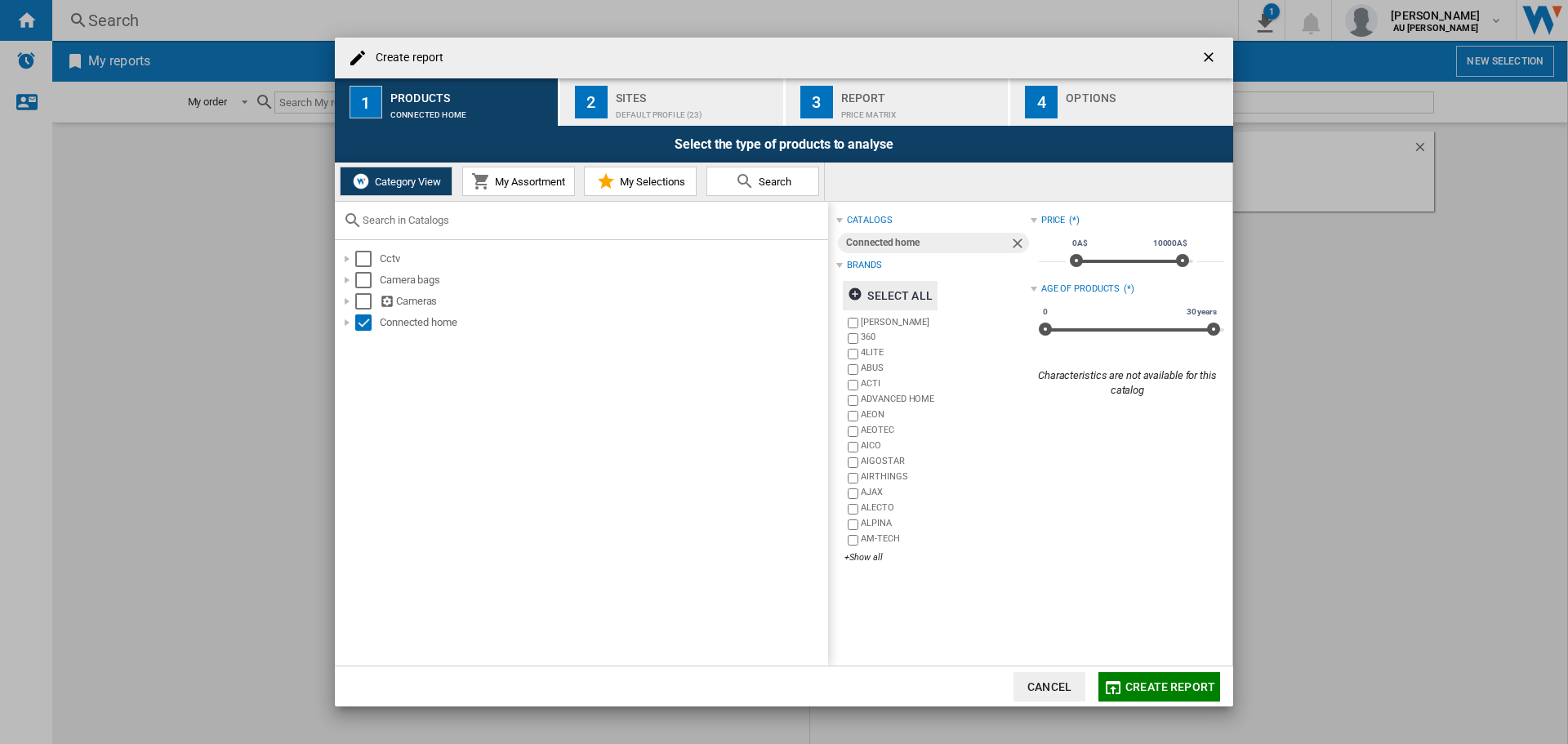
click at [1142, 688] on span "Create report" at bounding box center [1170, 686] width 90 height 13
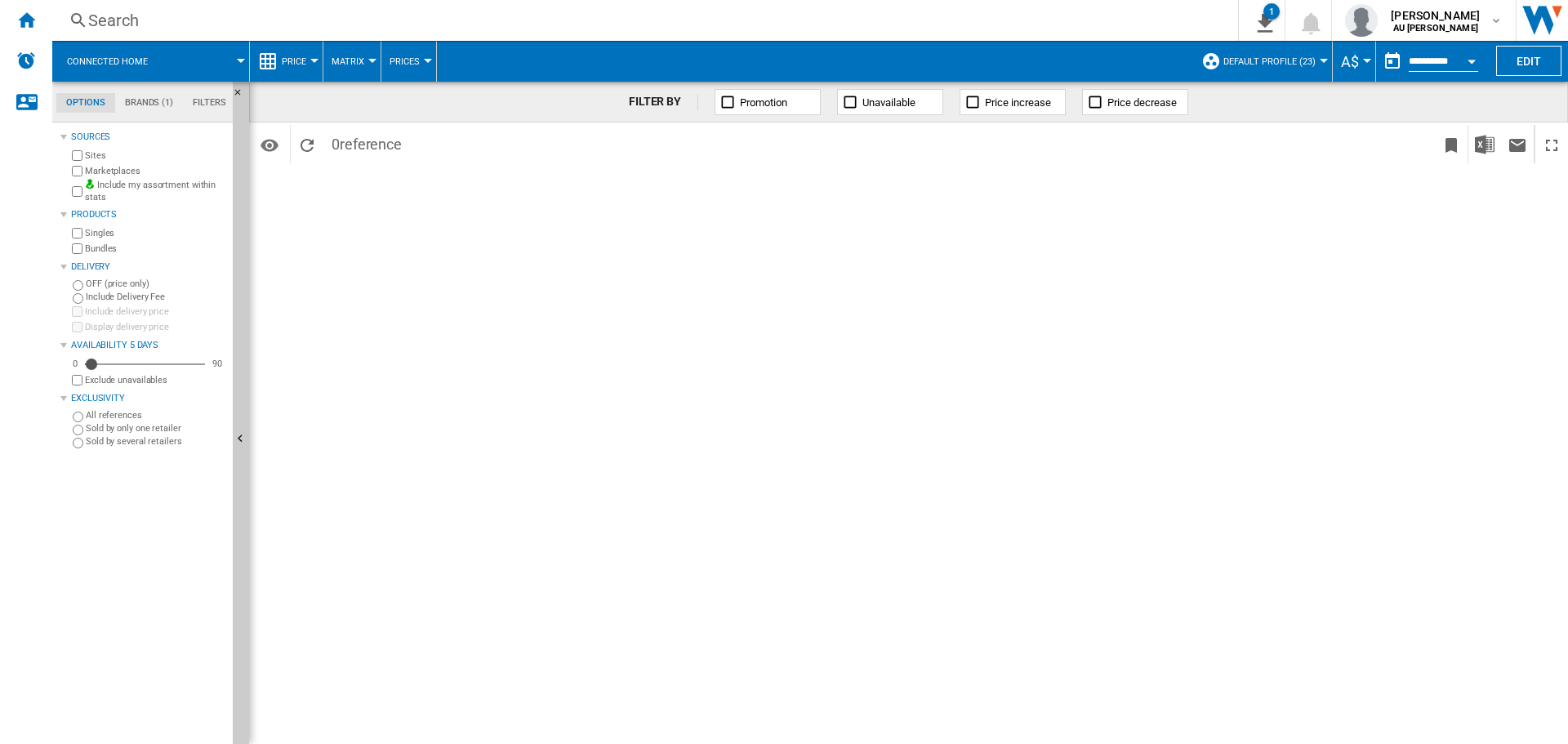
click at [1316, 58] on button "Default profile (23)" at bounding box center [1273, 61] width 100 height 41
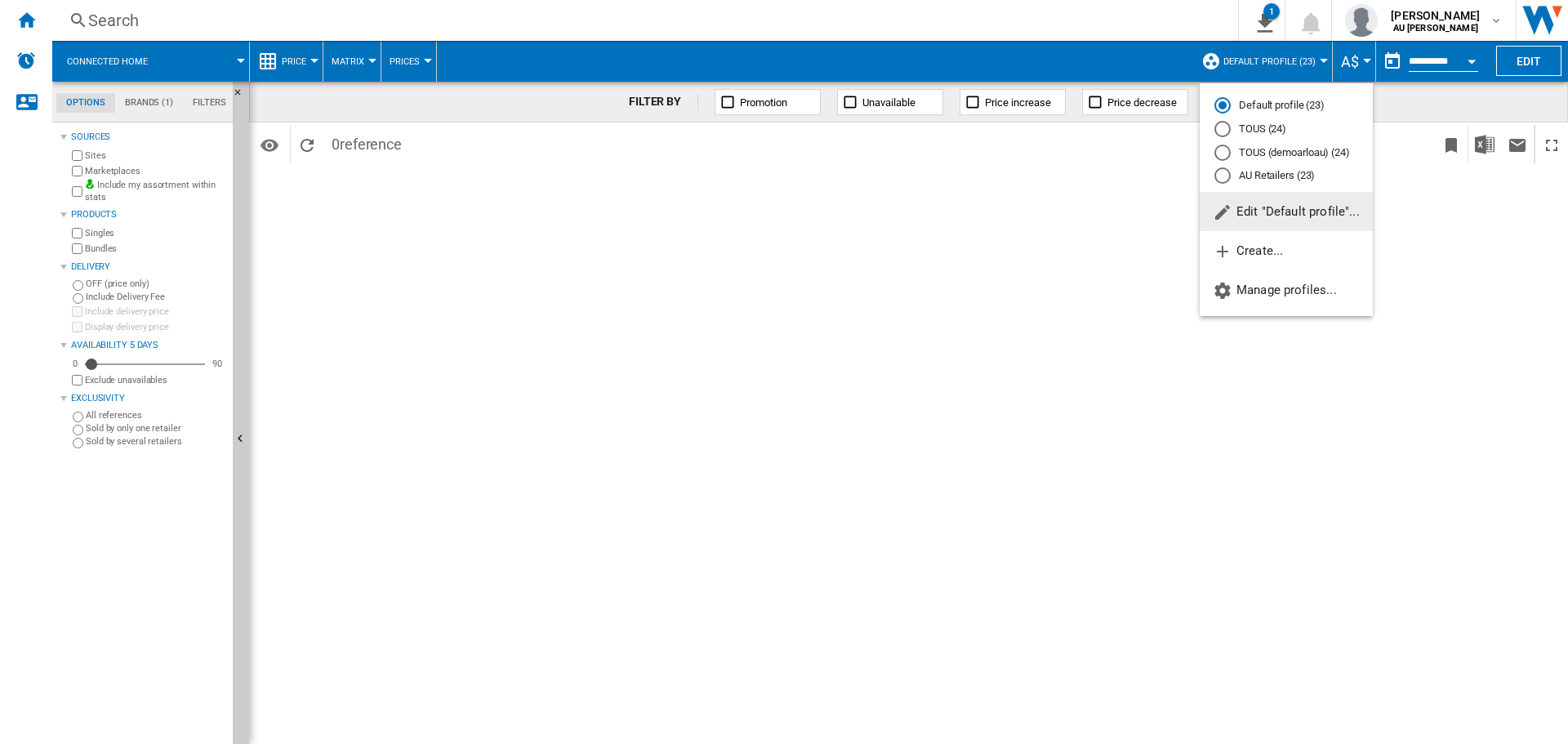
click at [1255, 148] on md-radio-button "TOUS (demoarloau) (24)" at bounding box center [1285, 152] width 144 height 15
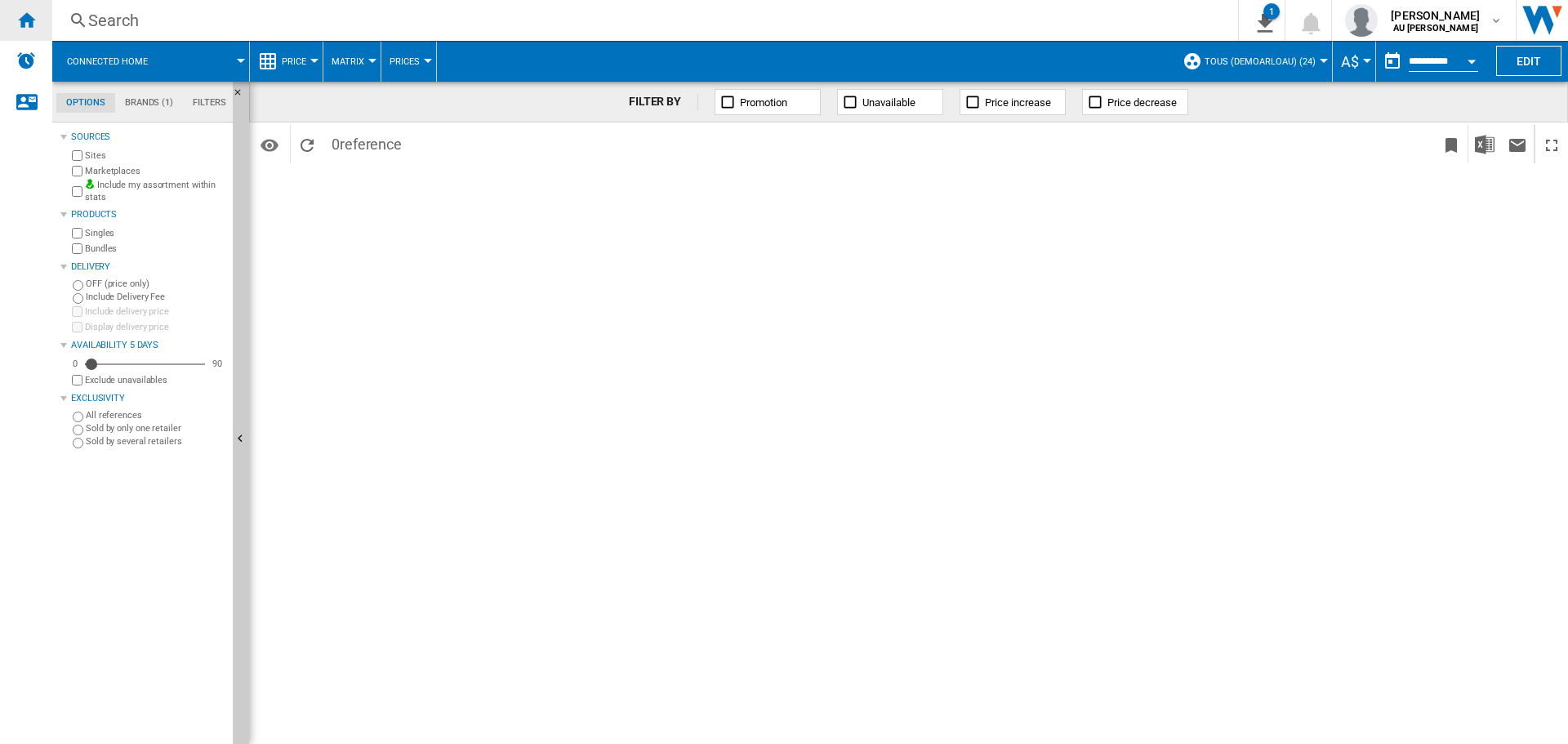
click at [37, 18] on div "Home" at bounding box center [26, 20] width 52 height 41
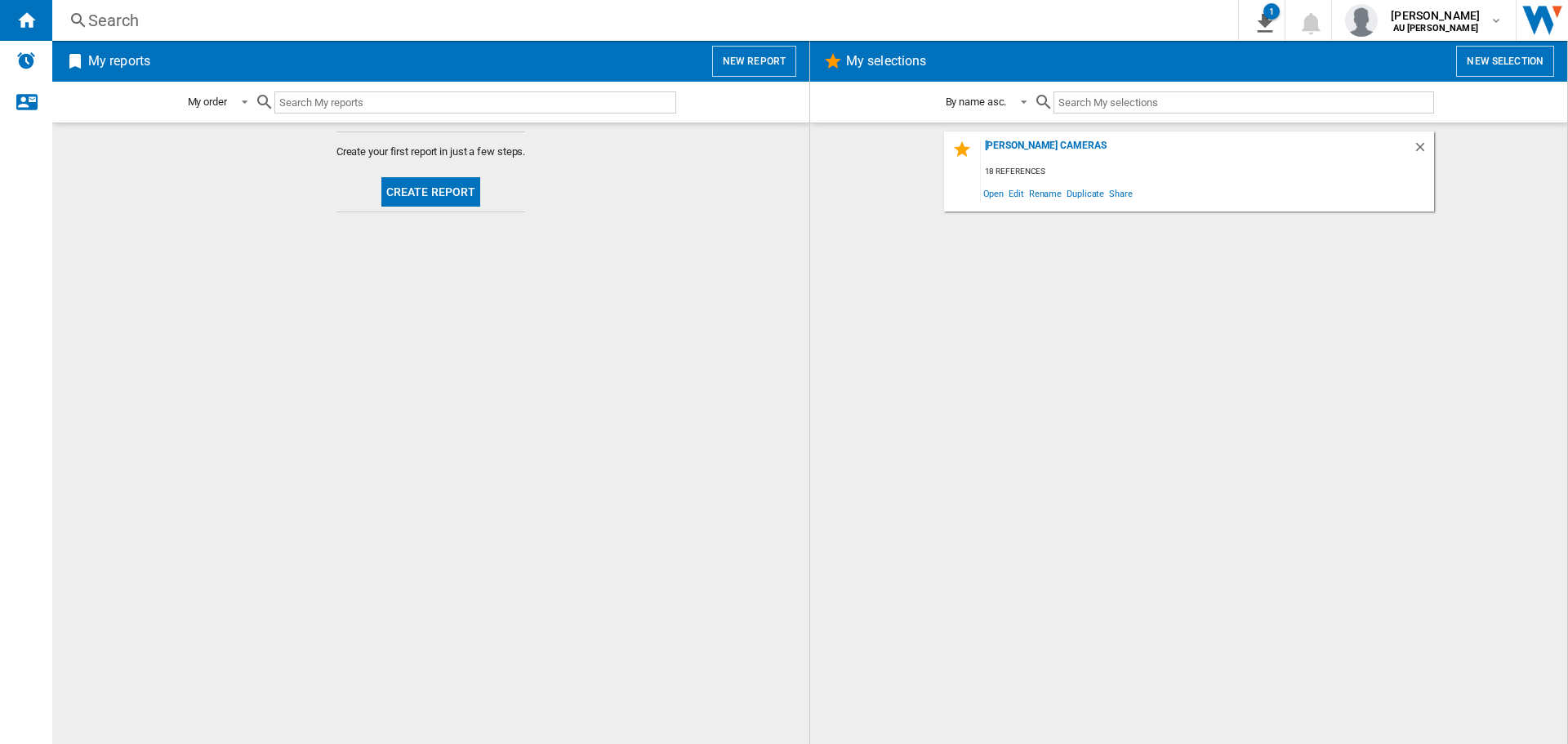
click at [457, 195] on button "Create report" at bounding box center [431, 192] width 100 height 30
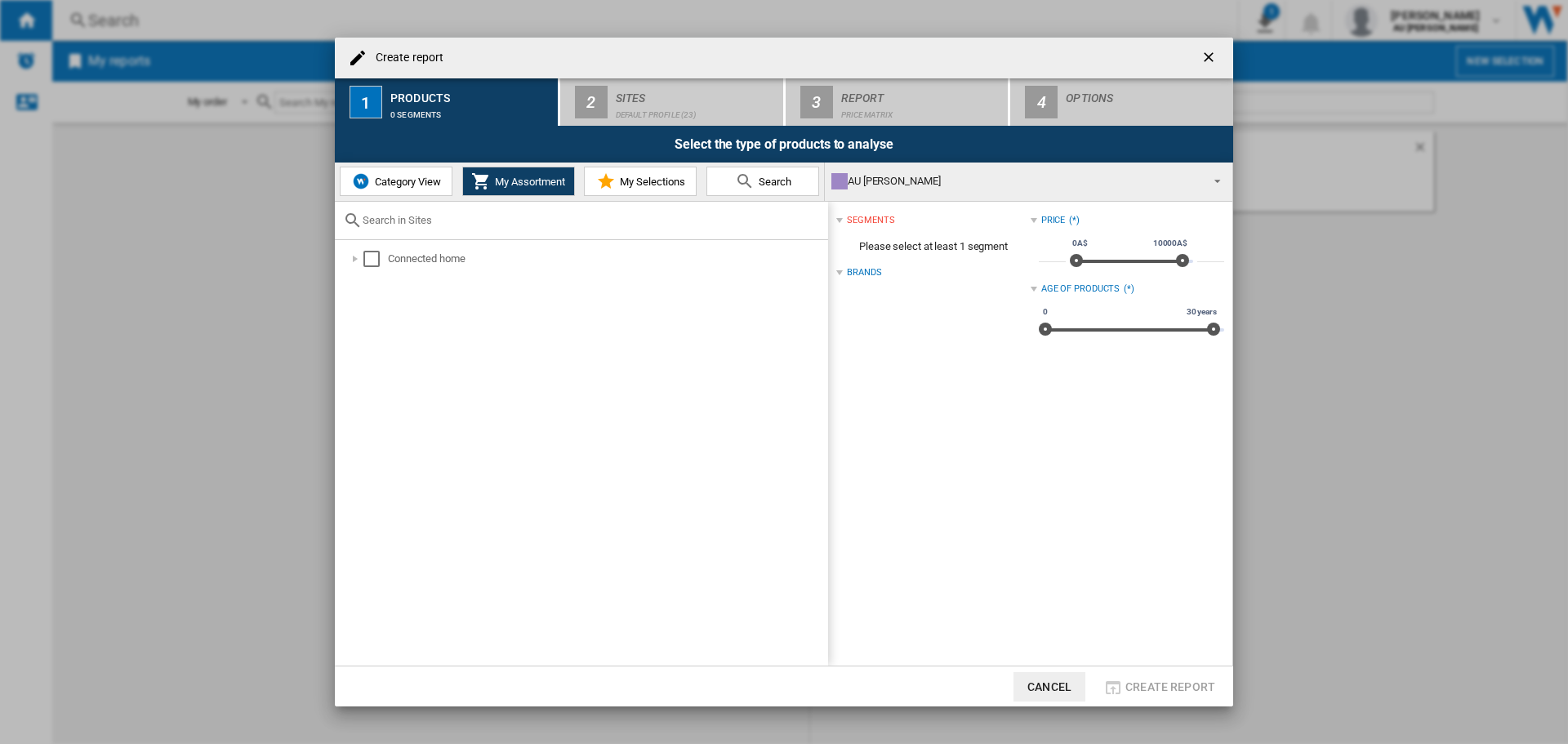
click at [612, 181] on md-icon "Create report ..." at bounding box center [605, 180] width 20 height 20
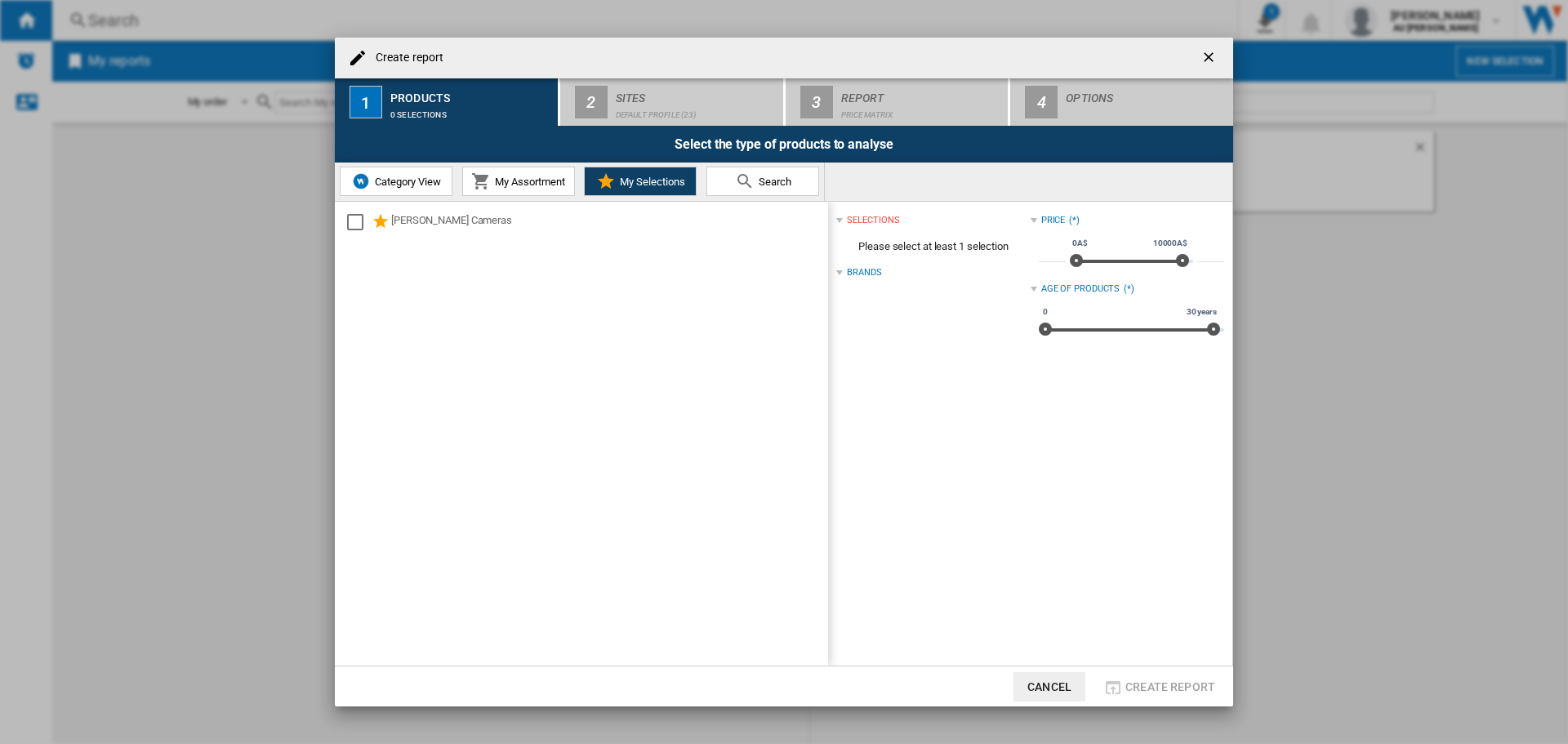
click at [724, 180] on button "Search" at bounding box center [763, 181] width 112 height 30
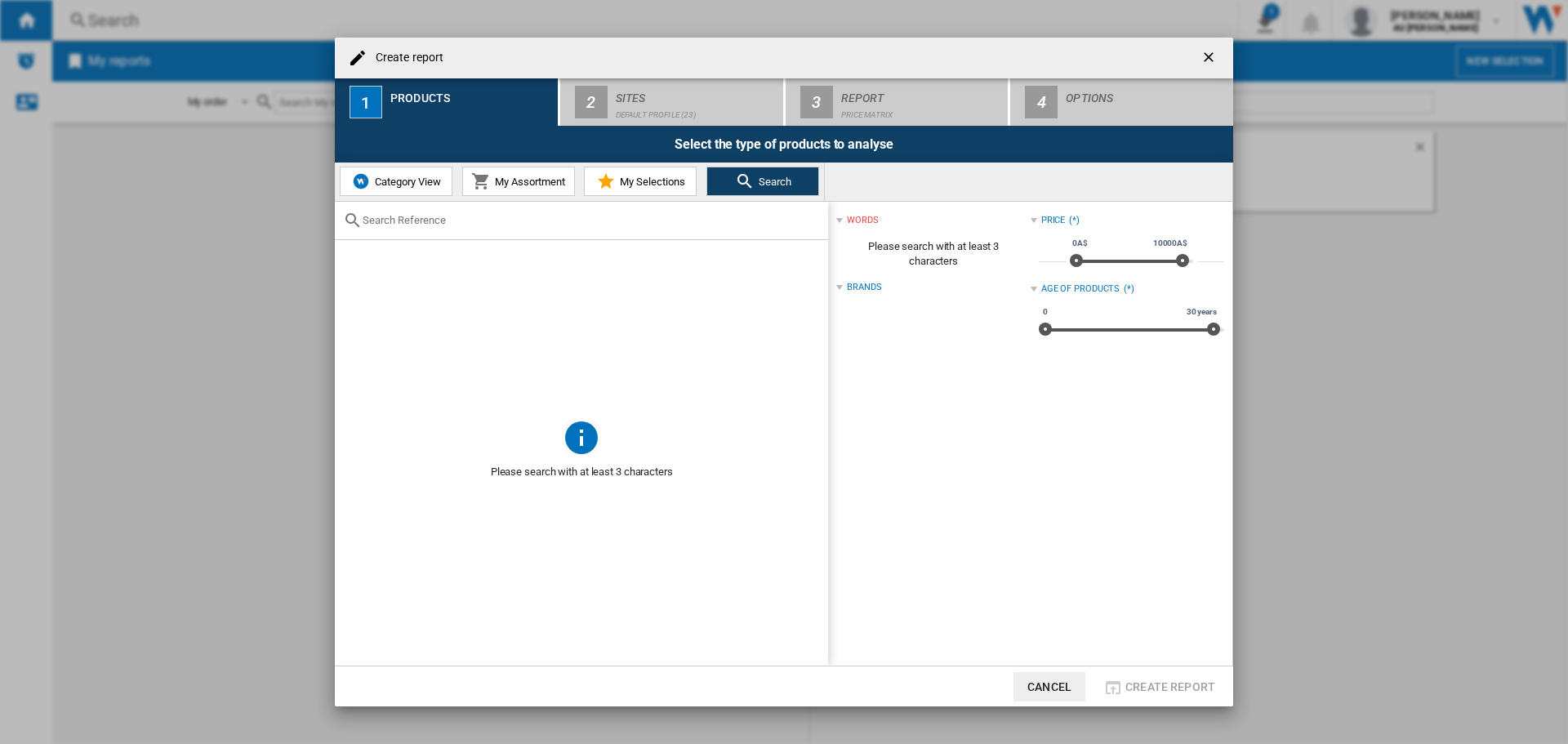
click at [375, 175] on span "Category View" at bounding box center [406, 181] width 70 height 12
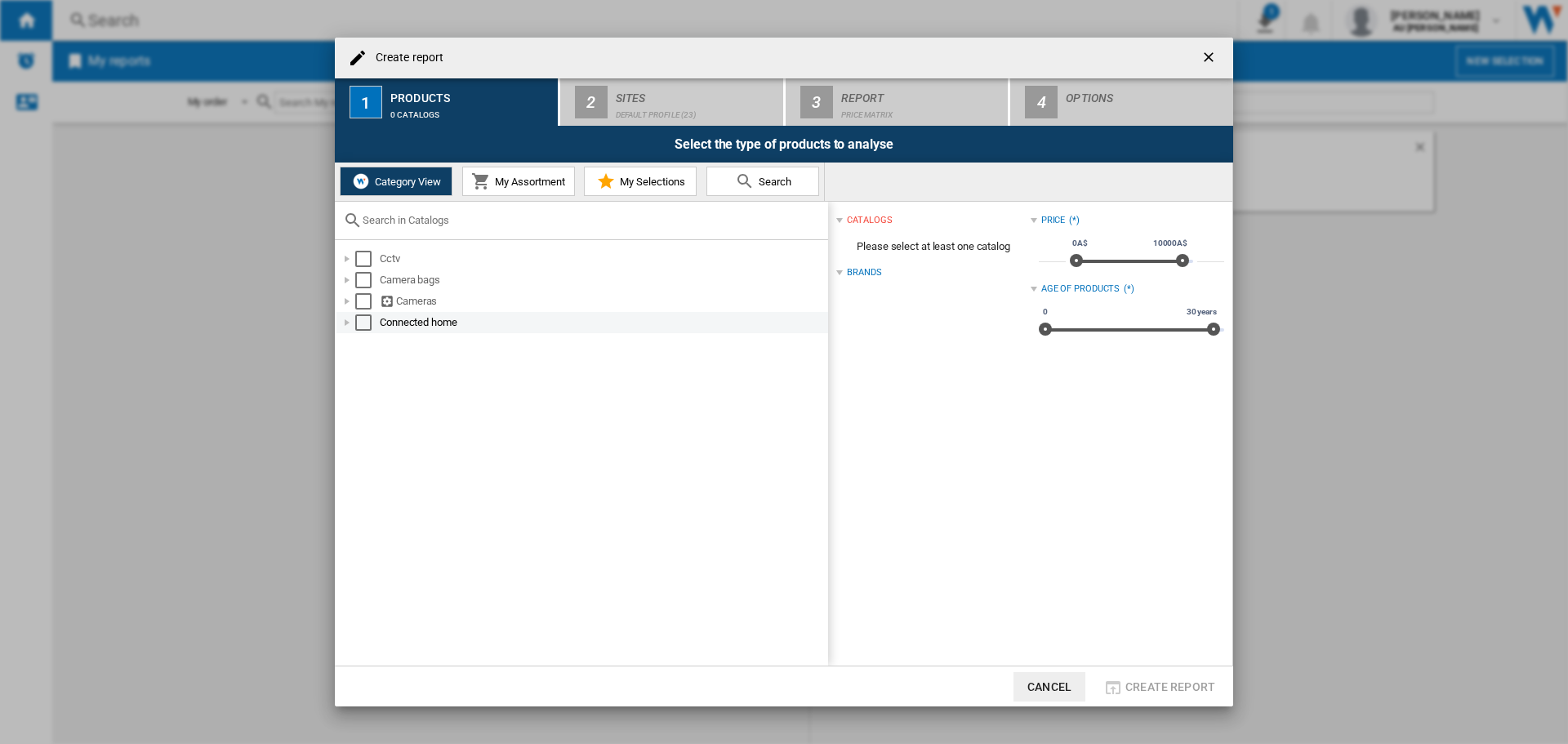
click at [368, 324] on div "Select" at bounding box center [363, 322] width 16 height 16
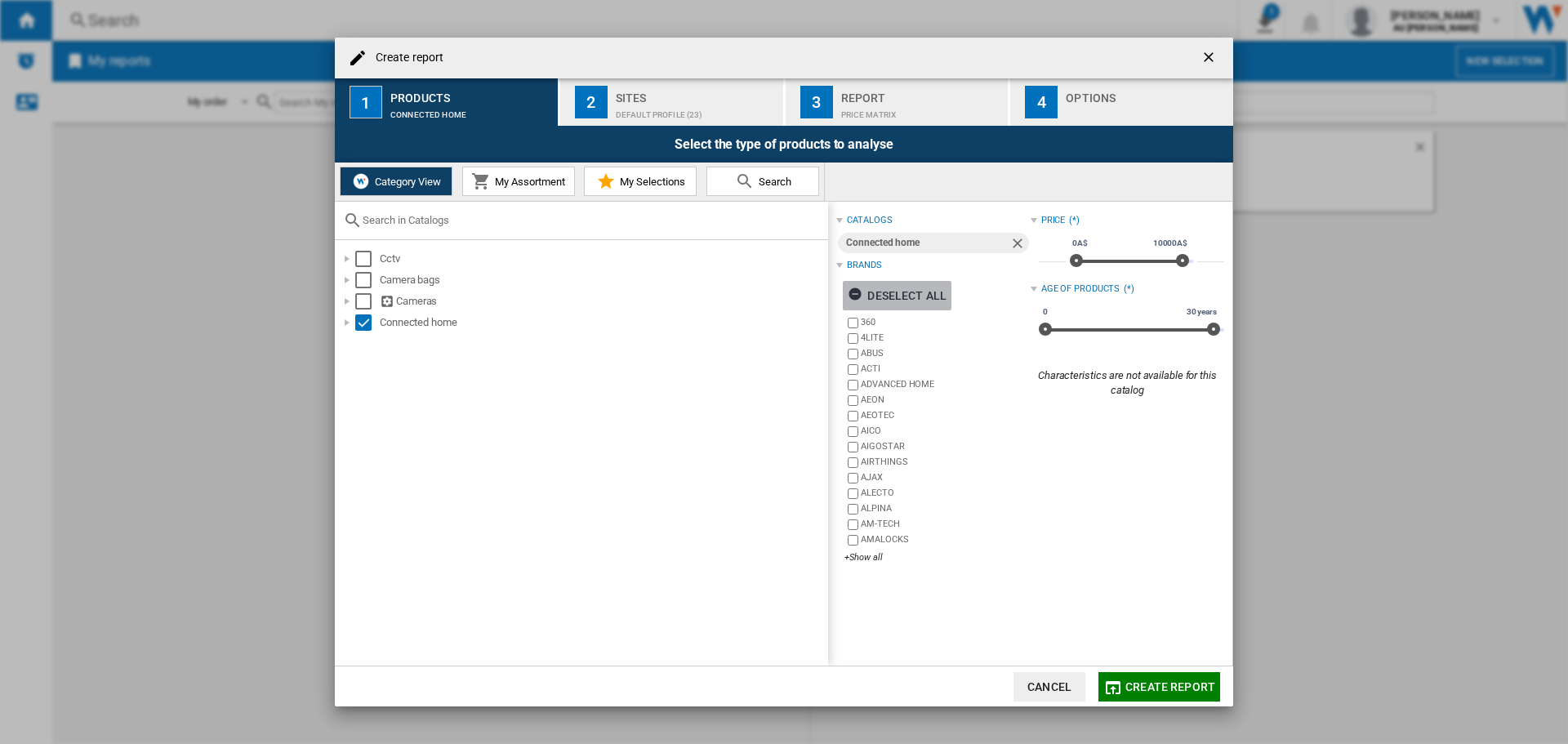
click at [881, 297] on div "Deselect all" at bounding box center [897, 295] width 99 height 30
click at [869, 560] on div "+Show all" at bounding box center [937, 558] width 186 height 12
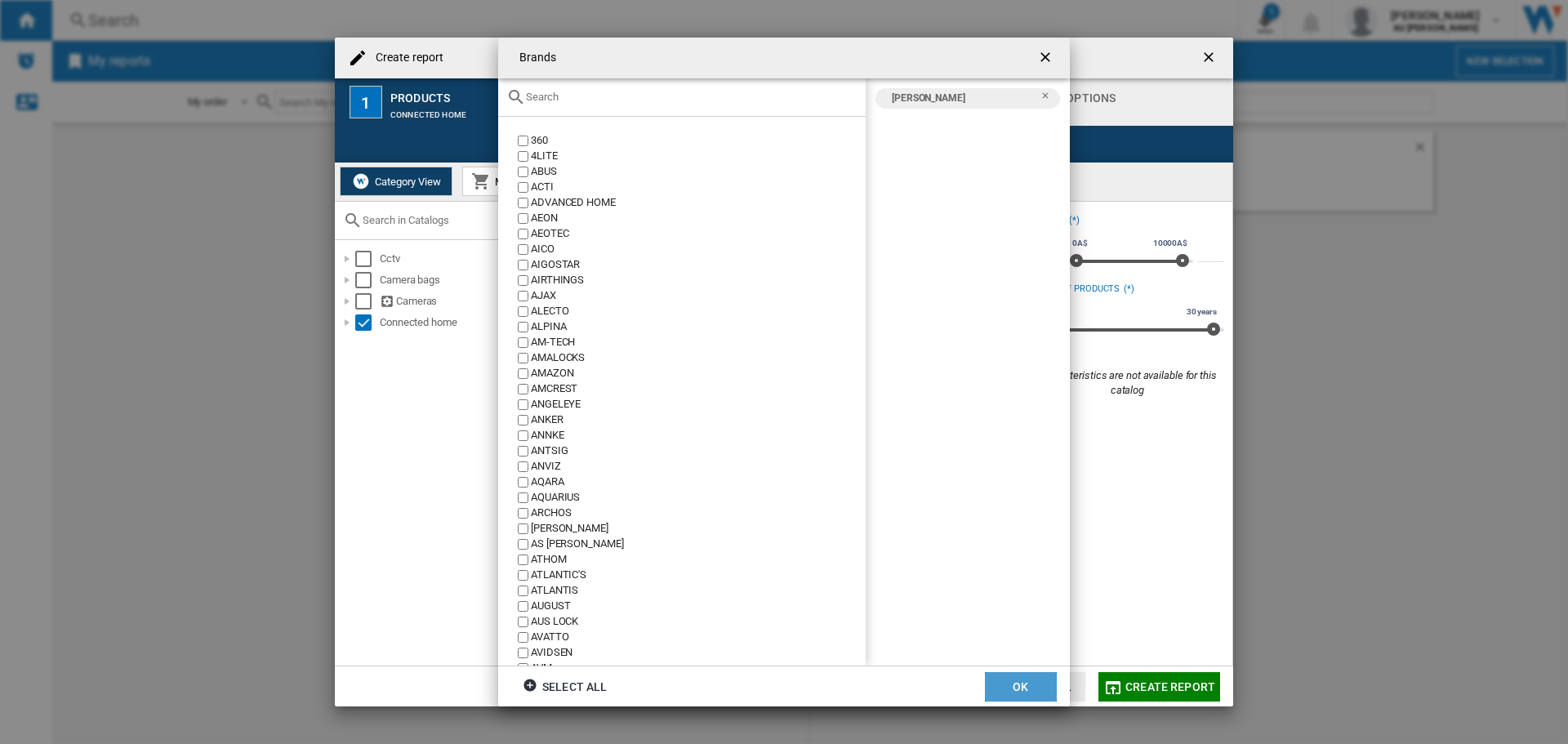
click at [1027, 685] on button "OK" at bounding box center [1021, 686] width 72 height 30
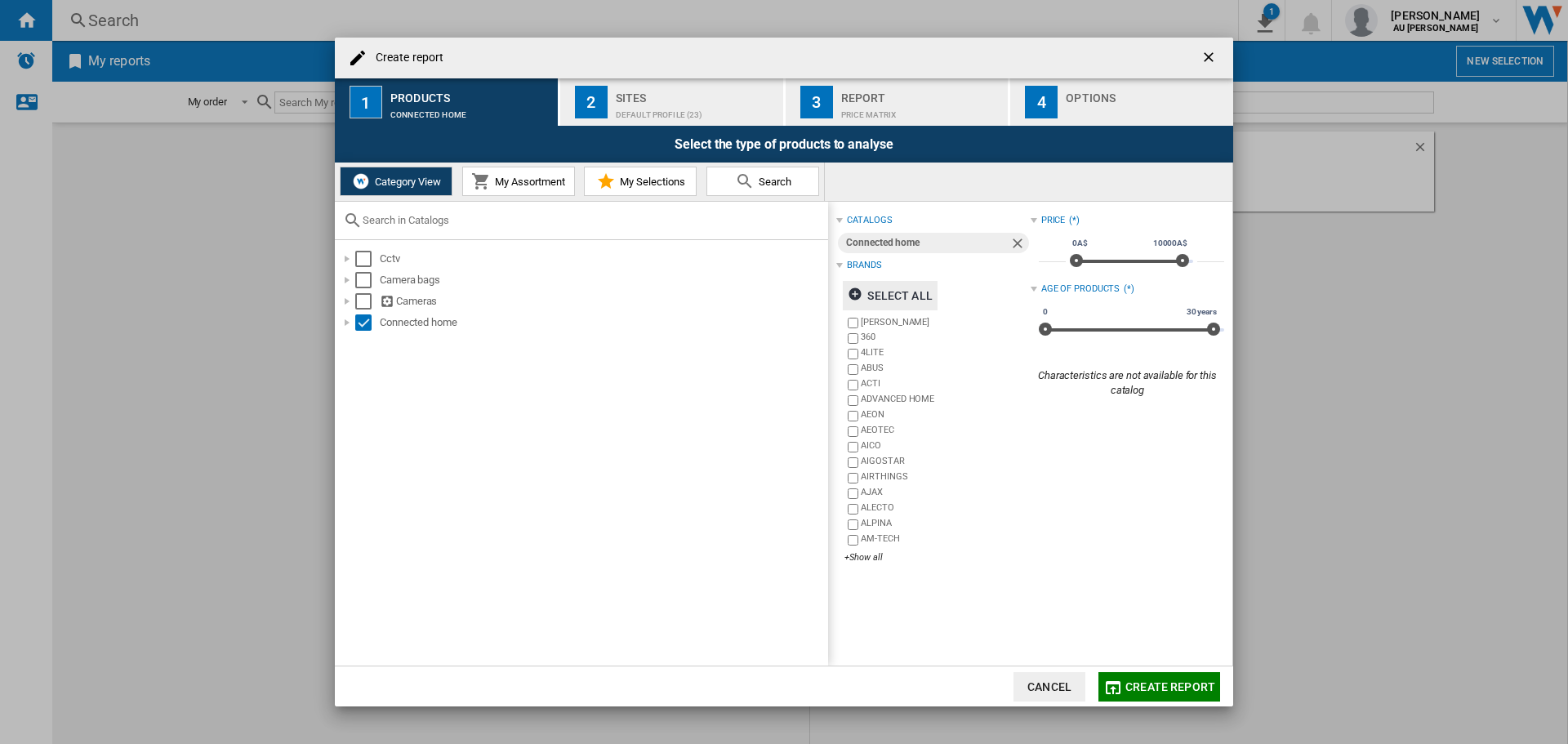
click at [698, 96] on div "Sites" at bounding box center [695, 94] width 161 height 17
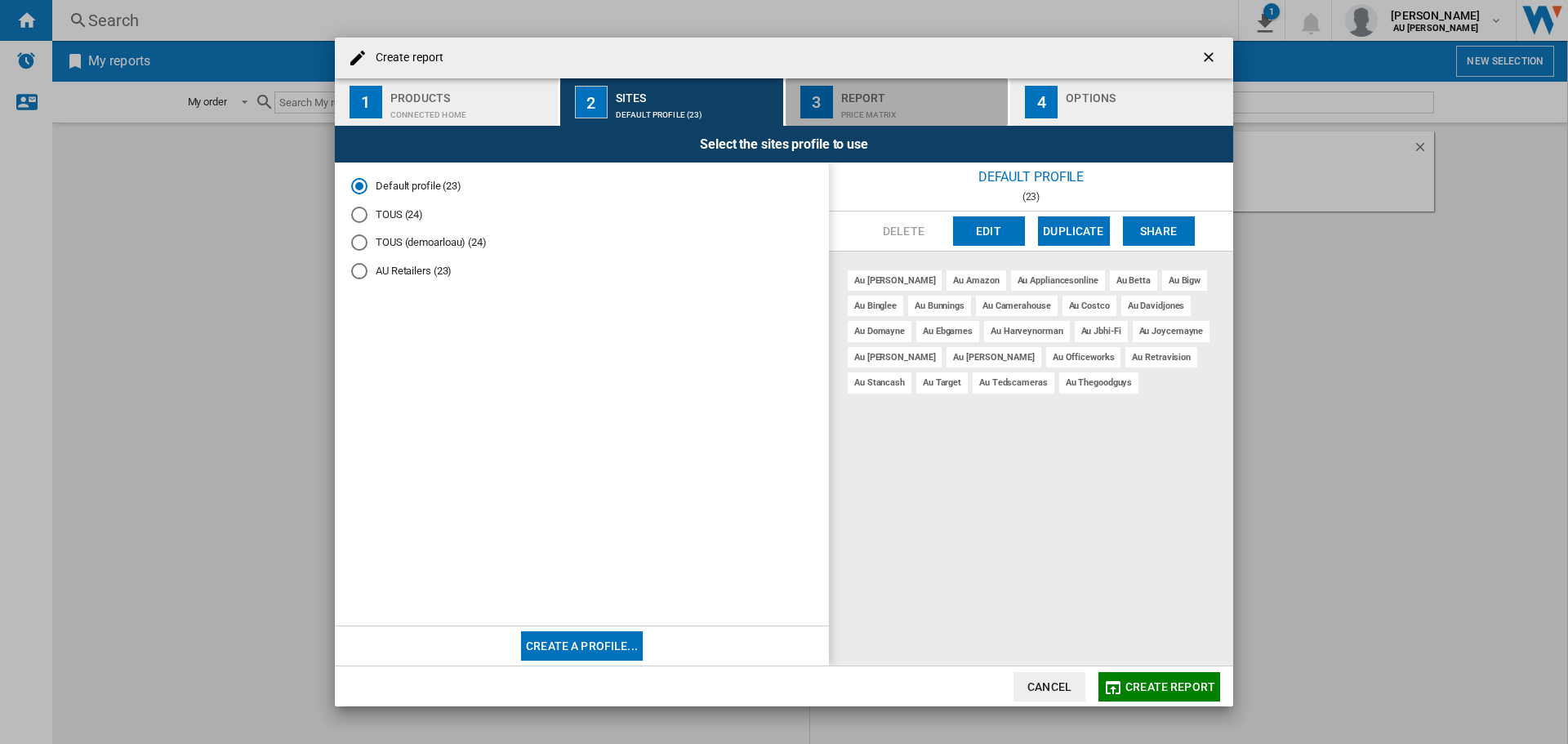
click at [844, 106] on div "Price Matrix" at bounding box center [921, 111] width 161 height 17
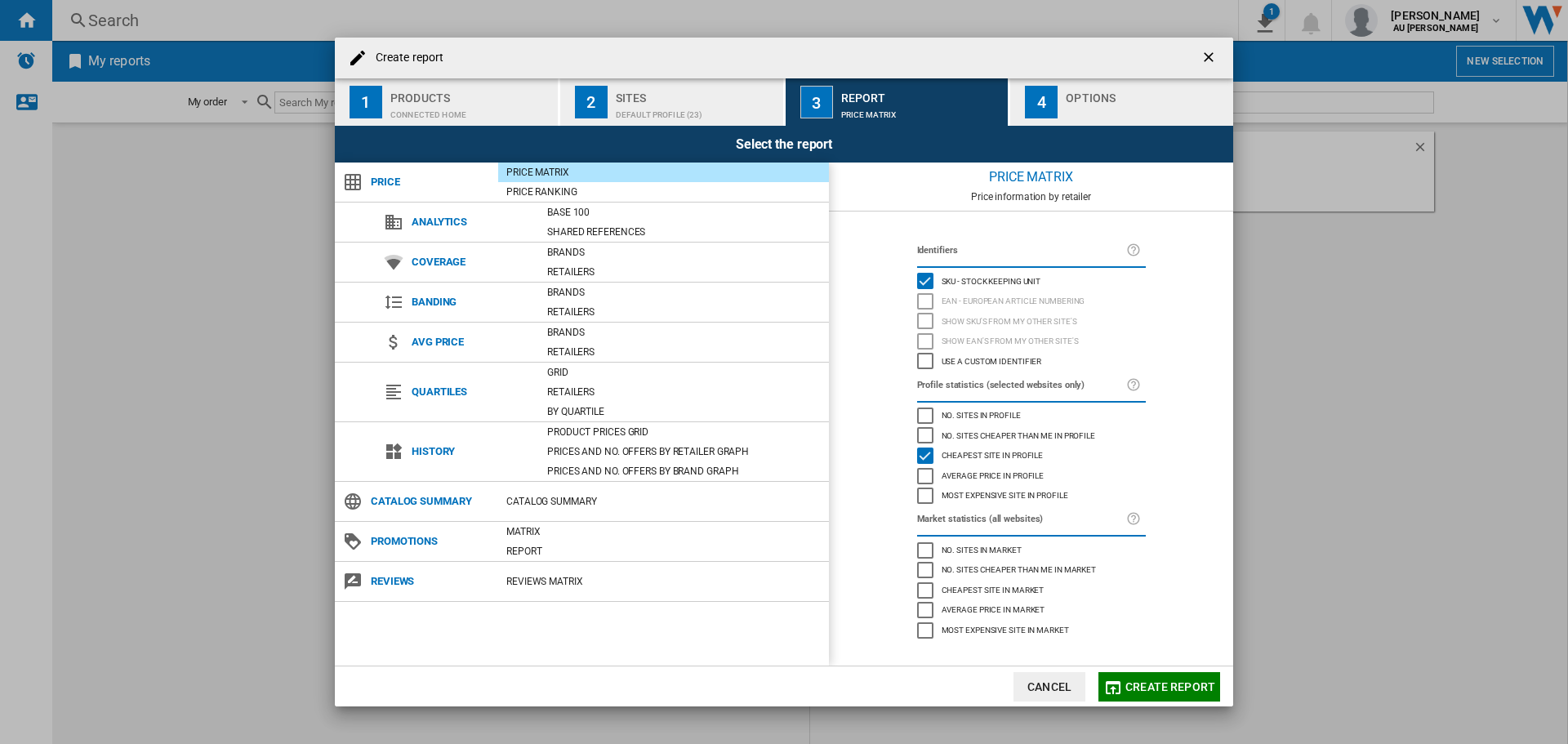
click at [1061, 107] on button "4 Options" at bounding box center [1122, 102] width 223 height 48
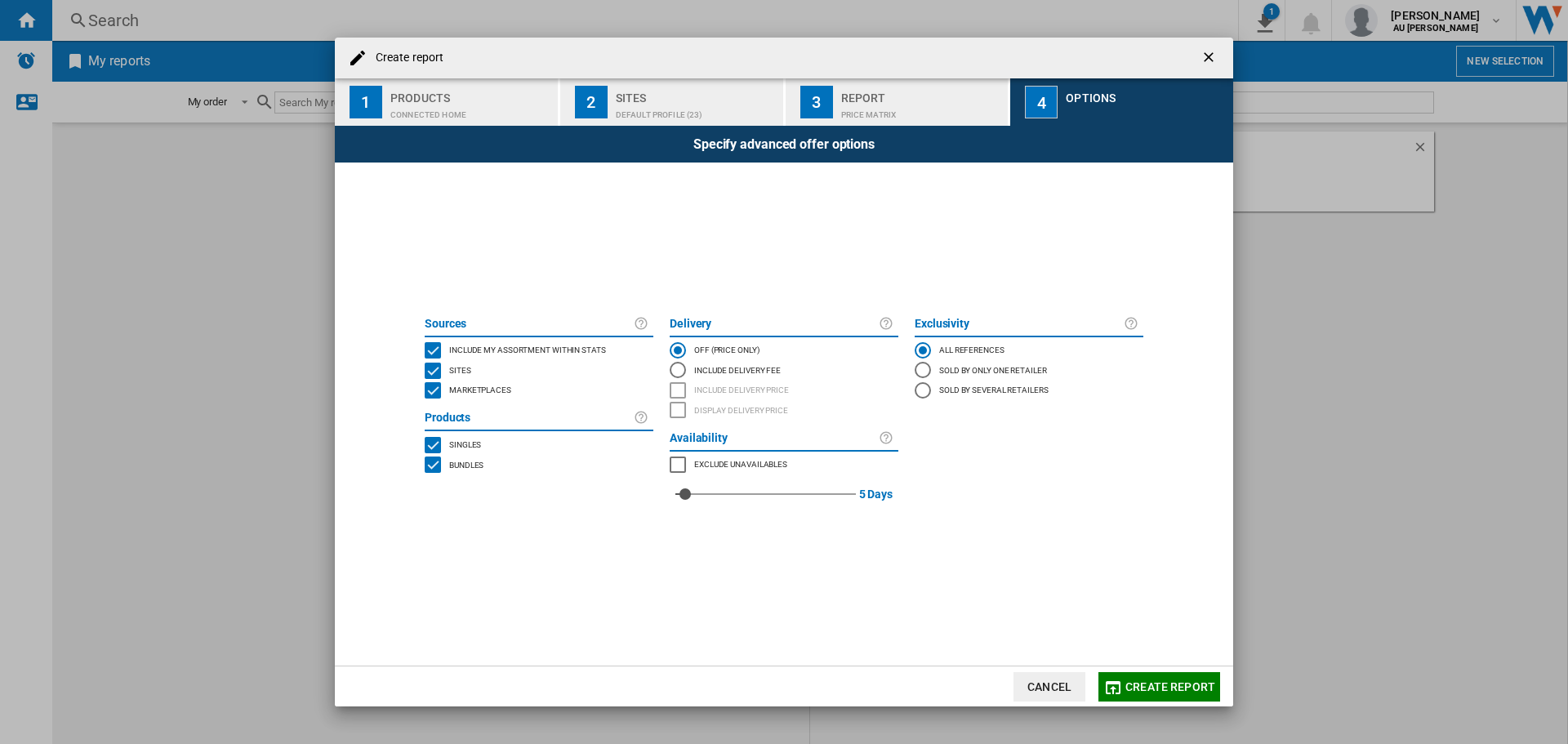
click at [689, 91] on div "Sites" at bounding box center [695, 94] width 161 height 17
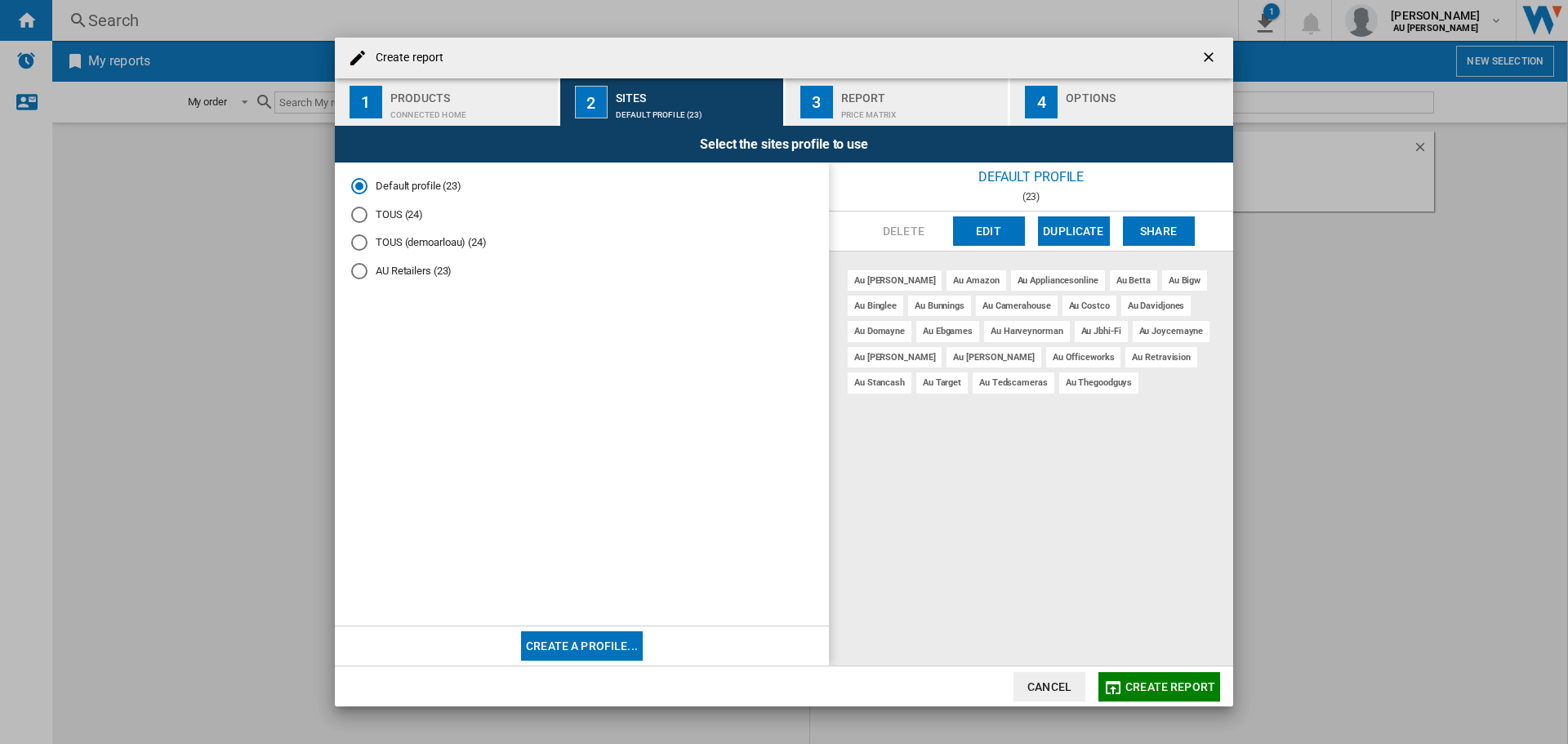
click at [387, 215] on md-radio-button "TOUS (24)" at bounding box center [581, 215] width 461 height 15
click at [1142, 689] on span "Create report" at bounding box center [1170, 686] width 90 height 13
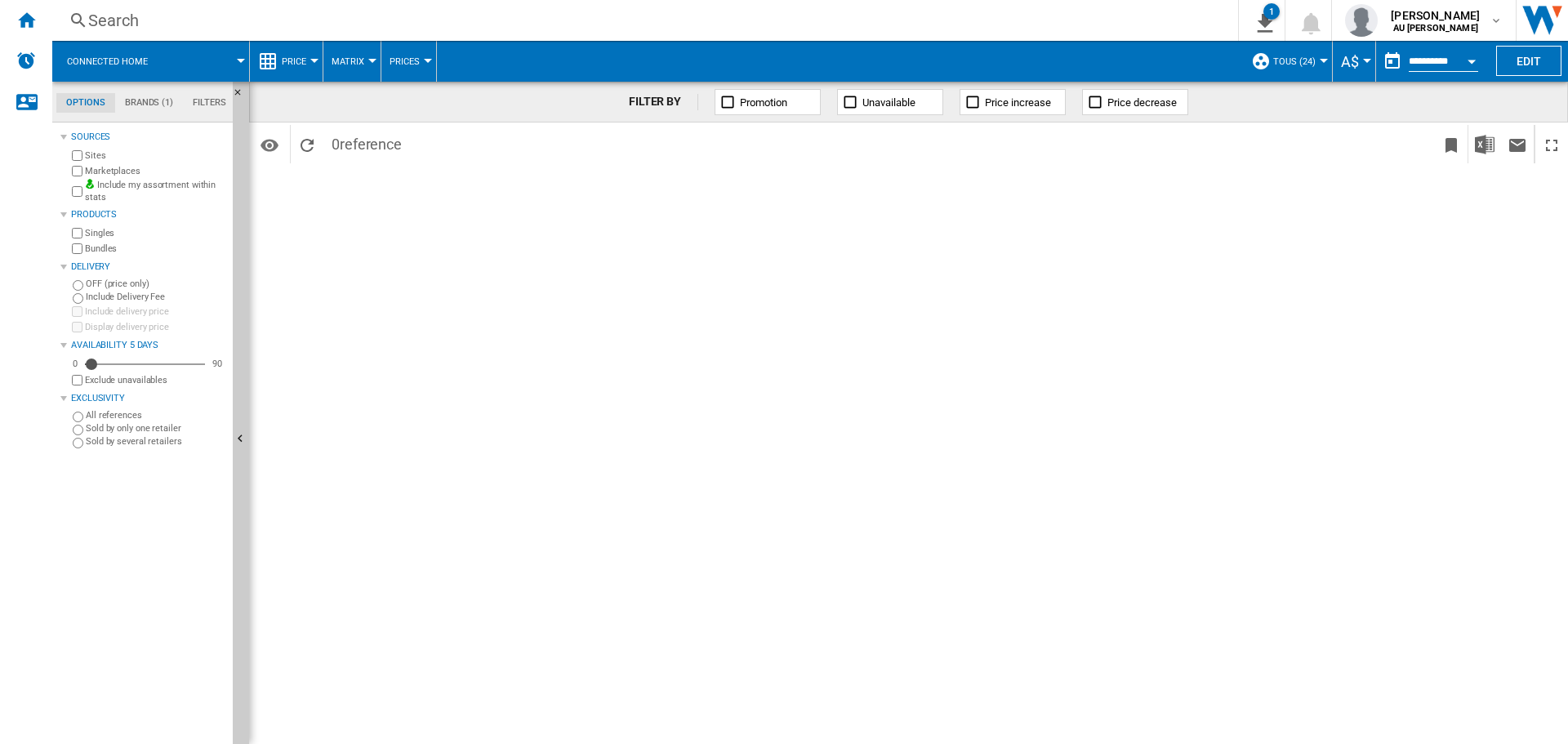
click at [167, 104] on md-tab-item "Brands (1)" at bounding box center [149, 102] width 68 height 20
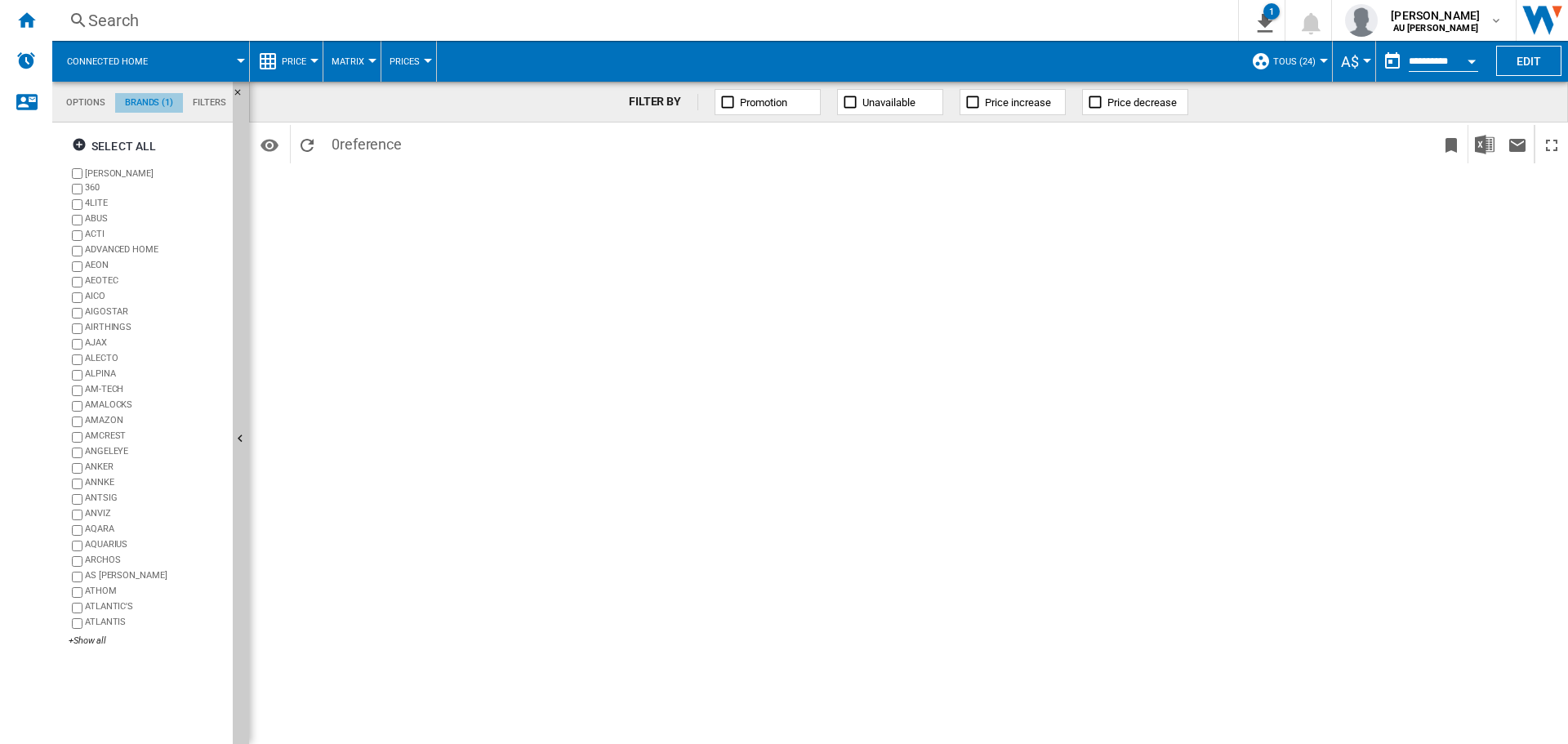
scroll to position [63, 0]
click at [1457, 52] on button "Open calendar" at bounding box center [1471, 59] width 30 height 30
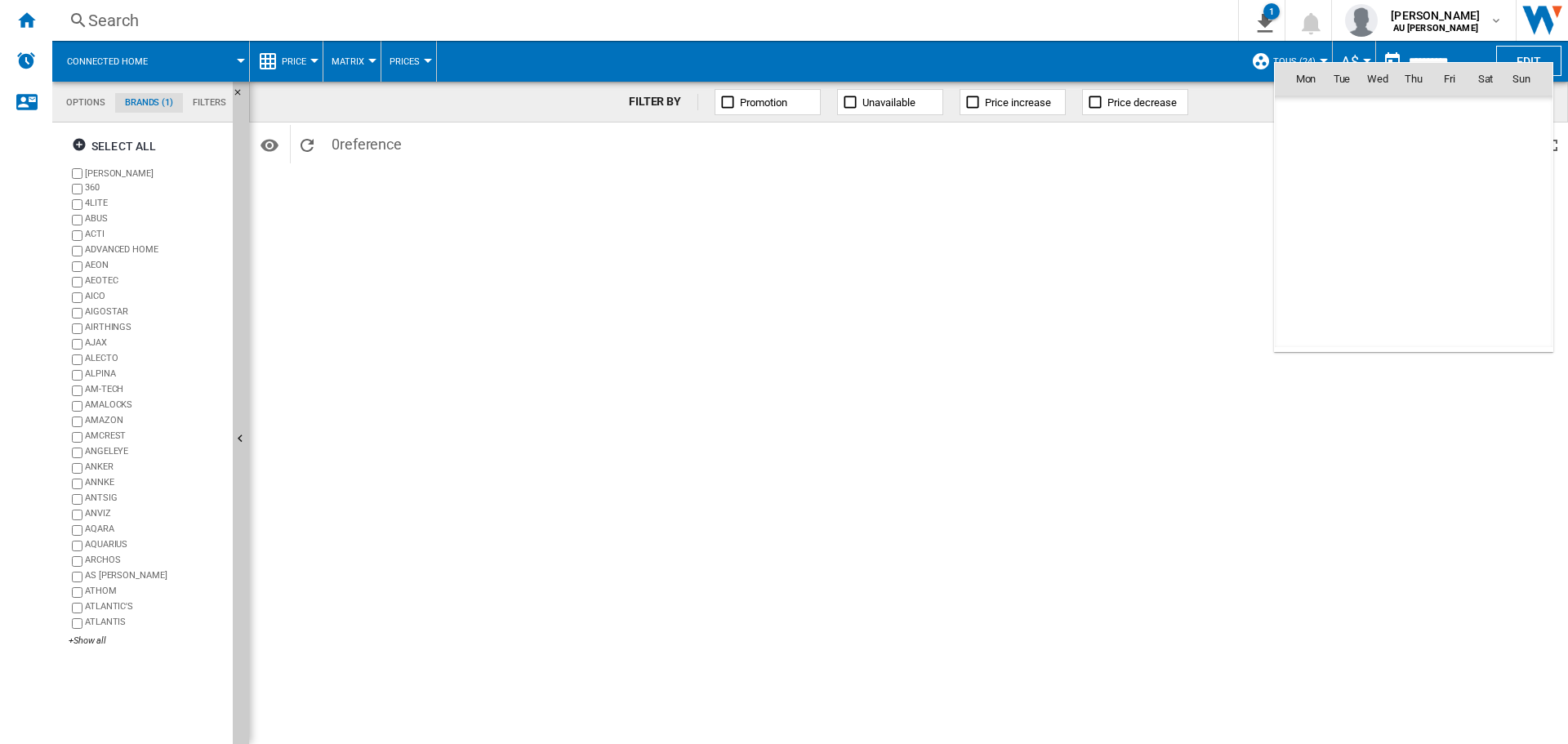
scroll to position [7791, 0]
click at [1308, 259] on span "25" at bounding box center [1306, 258] width 32 height 32
type input "**********"
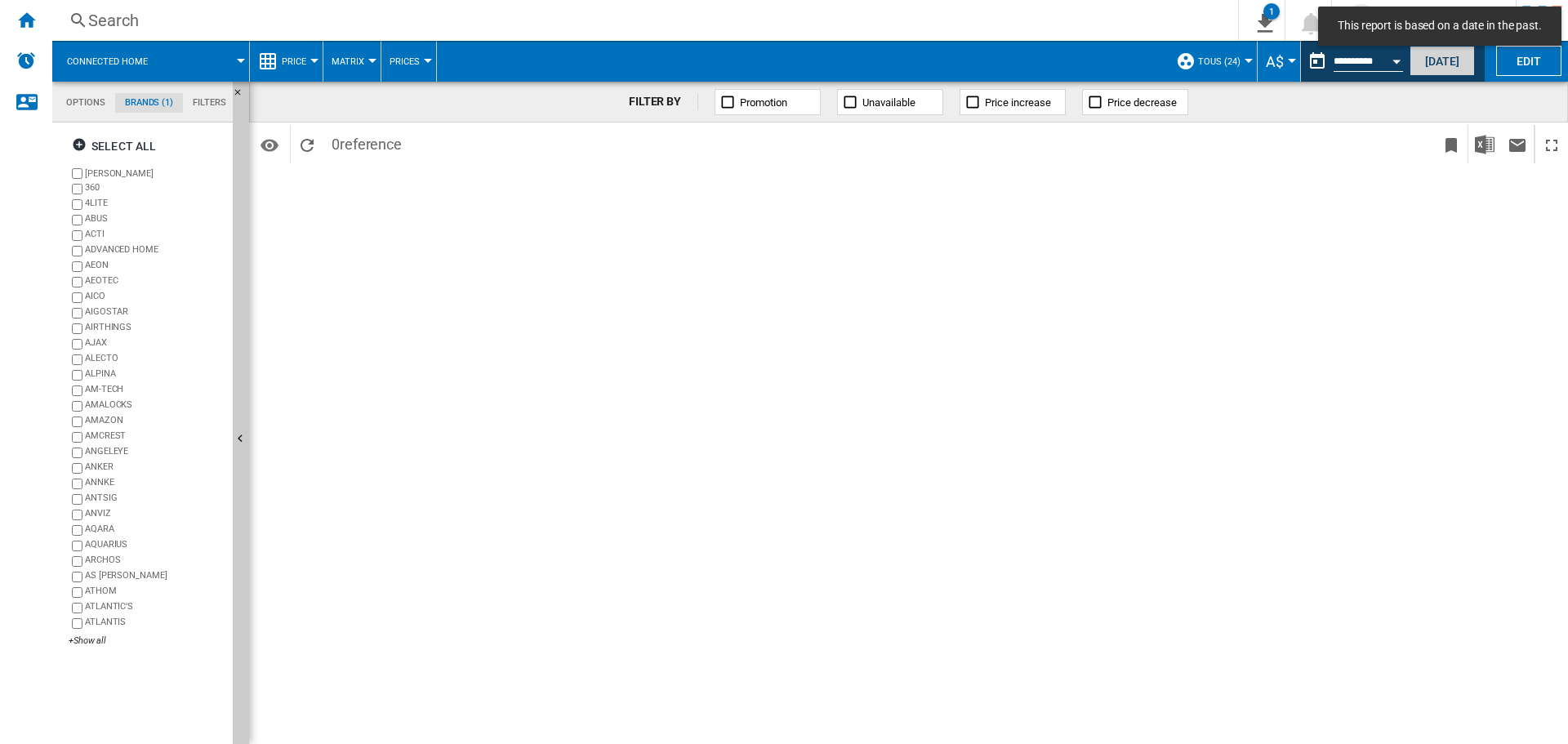
click at [1421, 63] on button "[DATE]" at bounding box center [1442, 60] width 66 height 30
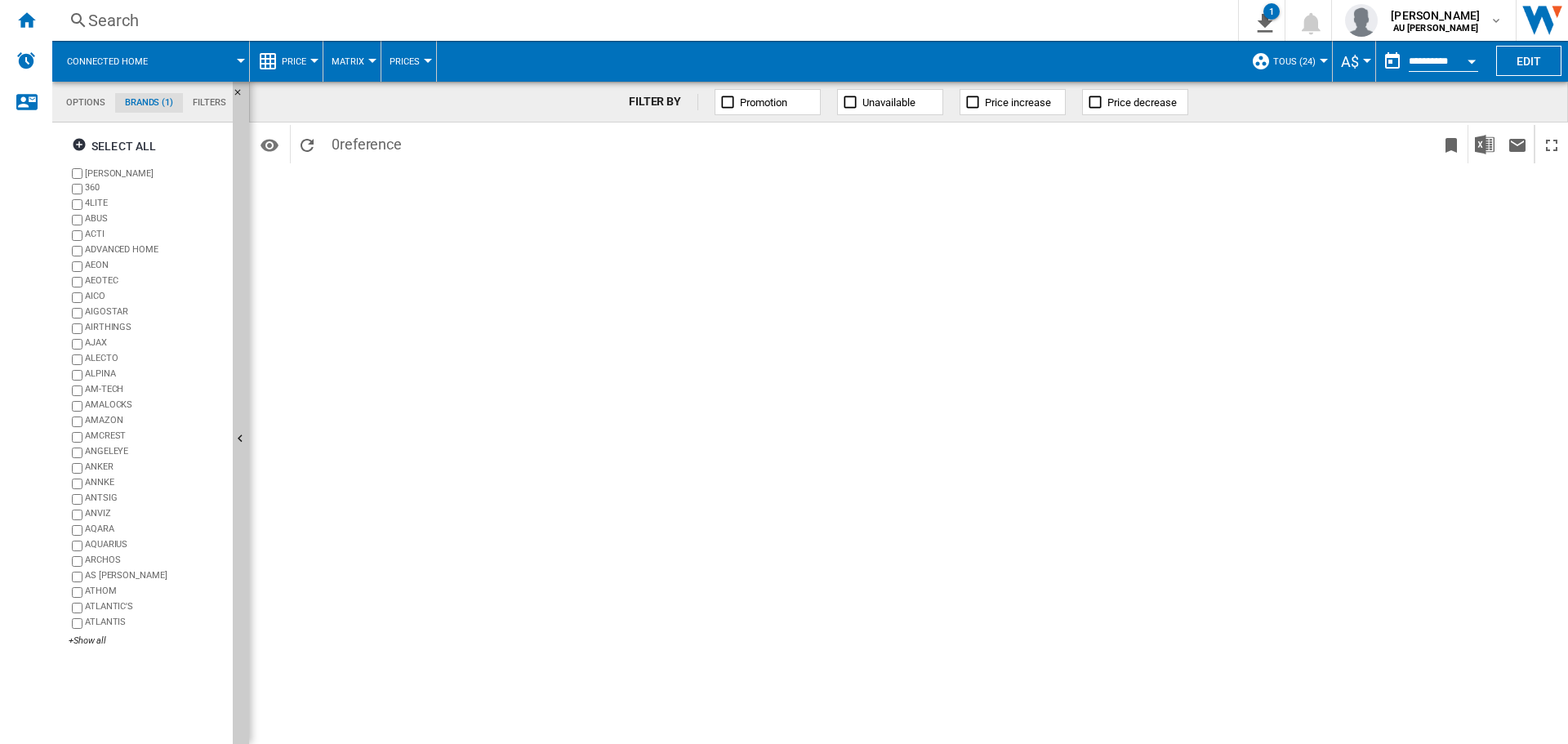
click at [1293, 65] on span "TOUS (24)" at bounding box center [1295, 61] width 43 height 10
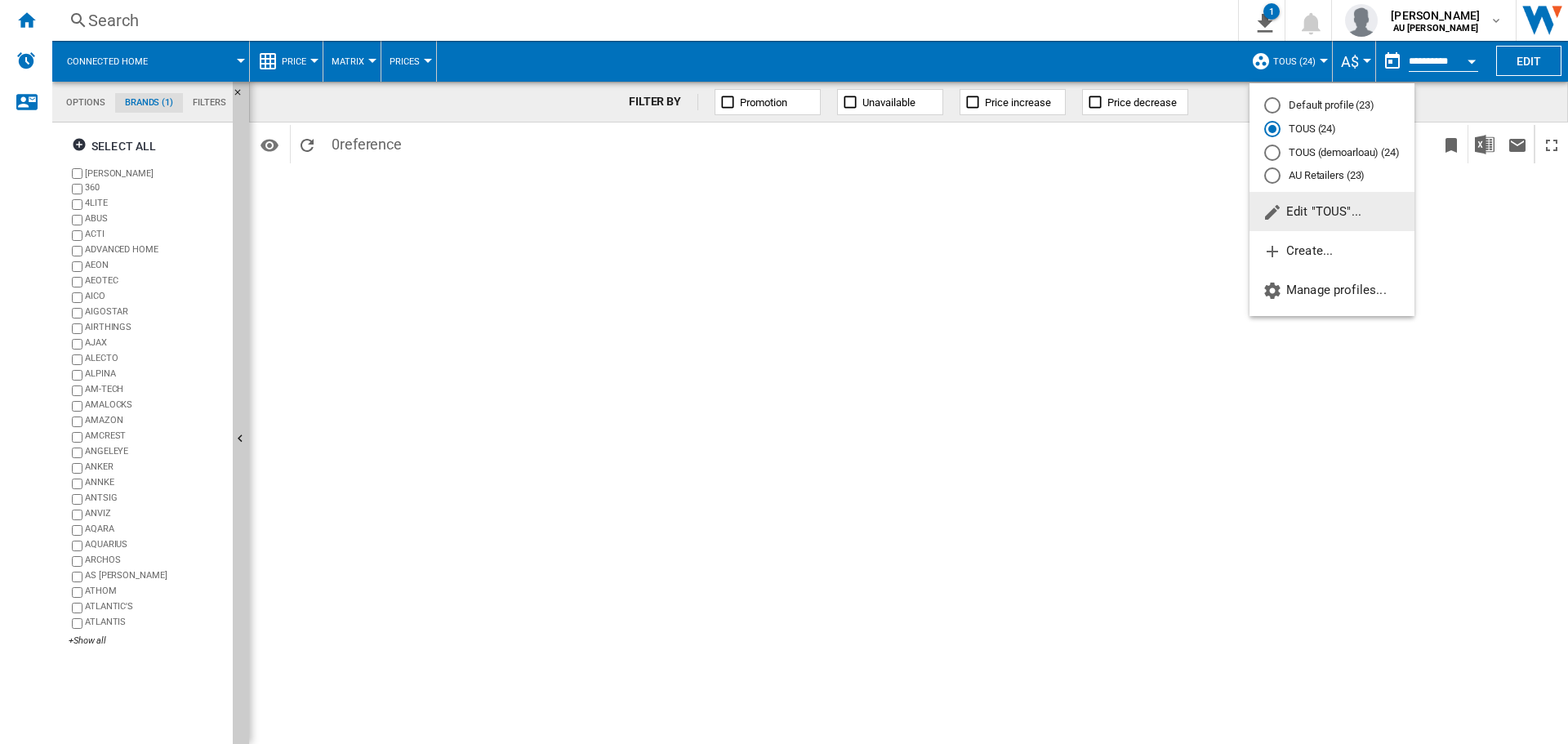
click at [94, 199] on md-backdrop at bounding box center [784, 372] width 1568 height 744
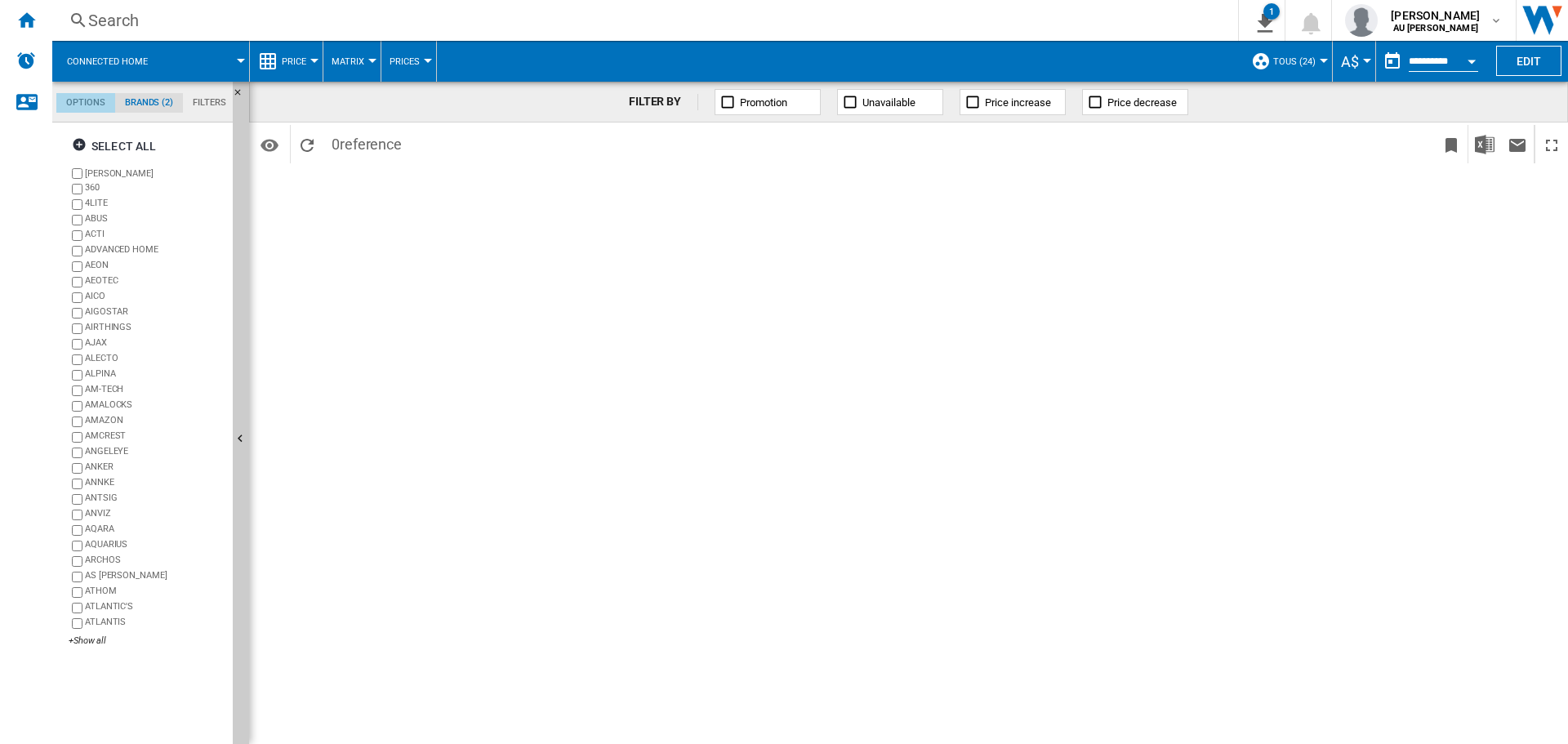
click at [89, 103] on md-tab-item "Options" at bounding box center [85, 102] width 59 height 20
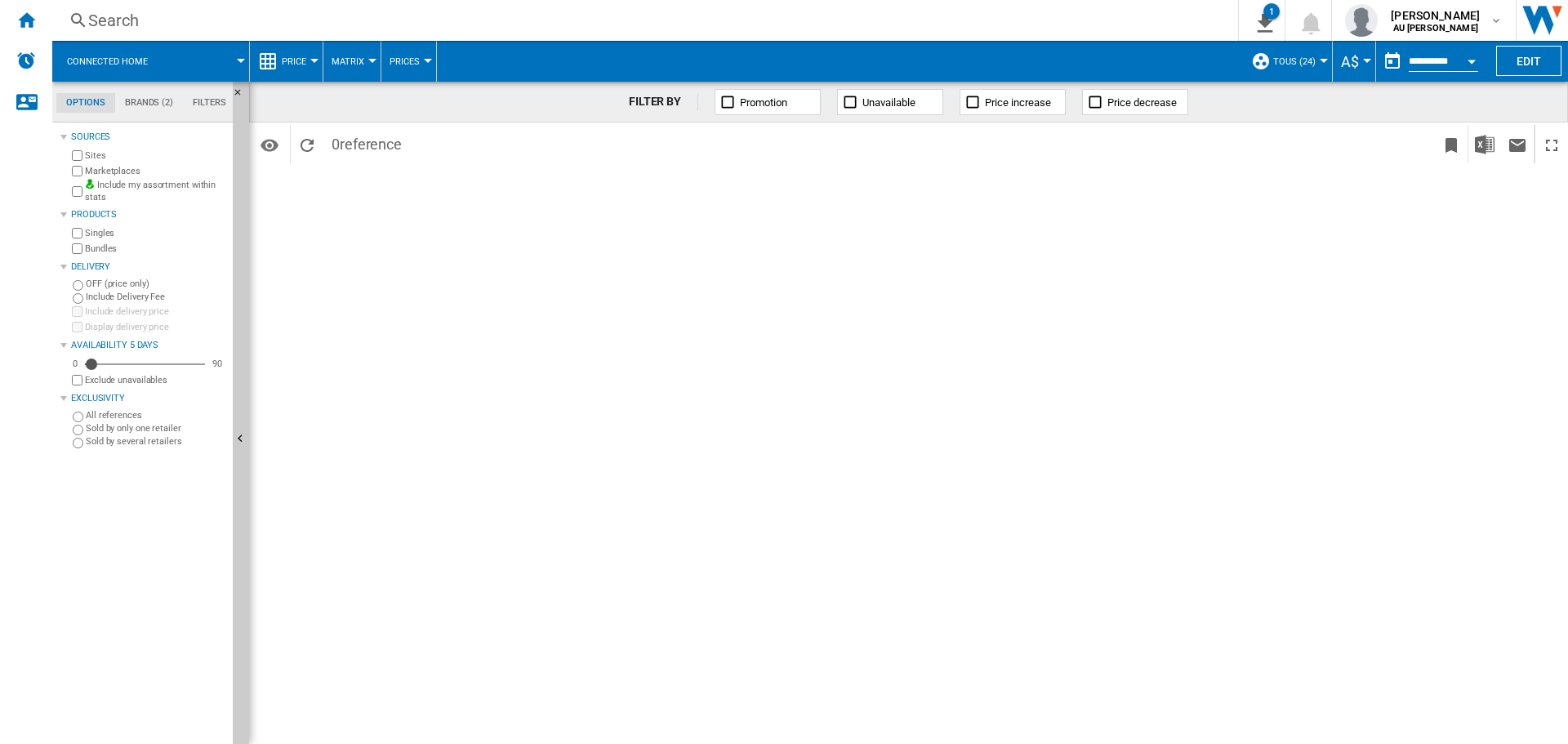
click at [191, 102] on md-tab-item "Filters" at bounding box center [209, 102] width 53 height 20
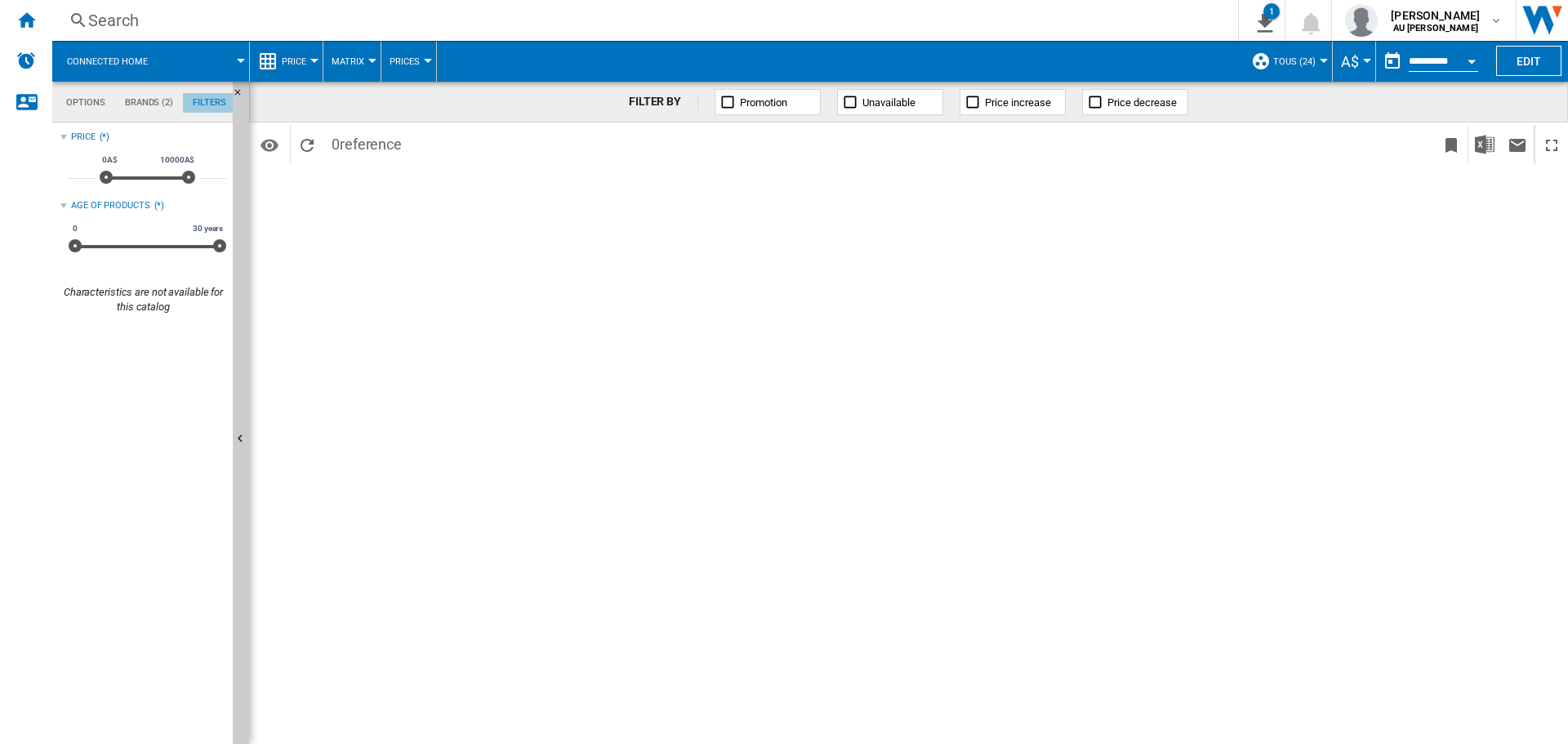
scroll to position [106, 0]
click at [139, 106] on md-tab-item "Brands (2)" at bounding box center [149, 102] width 68 height 20
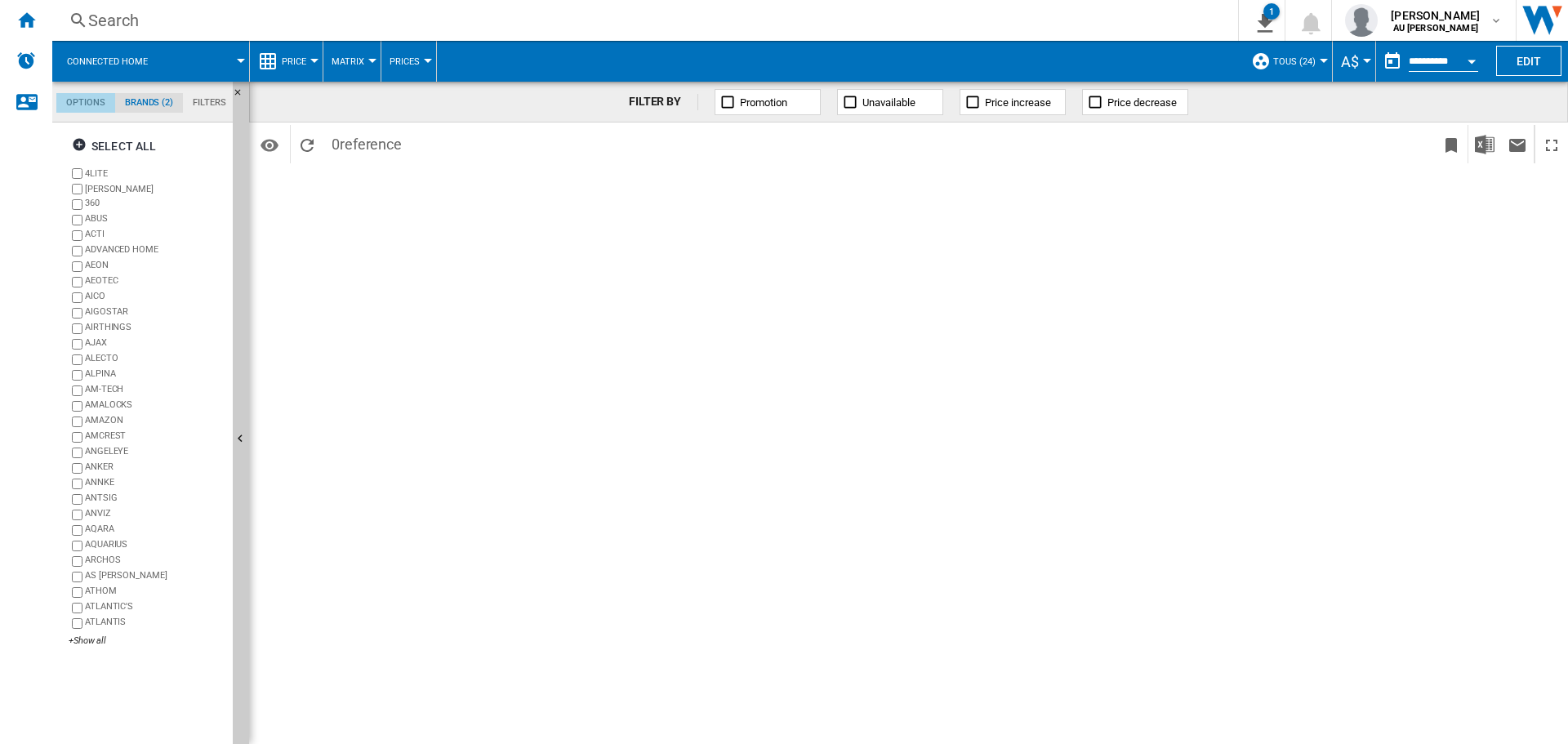
click at [102, 106] on md-tab-item "Options" at bounding box center [85, 102] width 59 height 20
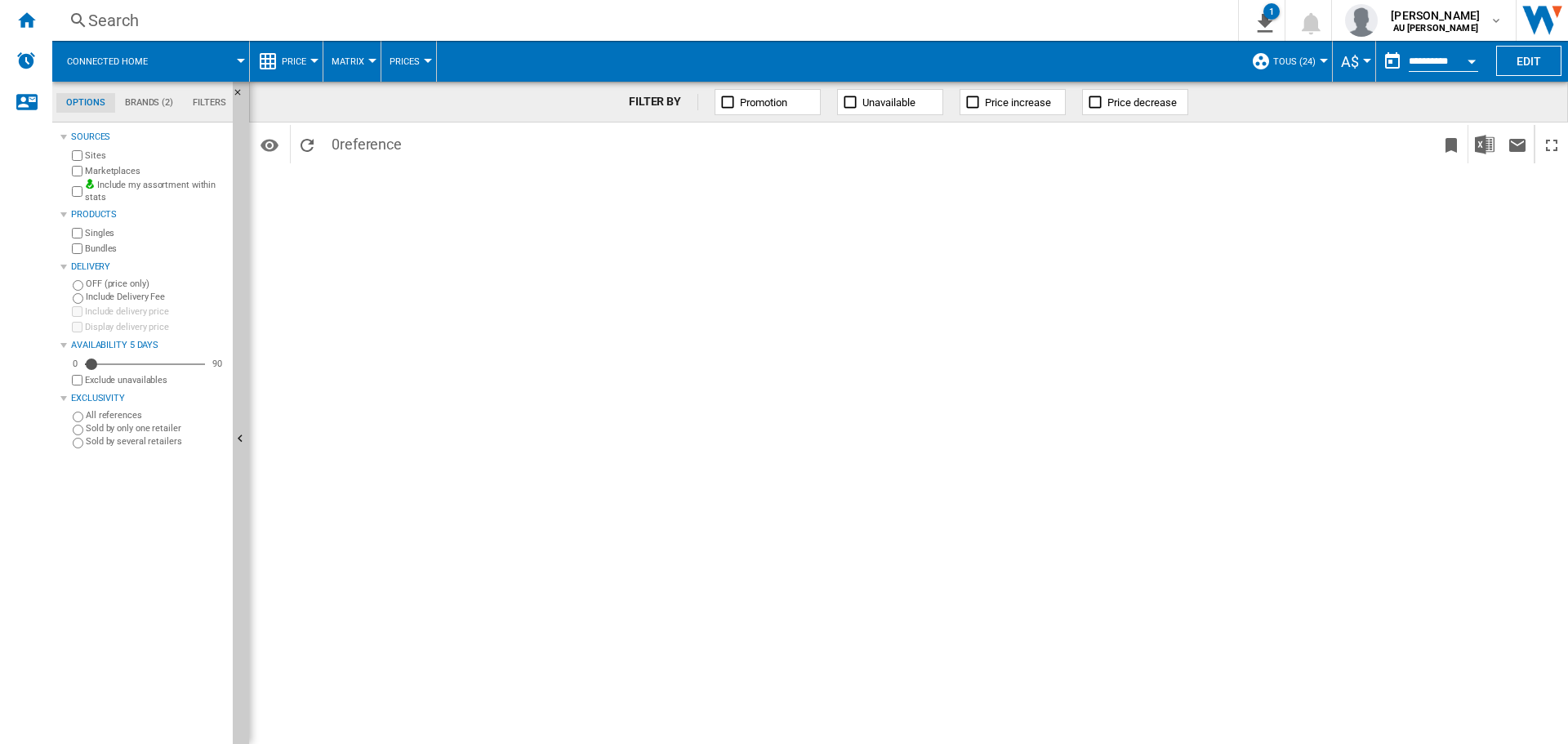
click at [108, 295] on label "Include Delivery Fee" at bounding box center [156, 297] width 140 height 12
click at [331, 154] on span "0 reference" at bounding box center [367, 142] width 87 height 34
click at [302, 145] on ng-md-icon "Reload" at bounding box center [306, 145] width 20 height 20
click at [263, 144] on md-icon "Options" at bounding box center [269, 145] width 20 height 20
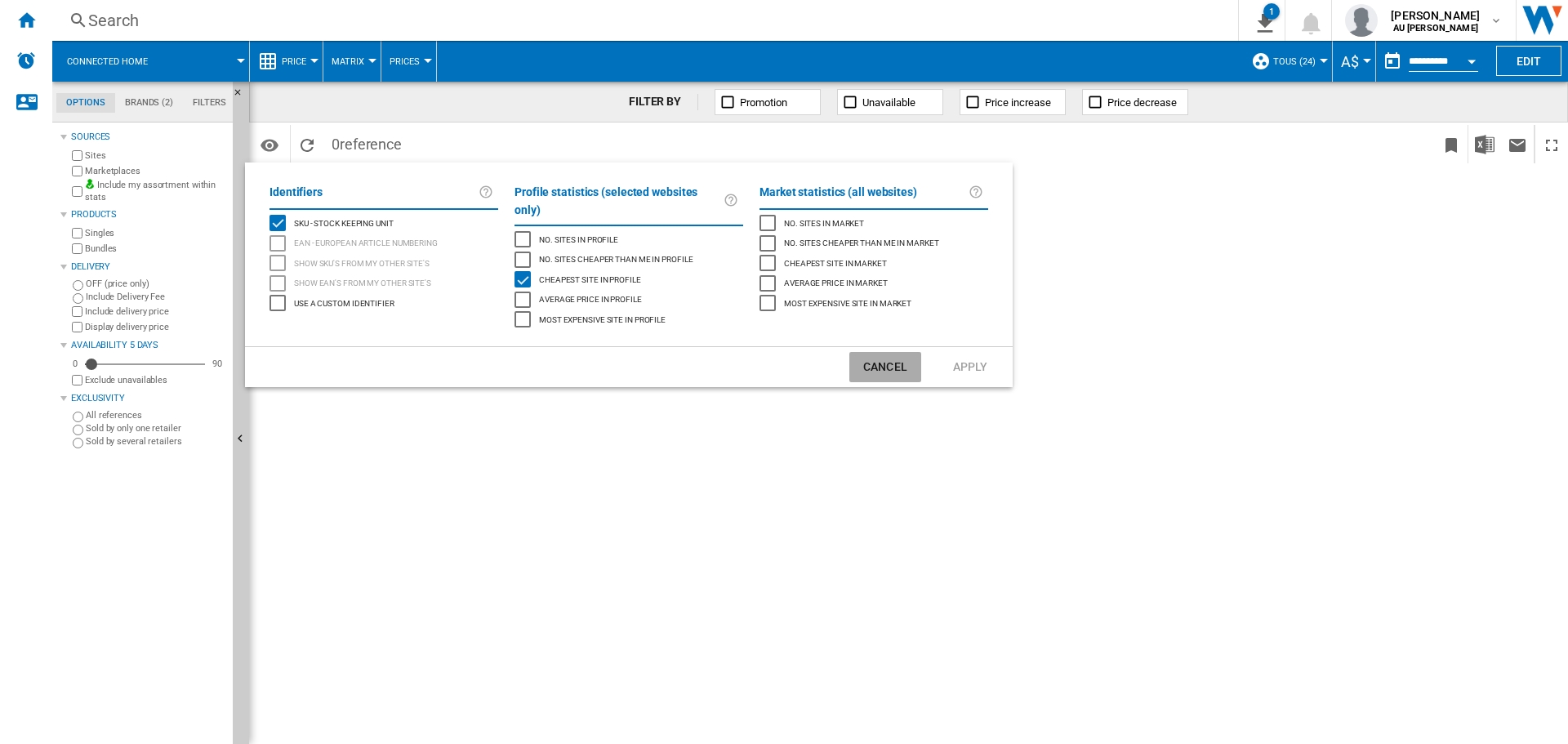
click at [881, 352] on button "Cancel" at bounding box center [885, 366] width 72 height 30
